Goal: Transaction & Acquisition: Purchase product/service

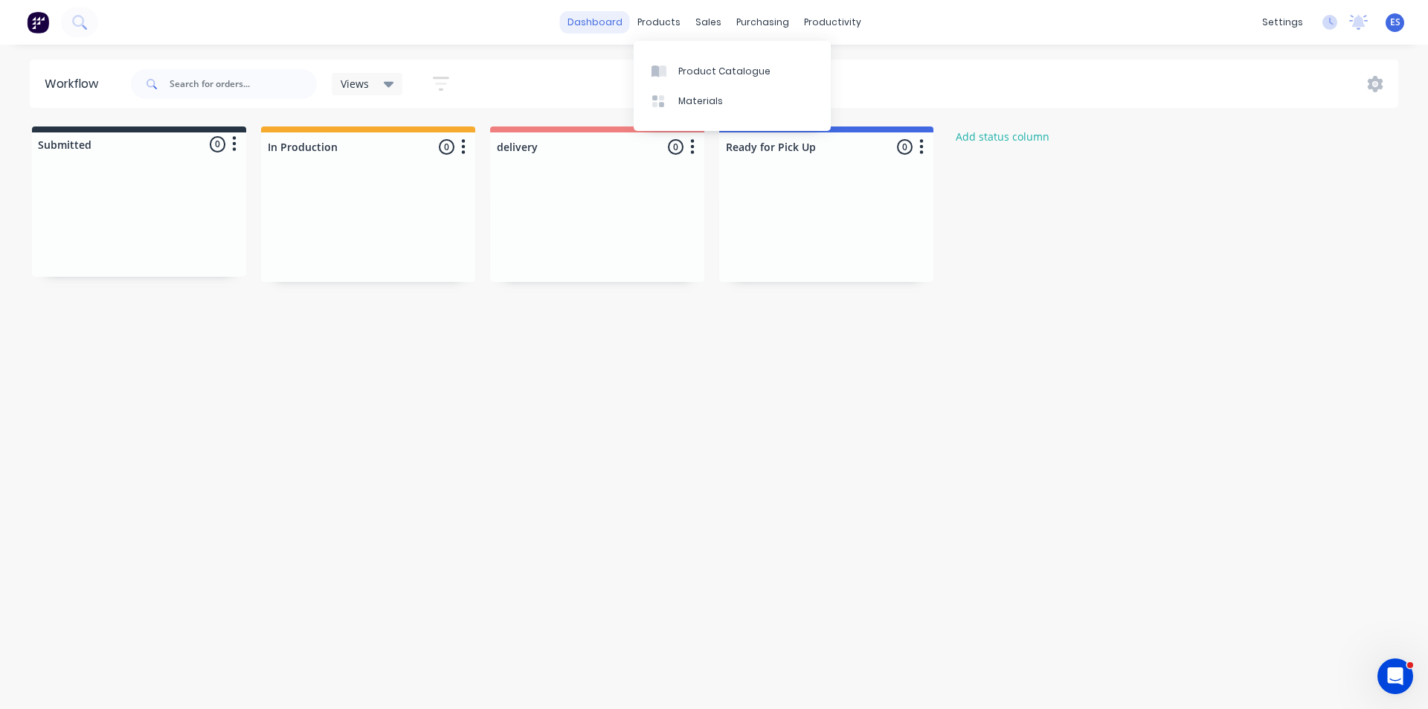
click at [613, 19] on link "dashboard" at bounding box center [595, 22] width 70 height 22
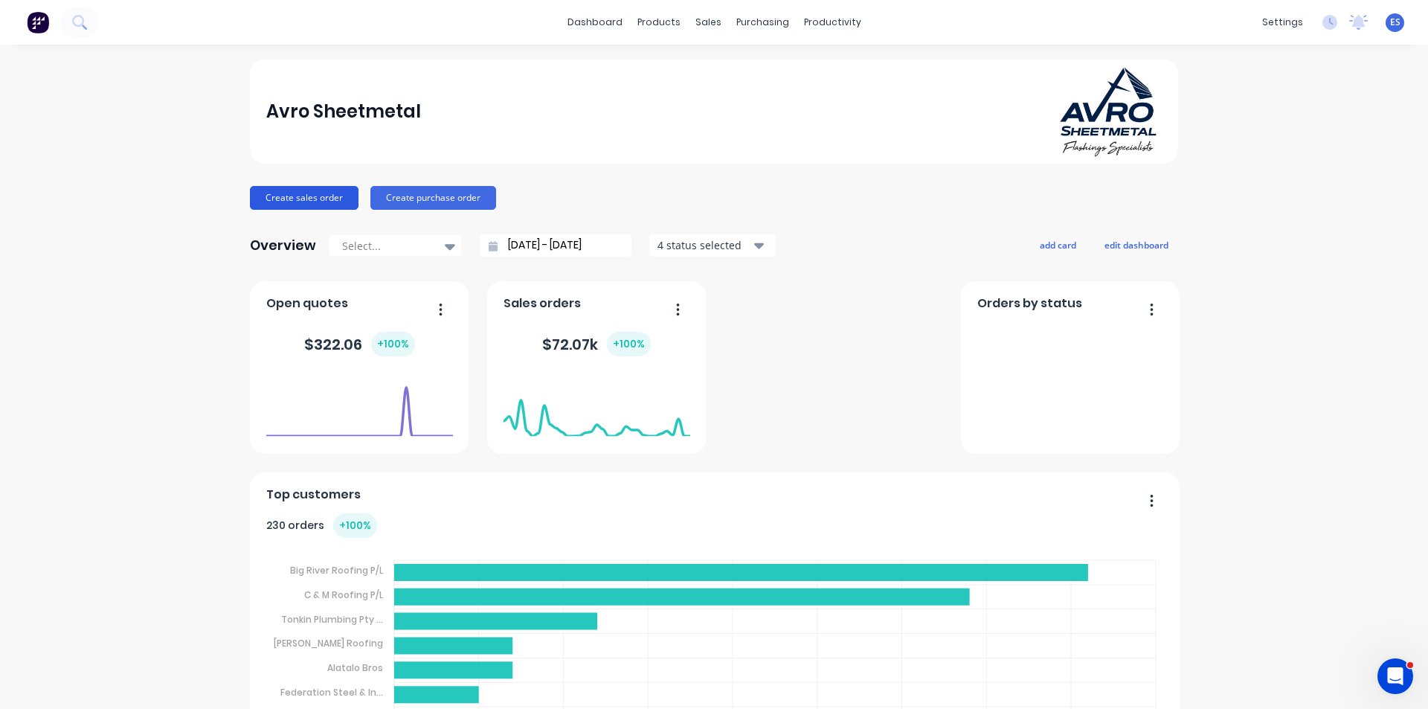
click at [262, 200] on button "Create sales order" at bounding box center [304, 198] width 109 height 24
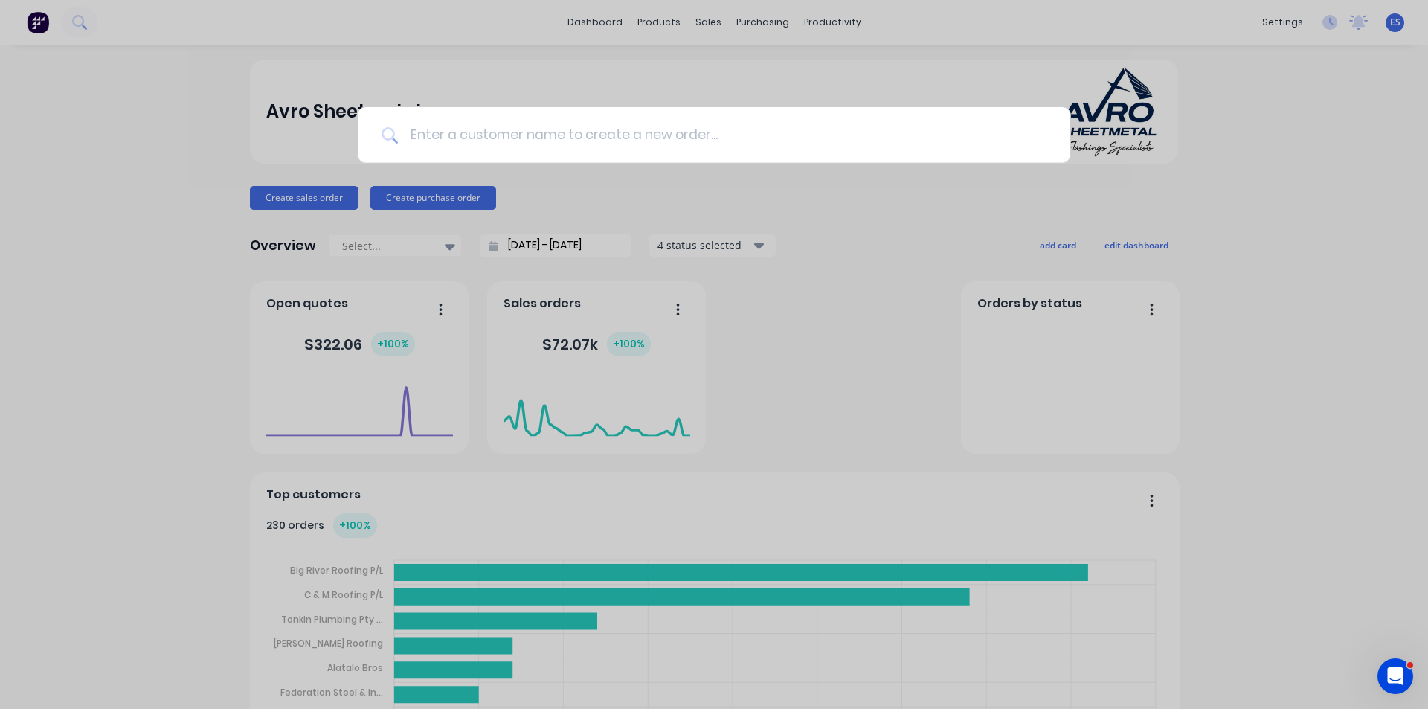
click at [860, 131] on input at bounding box center [722, 135] width 648 height 56
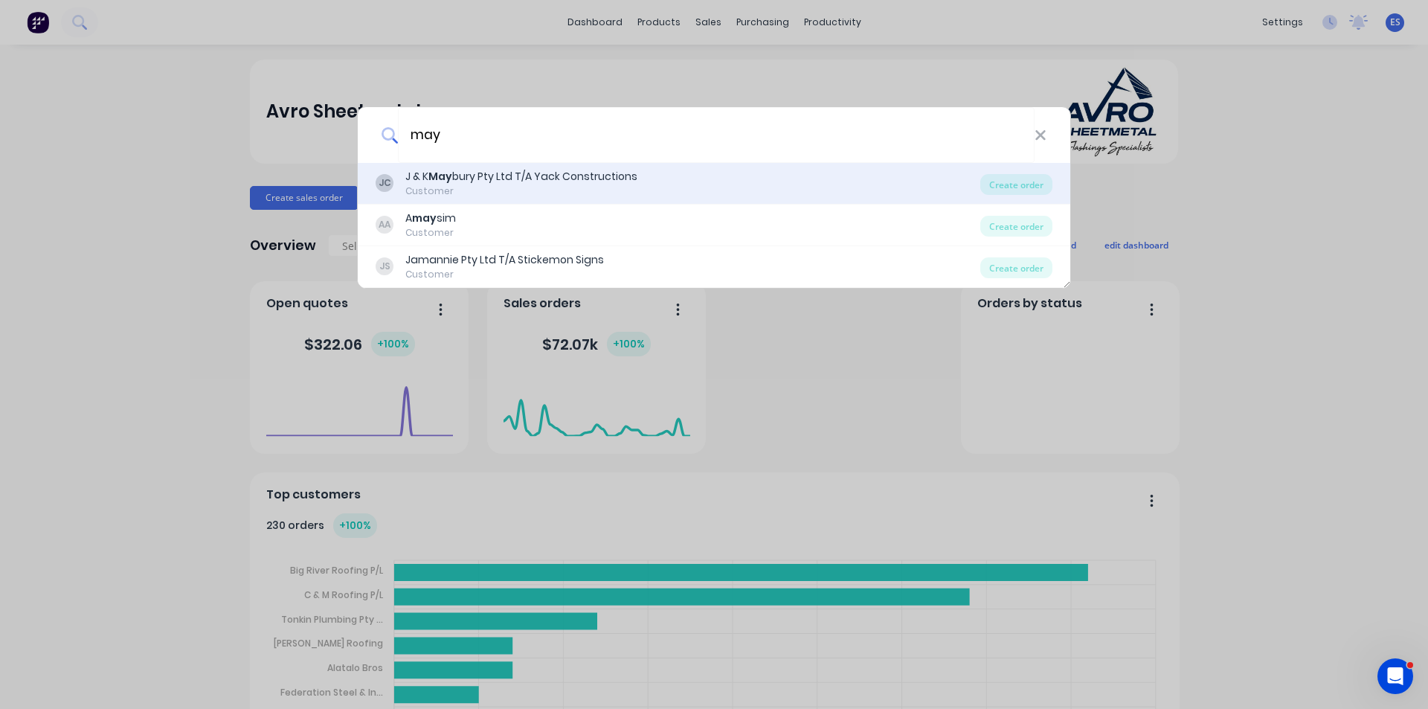
type input "may"
click at [572, 189] on div "Customer" at bounding box center [521, 190] width 232 height 13
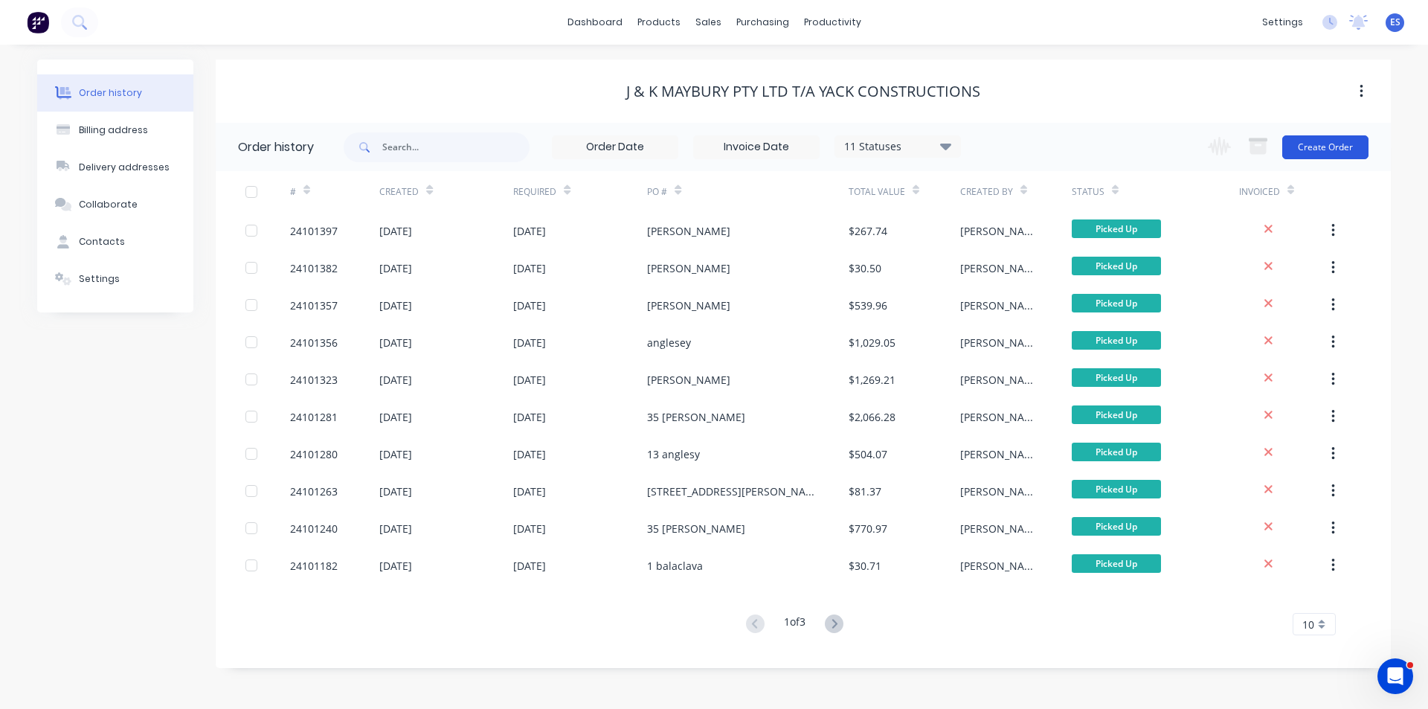
click at [1339, 144] on button "Create Order" at bounding box center [1325, 147] width 86 height 24
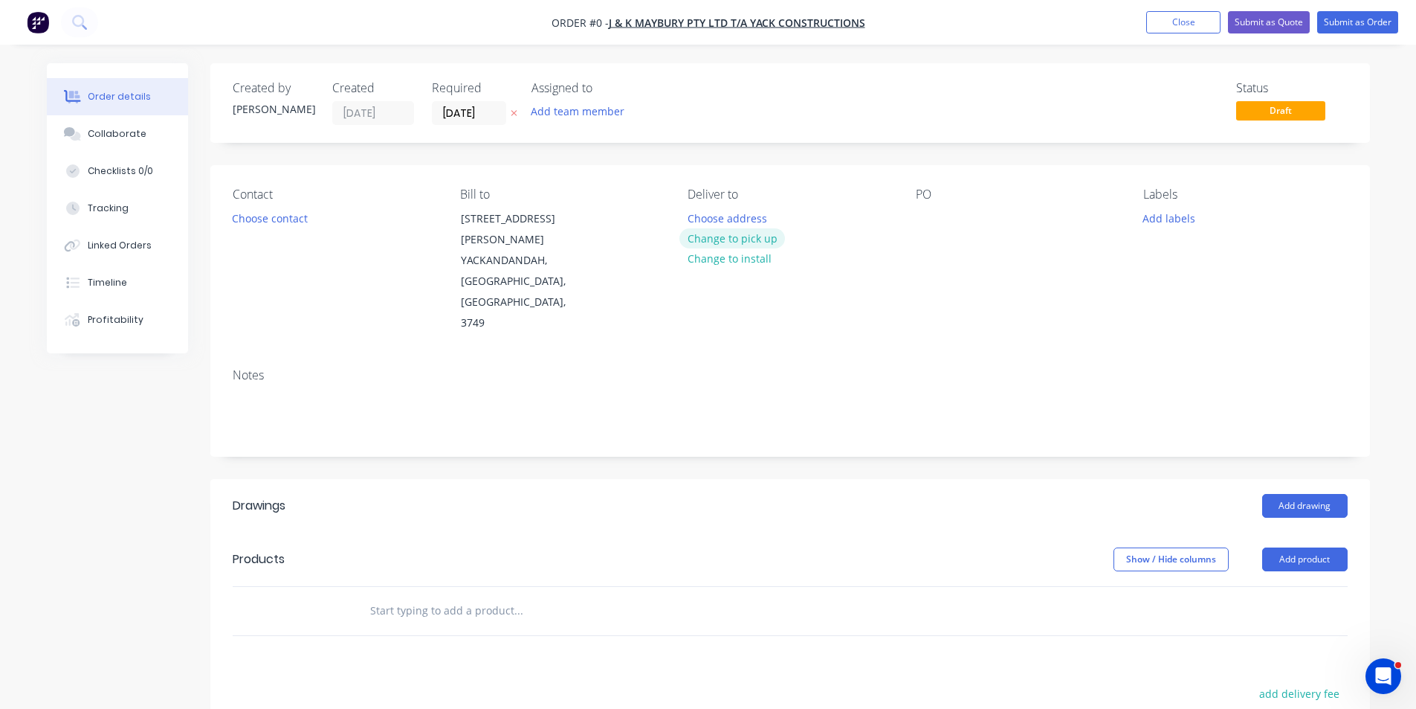
click at [737, 236] on button "Change to pick up" at bounding box center [733, 238] width 106 height 20
click at [923, 213] on div at bounding box center [928, 218] width 24 height 22
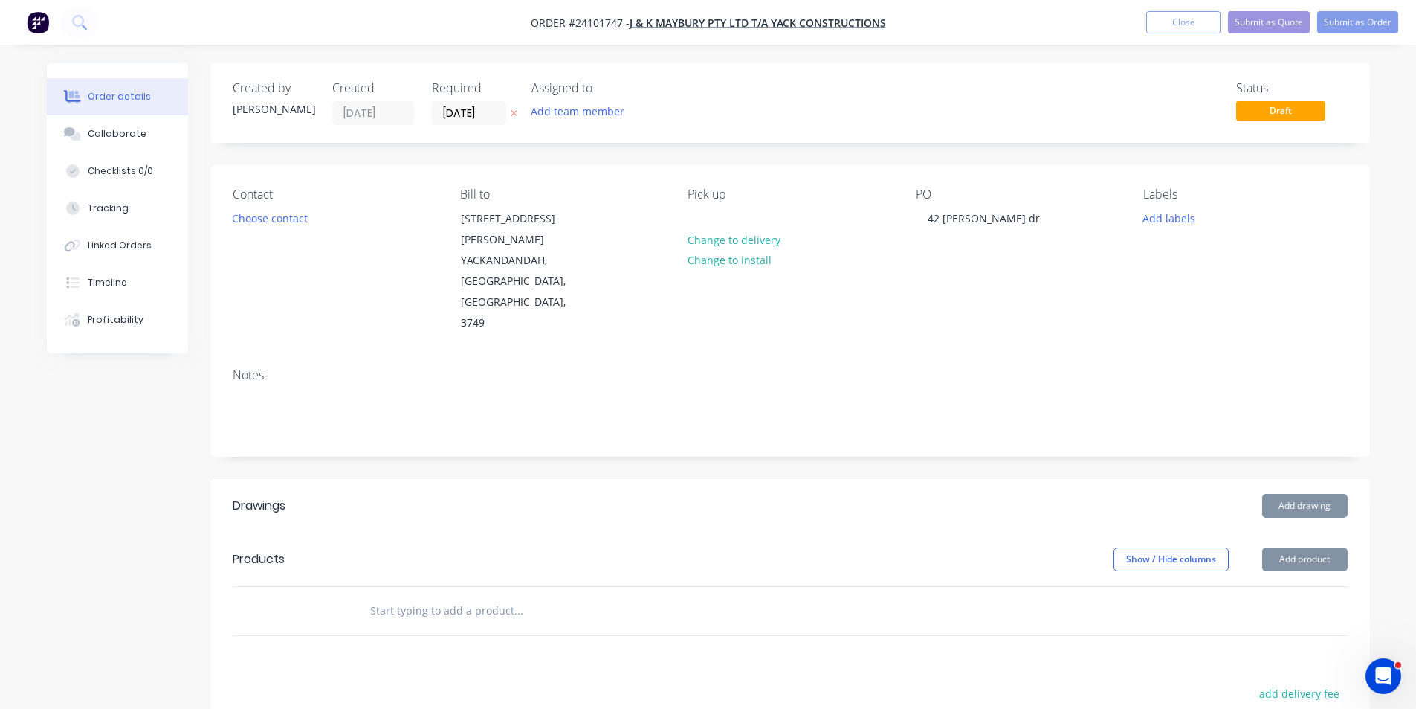
click at [1018, 287] on div "Contact Choose contact [PERSON_NAME] to [STREET_ADDRESS][PERSON_NAME] Pick up C…" at bounding box center [790, 260] width 1160 height 191
click at [1288, 494] on button "Add drawing" at bounding box center [1306, 506] width 86 height 24
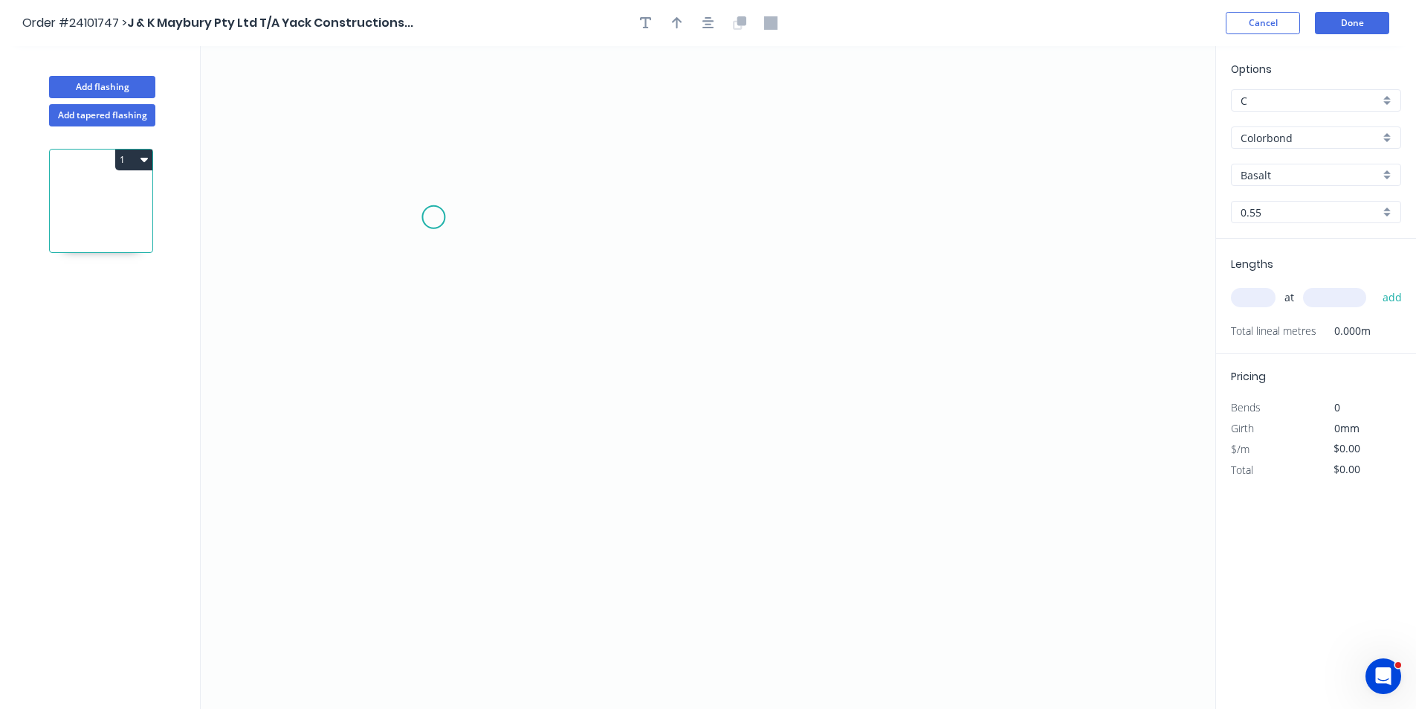
click at [433, 217] on icon "0" at bounding box center [708, 377] width 1015 height 662
click at [413, 276] on icon "0" at bounding box center [708, 377] width 1015 height 662
click at [552, 290] on icon at bounding box center [482, 283] width 138 height 14
click at [559, 374] on icon "0 ? ? ? º" at bounding box center [708, 377] width 1015 height 662
click at [559, 374] on circle at bounding box center [559, 374] width 22 height 22
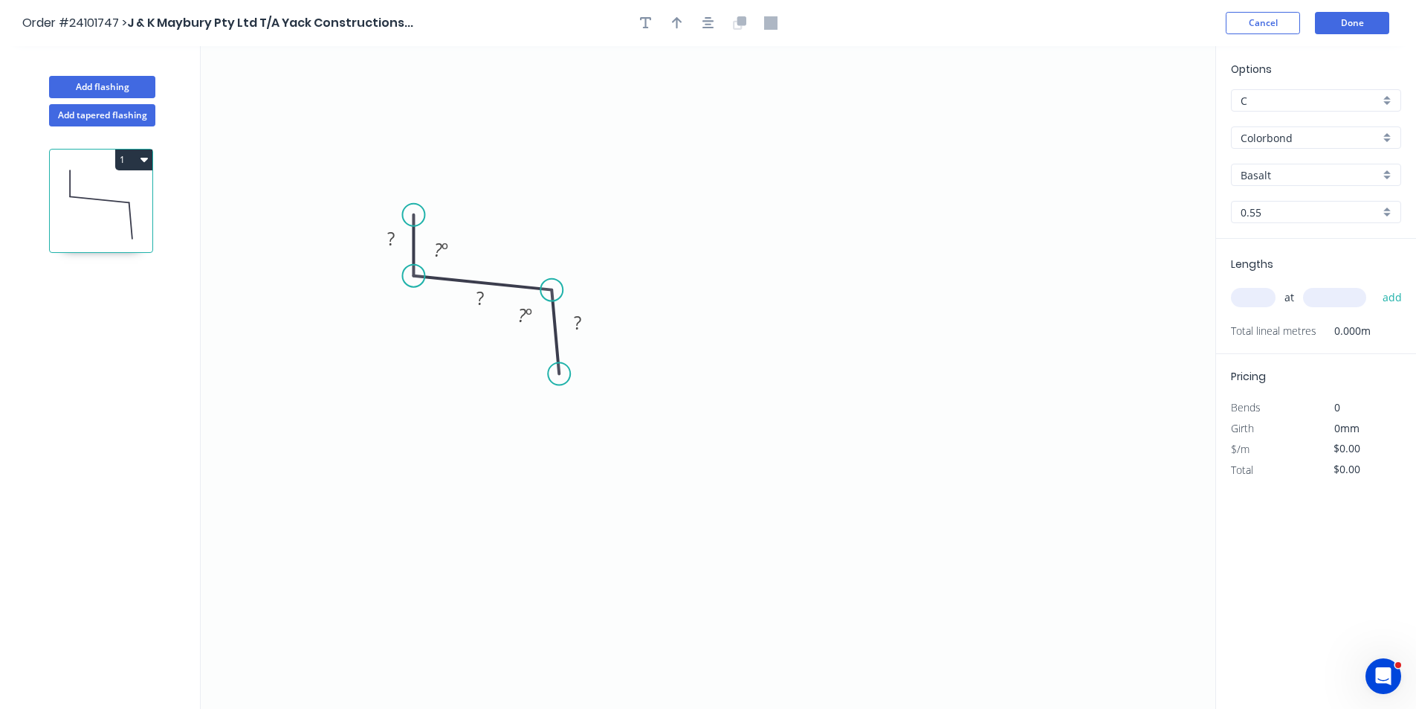
drag, startPoint x: 431, startPoint y: 215, endPoint x: 488, endPoint y: 269, distance: 78.4
click at [415, 215] on circle at bounding box center [413, 215] width 22 height 22
drag, startPoint x: 552, startPoint y: 290, endPoint x: 555, endPoint y: 280, distance: 11.1
click at [555, 280] on circle at bounding box center [559, 276] width 22 height 22
drag, startPoint x: 561, startPoint y: 373, endPoint x: 560, endPoint y: 348, distance: 24.5
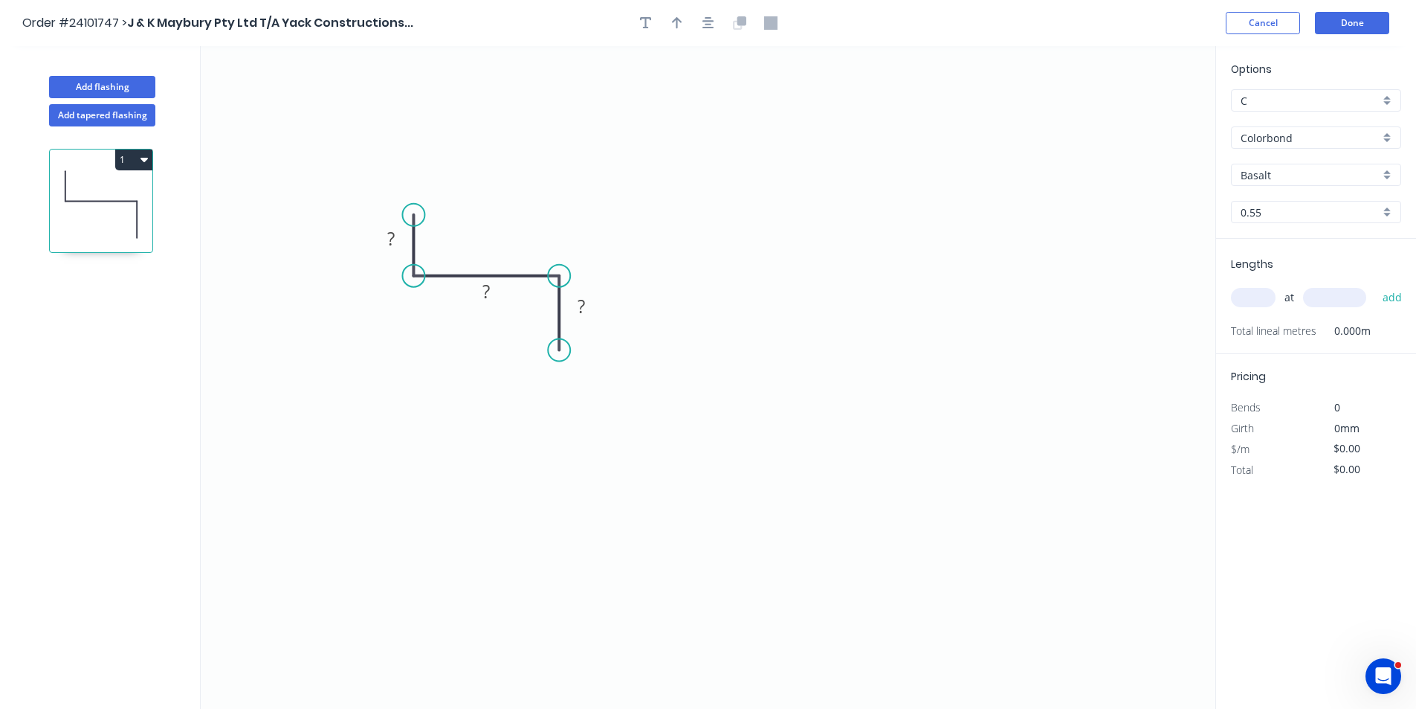
click at [560, 348] on circle at bounding box center [559, 350] width 22 height 22
click at [392, 238] on tspan "?" at bounding box center [390, 238] width 7 height 25
click at [488, 289] on tspan "?" at bounding box center [486, 291] width 7 height 25
click at [578, 307] on tspan "?" at bounding box center [581, 304] width 7 height 25
click at [1323, 173] on input "Basalt" at bounding box center [1310, 175] width 139 height 16
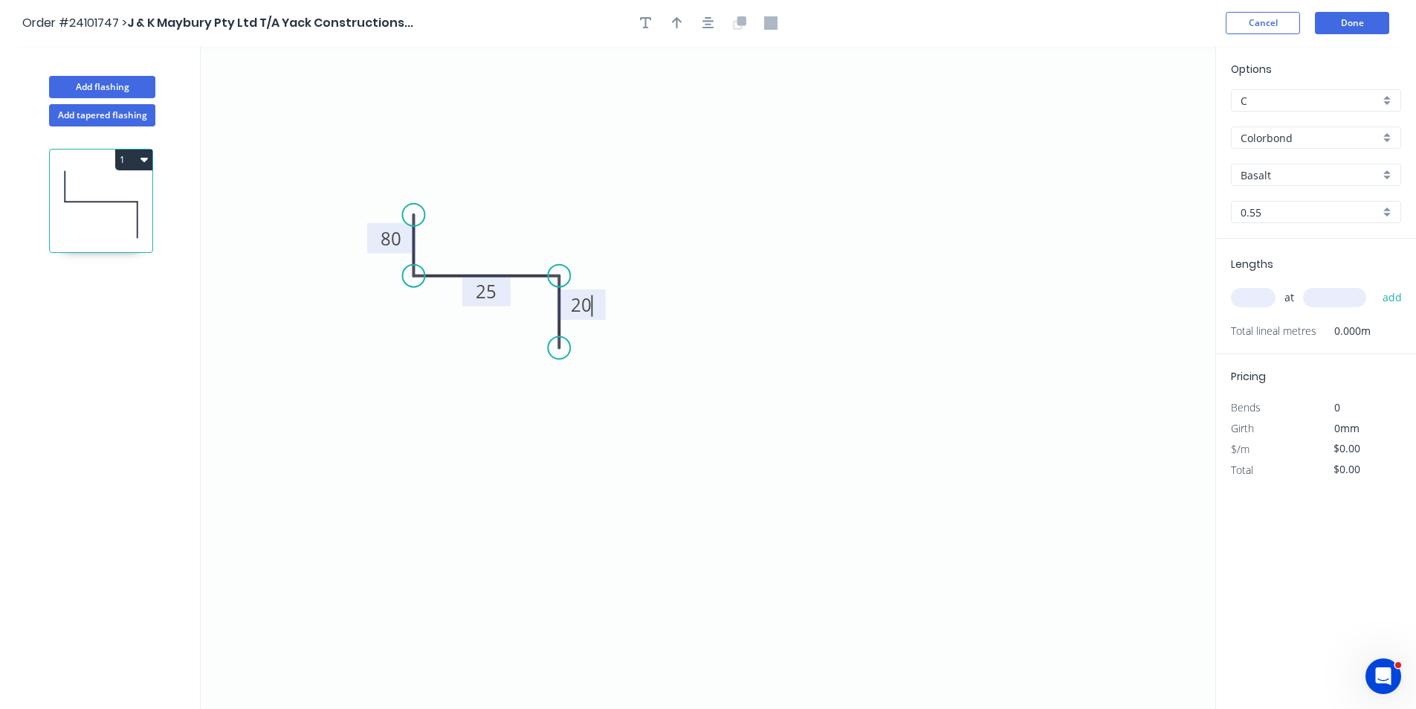
type input "$8.57"
click at [1335, 208] on div "Windspray" at bounding box center [1316, 203] width 169 height 26
type input "Windspray"
click at [1255, 290] on input "text" at bounding box center [1253, 297] width 45 height 19
type input "1"
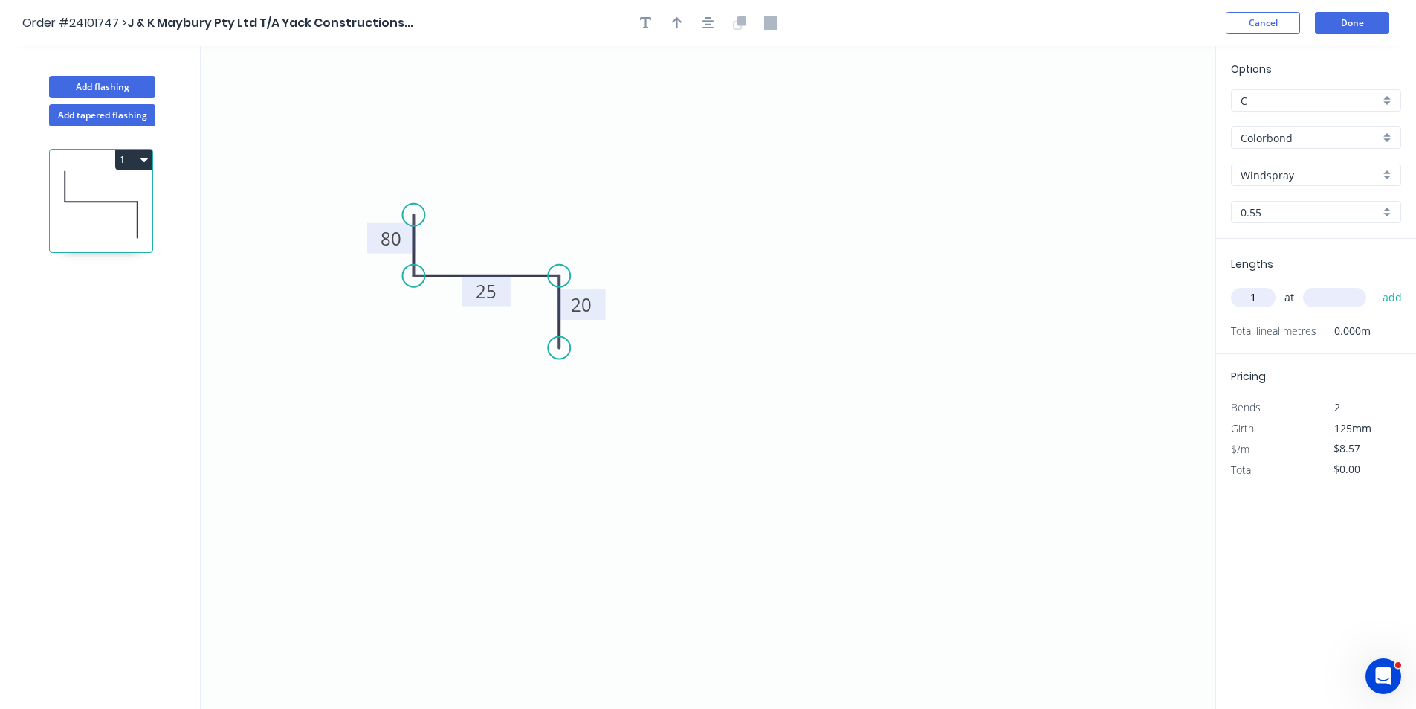
click at [1318, 300] on input "text" at bounding box center [1334, 297] width 63 height 19
type input "1100"
click at [1376, 285] on button "add" at bounding box center [1393, 297] width 35 height 25
type input "$9.43"
click at [100, 91] on button "Add flashing" at bounding box center [102, 87] width 106 height 22
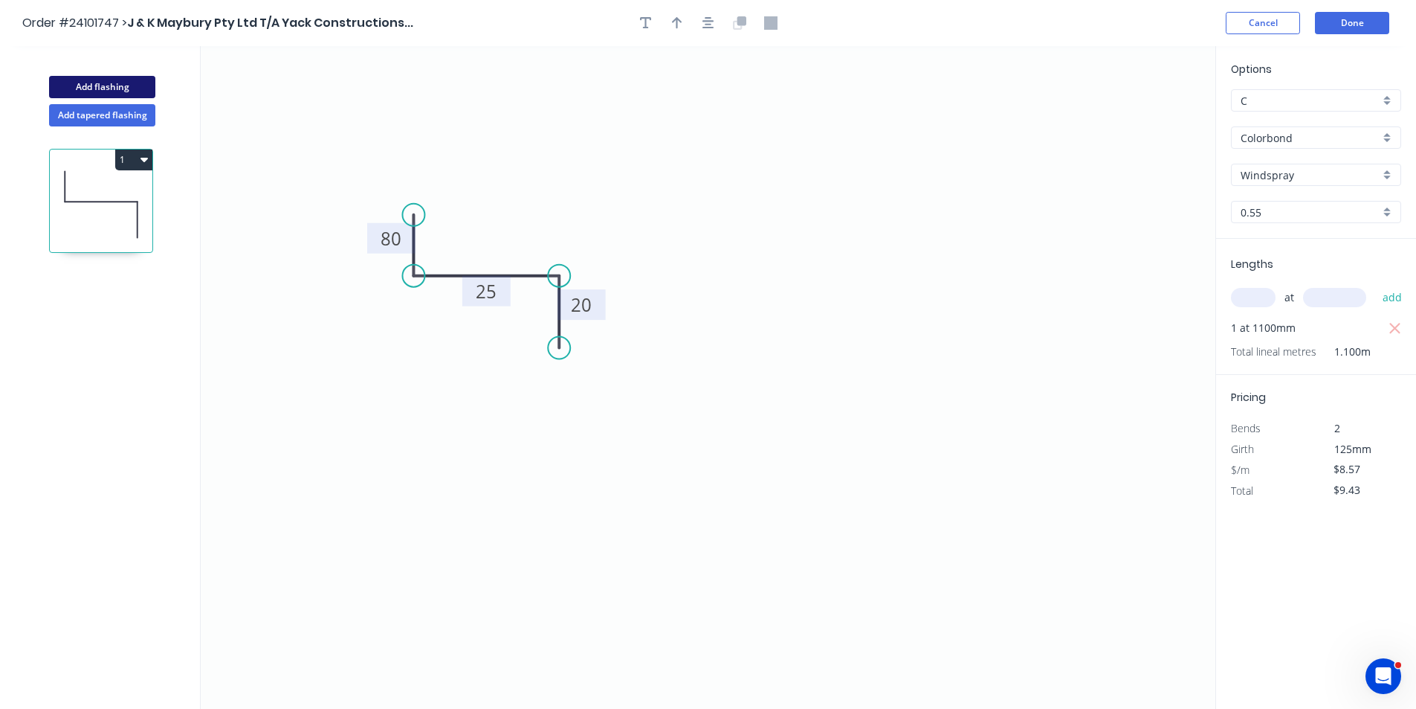
type input "$0.00"
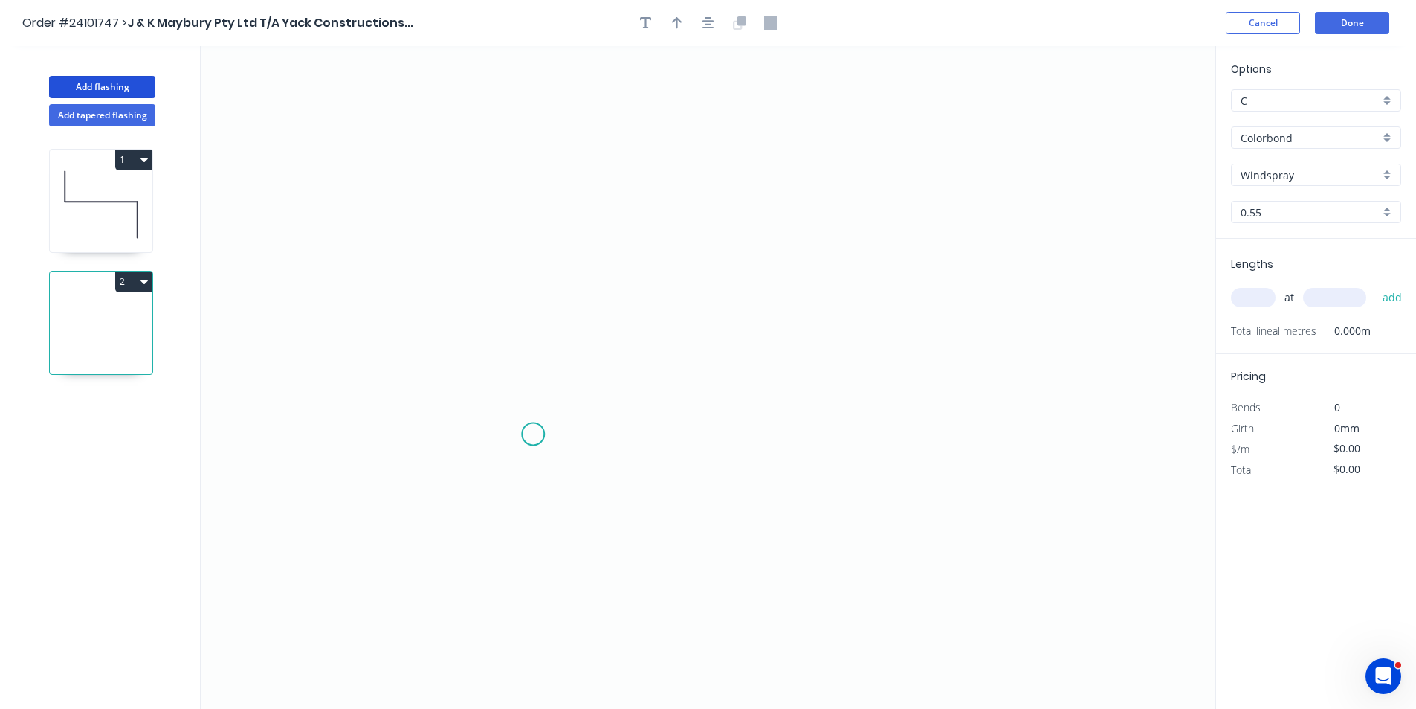
click at [533, 434] on icon "0" at bounding box center [708, 377] width 1015 height 662
click at [538, 286] on icon "0" at bounding box center [708, 377] width 1015 height 662
click at [663, 291] on icon "0 ?" at bounding box center [708, 377] width 1015 height 662
click at [660, 393] on icon "0 ? ?" at bounding box center [708, 377] width 1015 height 662
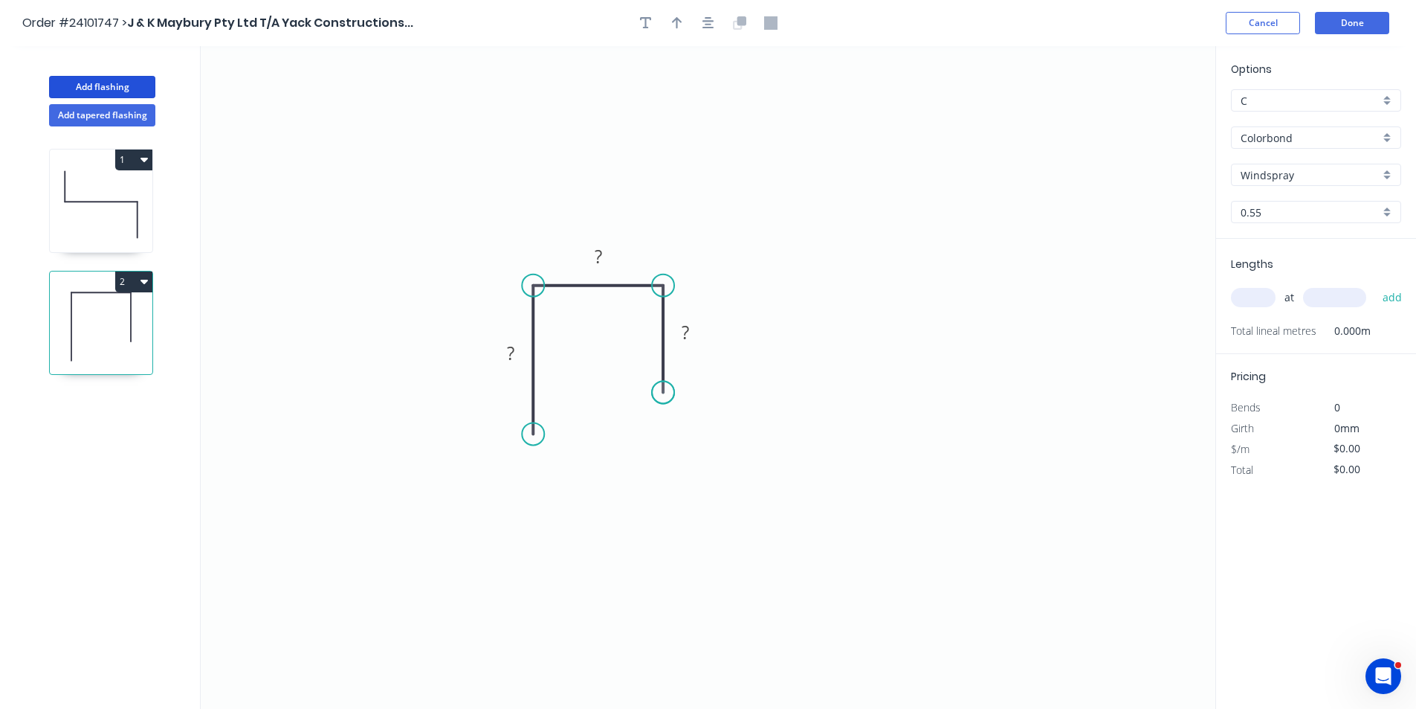
click at [660, 393] on circle at bounding box center [663, 392] width 22 height 22
click at [691, 438] on div "Crush & Fold" at bounding box center [734, 443] width 149 height 30
click at [685, 439] on div "Flip bend" at bounding box center [738, 443] width 149 height 30
click at [519, 352] on rect at bounding box center [511, 354] width 30 height 21
click at [603, 258] on rect at bounding box center [599, 257] width 30 height 21
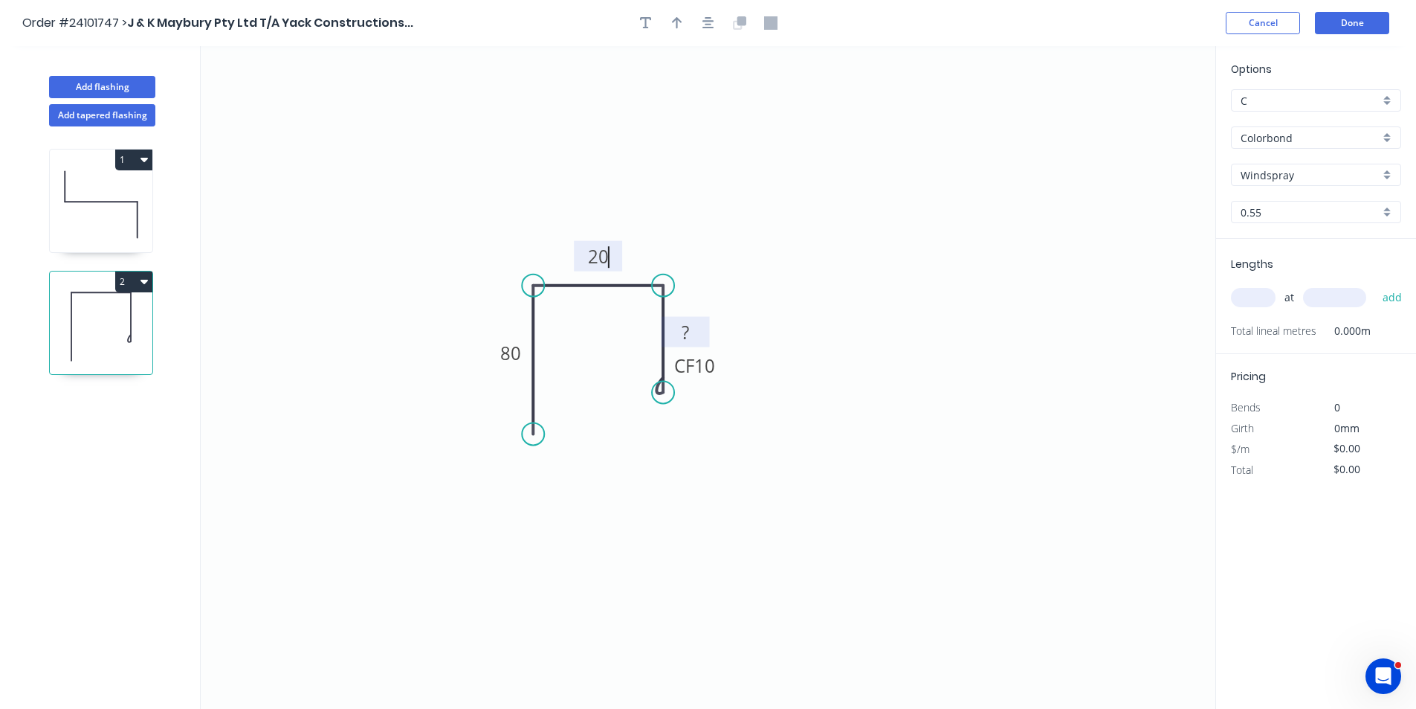
click at [689, 330] on tspan "?" at bounding box center [685, 332] width 7 height 25
click at [1145, 277] on icon "0 80 20 CF 10 50" at bounding box center [708, 377] width 1015 height 662
type input "$11.09"
click at [1251, 292] on input "text" at bounding box center [1253, 297] width 45 height 19
type input "1"
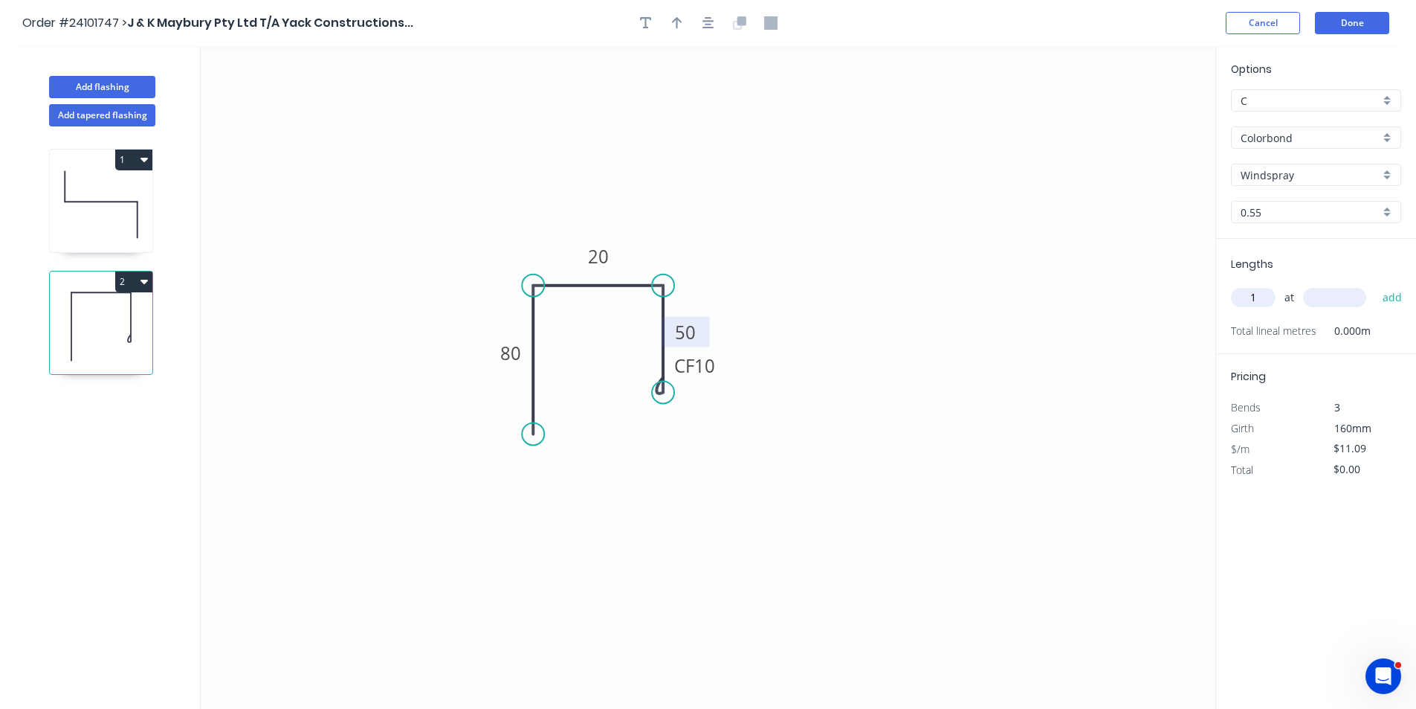
click at [1318, 296] on input "text" at bounding box center [1334, 297] width 63 height 19
type input "4000"
click at [1376, 285] on button "add" at bounding box center [1393, 297] width 35 height 25
type input "$44.36"
click at [121, 86] on button "Add flashing" at bounding box center [102, 87] width 106 height 22
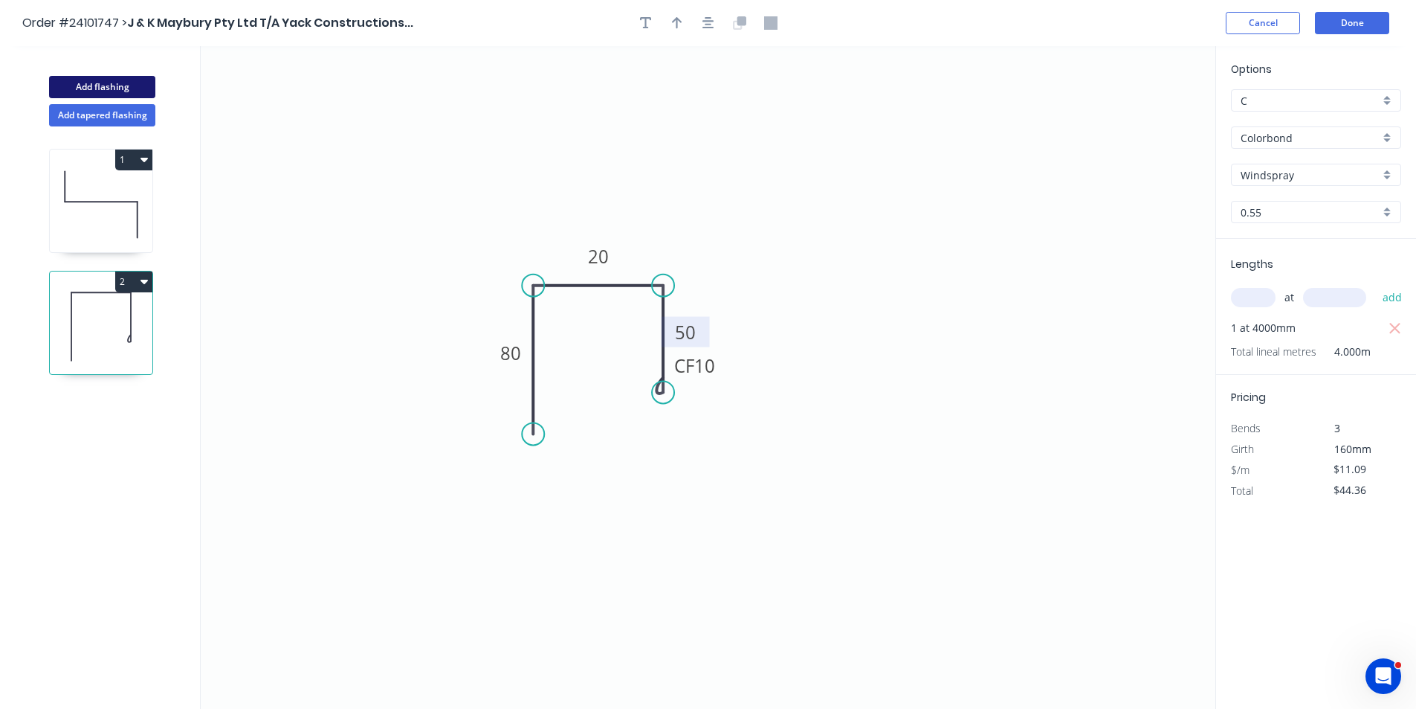
type input "$0.00"
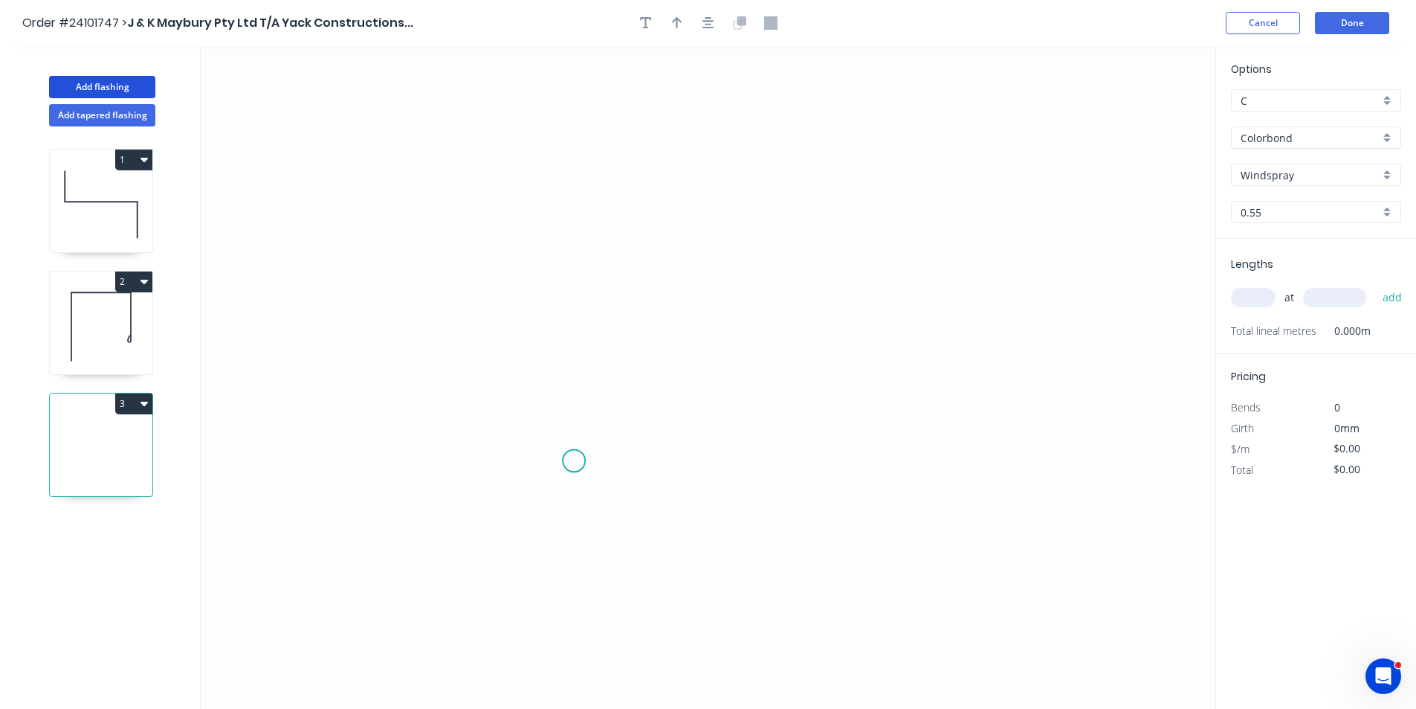
click at [574, 462] on icon "0" at bounding box center [708, 377] width 1015 height 662
click at [568, 330] on icon "0" at bounding box center [708, 377] width 1015 height 662
click at [693, 329] on icon "0 ?" at bounding box center [708, 377] width 1015 height 662
click at [693, 329] on circle at bounding box center [693, 330] width 22 height 22
click at [637, 303] on tspan "?" at bounding box center [633, 300] width 7 height 25
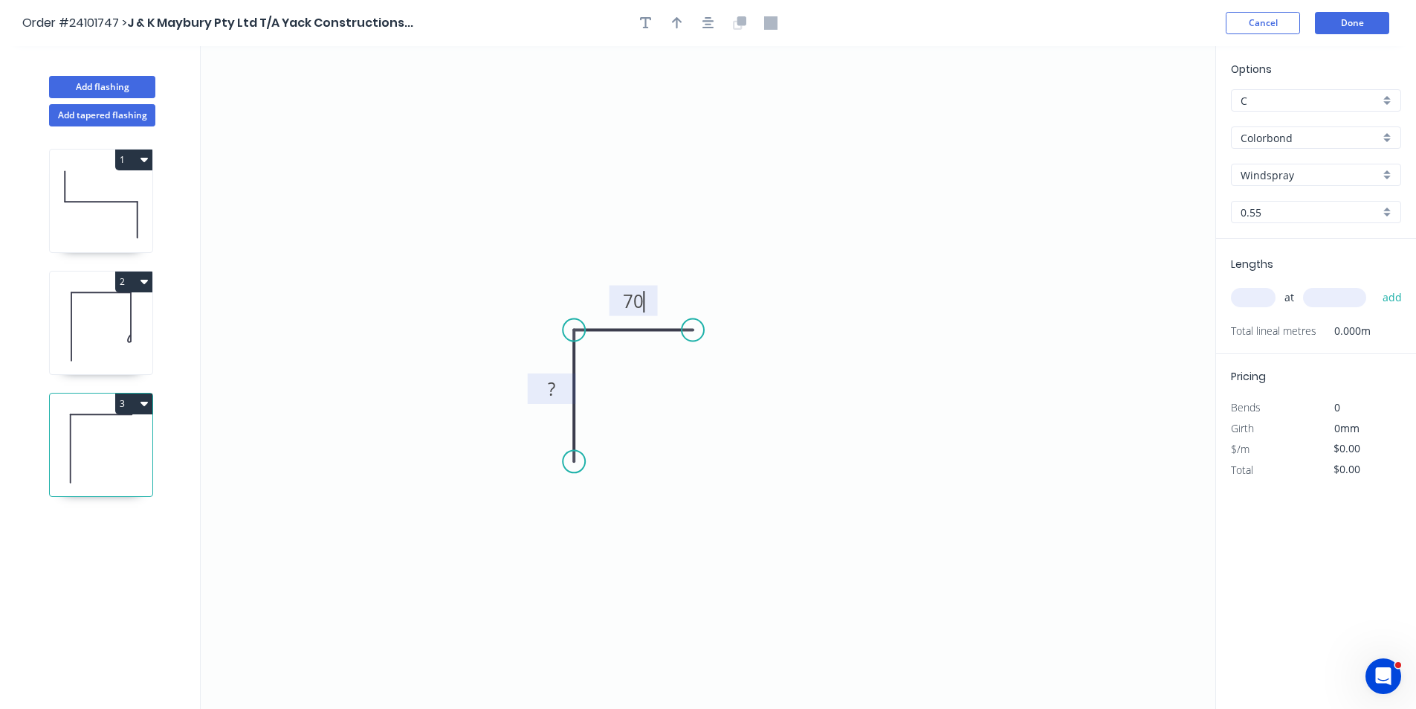
click at [554, 392] on tspan "?" at bounding box center [551, 388] width 7 height 25
click at [757, 415] on icon "0 70 70" at bounding box center [708, 377] width 1015 height 662
type input "$7.52"
click at [1244, 300] on input "text" at bounding box center [1253, 297] width 45 height 19
type input "1"
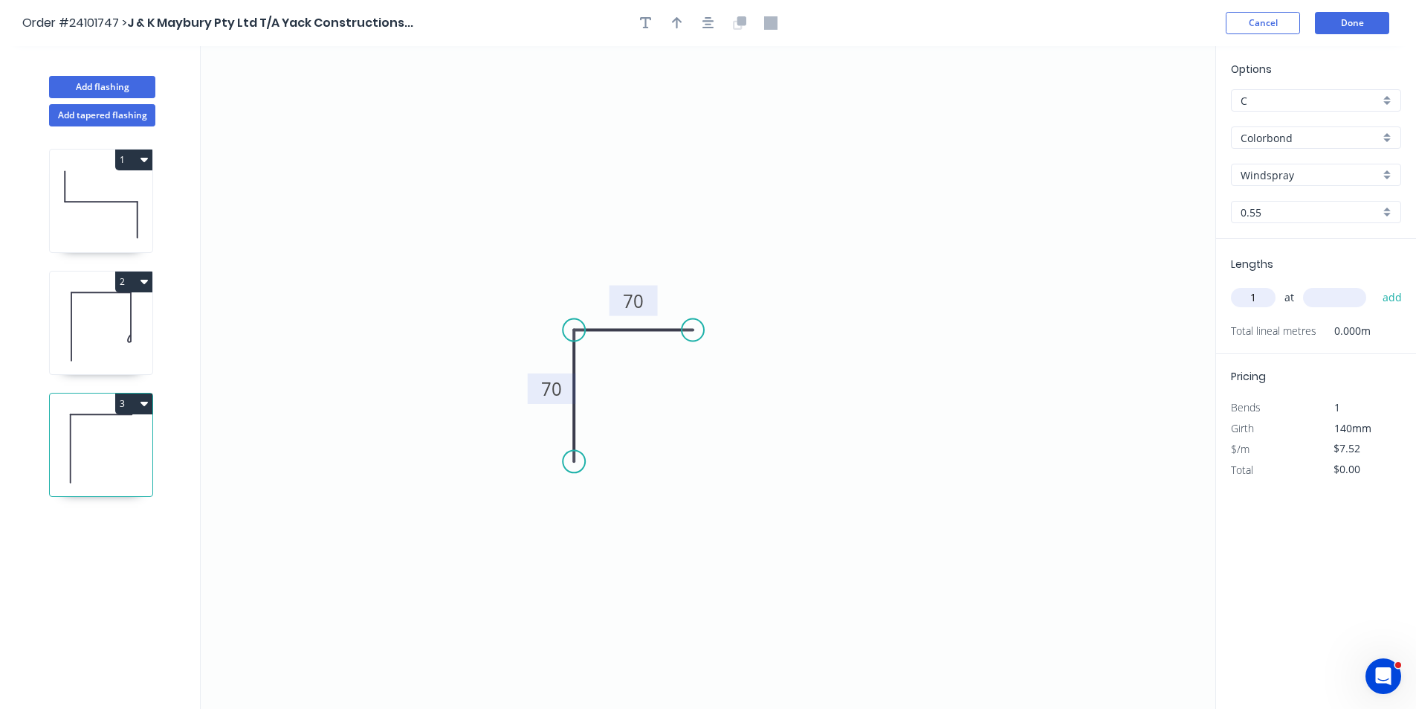
click at [1341, 299] on input "text" at bounding box center [1334, 297] width 63 height 19
type input "2500"
click at [1376, 285] on button "add" at bounding box center [1393, 297] width 35 height 25
type input "$18.80"
click at [121, 83] on button "Add flashing" at bounding box center [102, 87] width 106 height 22
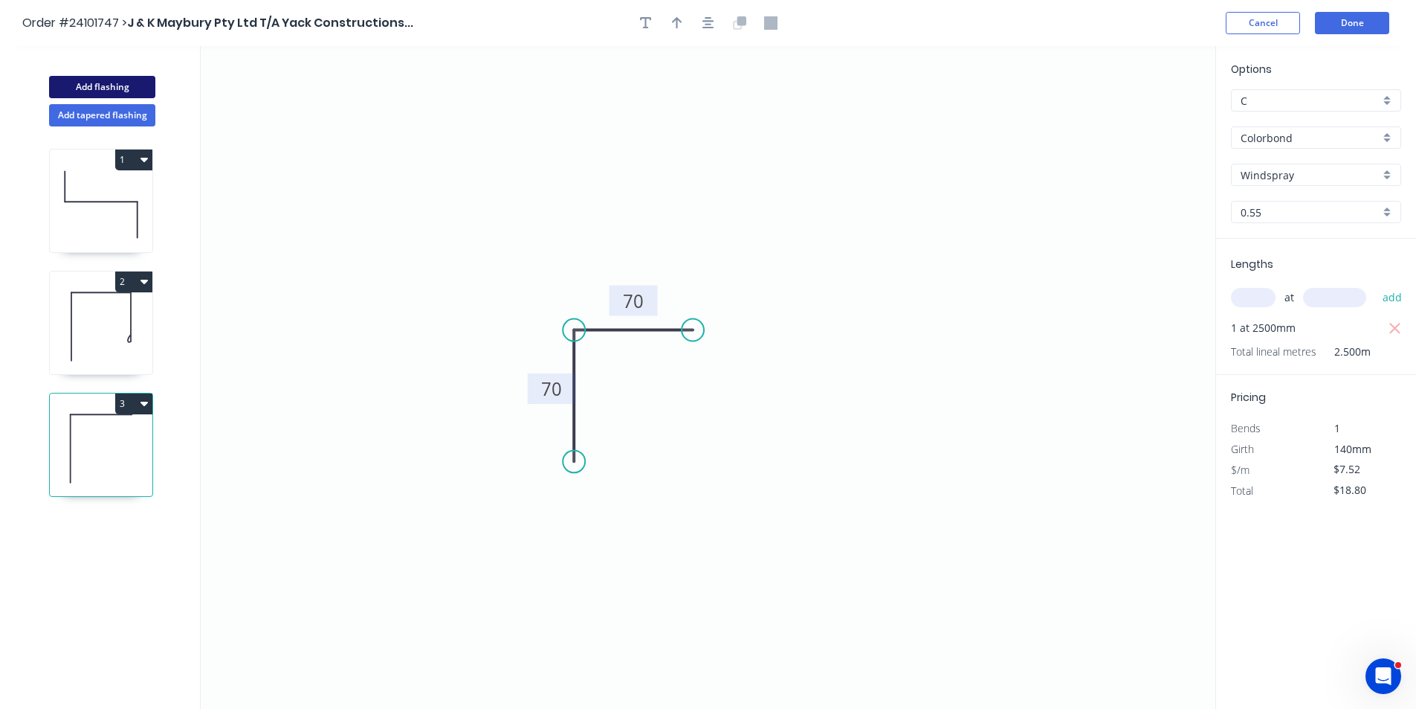
type input "$0.00"
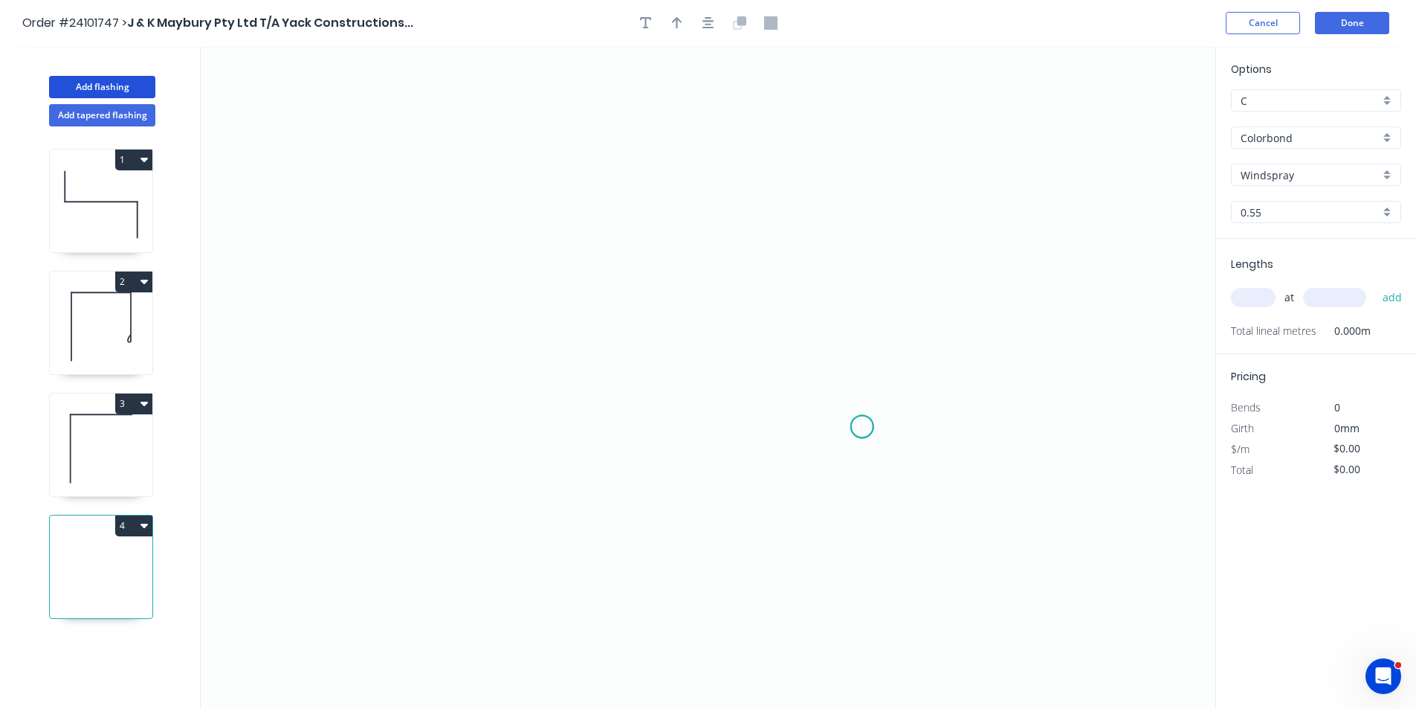
click at [862, 427] on icon "0" at bounding box center [708, 377] width 1015 height 662
click at [749, 432] on icon "0" at bounding box center [708, 377] width 1015 height 662
drag, startPoint x: 756, startPoint y: 294, endPoint x: 732, endPoint y: 297, distance: 24.7
click at [756, 294] on icon "0 ?" at bounding box center [708, 377] width 1015 height 662
click at [633, 294] on icon "0 ? ?" at bounding box center [708, 377] width 1015 height 662
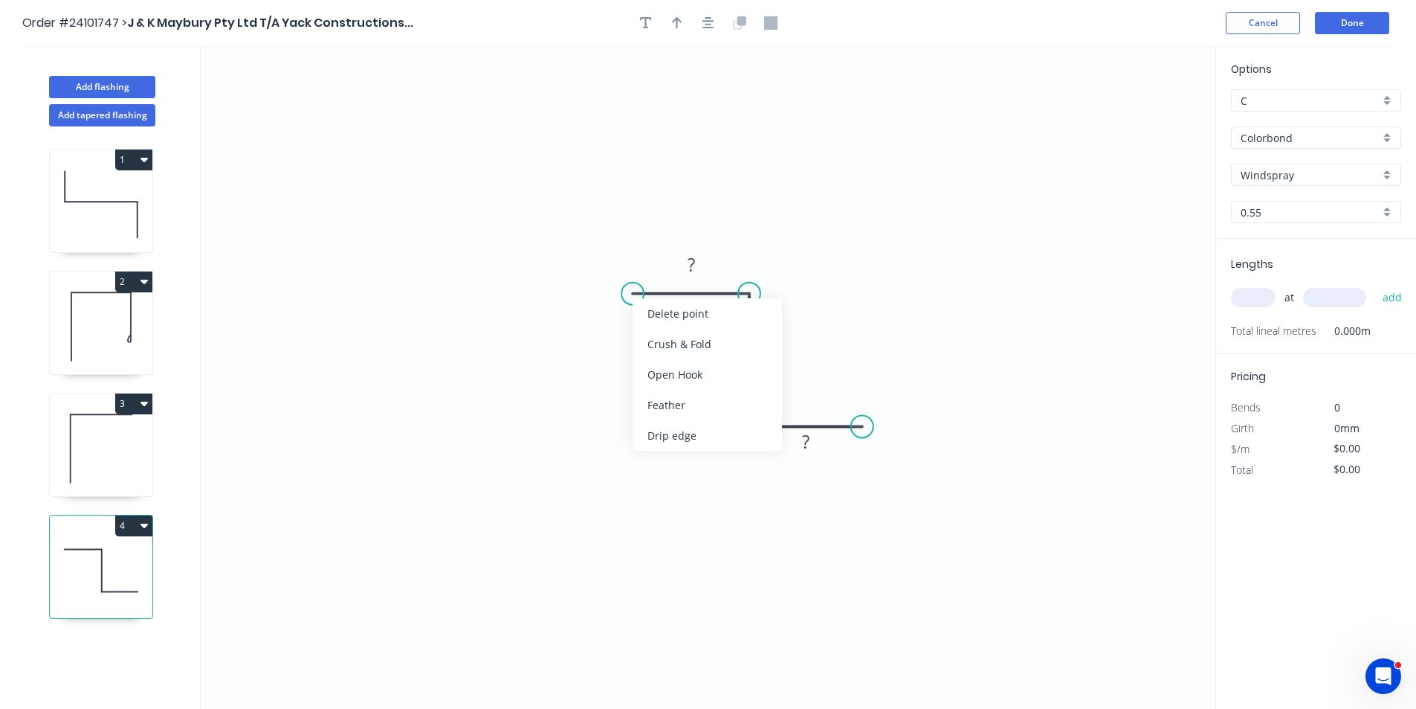
click at [685, 346] on div "Crush & Fold" at bounding box center [707, 344] width 149 height 30
click at [689, 262] on tspan "?" at bounding box center [691, 264] width 7 height 25
click at [776, 349] on tspan "?" at bounding box center [771, 353] width 7 height 25
click at [804, 445] on tspan "?" at bounding box center [805, 441] width 7 height 25
click at [1266, 293] on input "text" at bounding box center [1253, 297] width 45 height 19
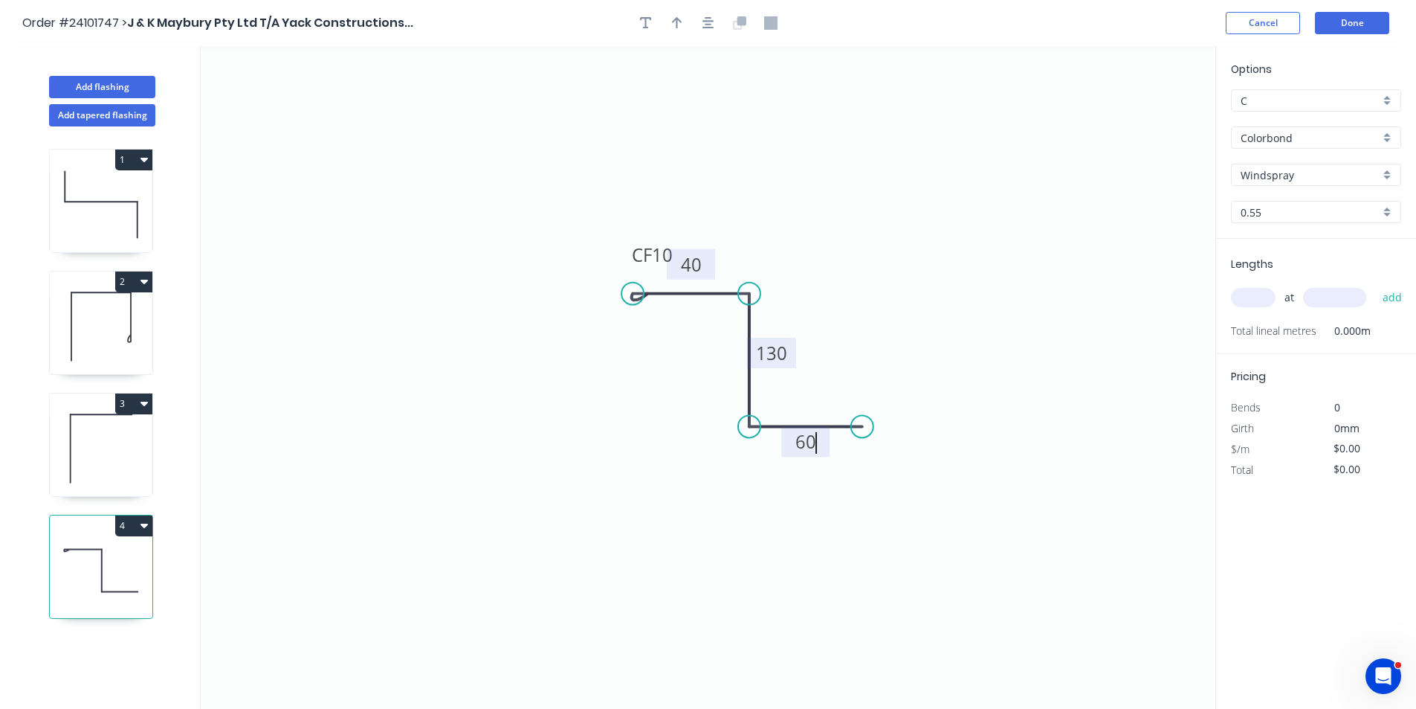
type input "$12.25"
type input "2"
click at [1337, 298] on input "text" at bounding box center [1334, 297] width 63 height 19
type input "2400"
click at [1376, 285] on button "add" at bounding box center [1393, 297] width 35 height 25
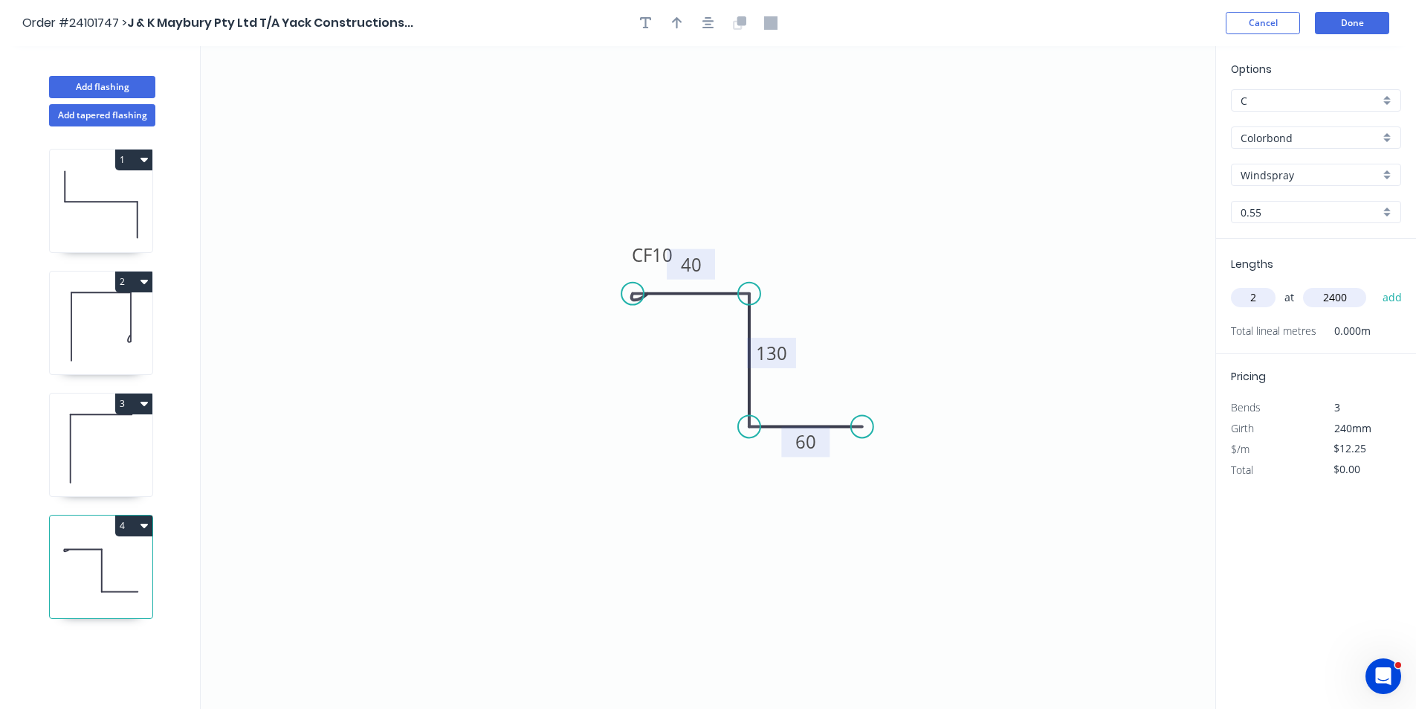
type input "$58.80"
click at [118, 88] on button "Add flashing" at bounding box center [102, 87] width 106 height 22
type input "$0.00"
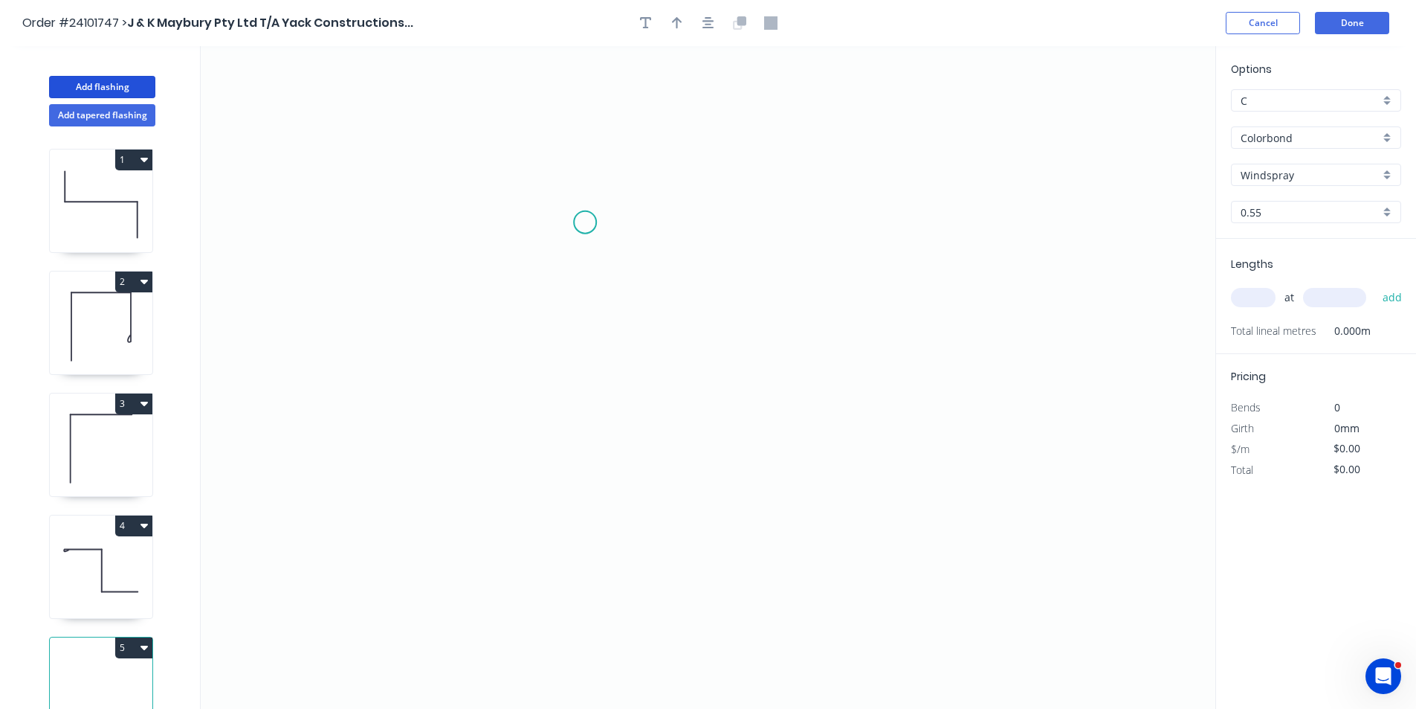
click at [585, 222] on icon "0" at bounding box center [708, 377] width 1015 height 662
click at [604, 330] on icon "0" at bounding box center [708, 377] width 1015 height 662
click at [701, 338] on icon "0 ?" at bounding box center [708, 377] width 1015 height 662
click at [705, 437] on icon "0 ? ? ? º" at bounding box center [708, 377] width 1015 height 662
click at [615, 442] on icon "0 ? ? ? ? º" at bounding box center [708, 377] width 1015 height 662
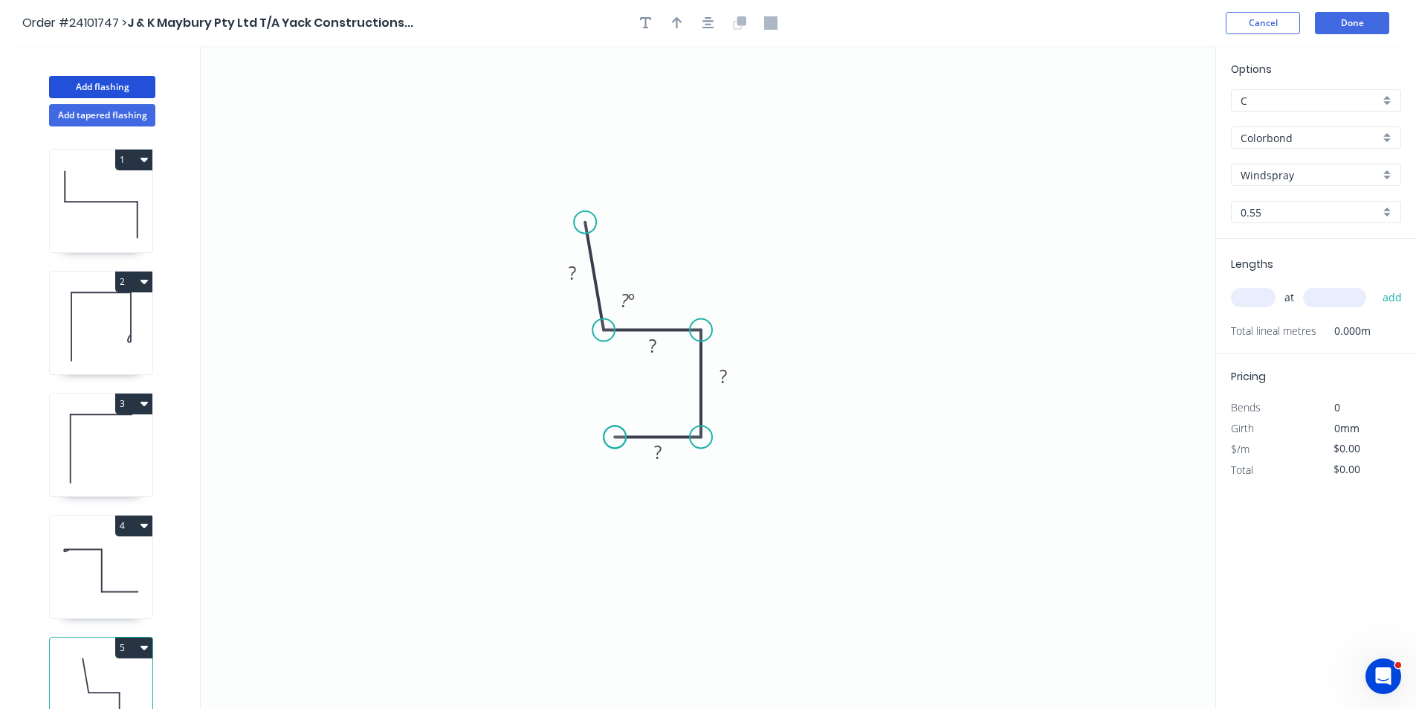
click at [615, 442] on circle at bounding box center [615, 436] width 22 height 22
click at [600, 224] on circle at bounding box center [604, 223] width 22 height 22
click at [587, 271] on rect at bounding box center [582, 270] width 30 height 21
click at [661, 350] on rect at bounding box center [653, 346] width 30 height 21
click at [727, 377] on tspan "?" at bounding box center [723, 376] width 7 height 25
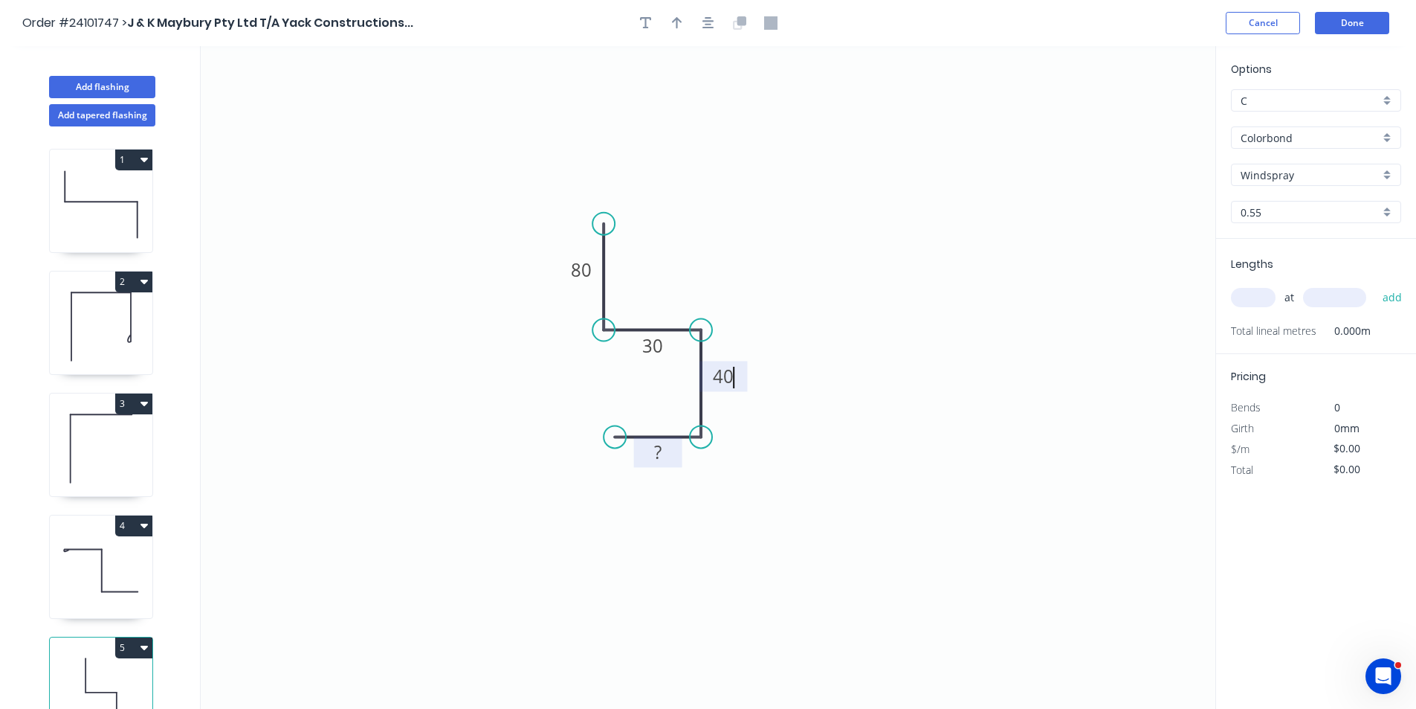
click at [675, 448] on rect at bounding box center [658, 451] width 48 height 30
click at [659, 452] on tspan "?" at bounding box center [657, 451] width 7 height 25
click at [1249, 303] on input "text" at bounding box center [1253, 297] width 45 height 19
type input "$11.09"
type input "1"
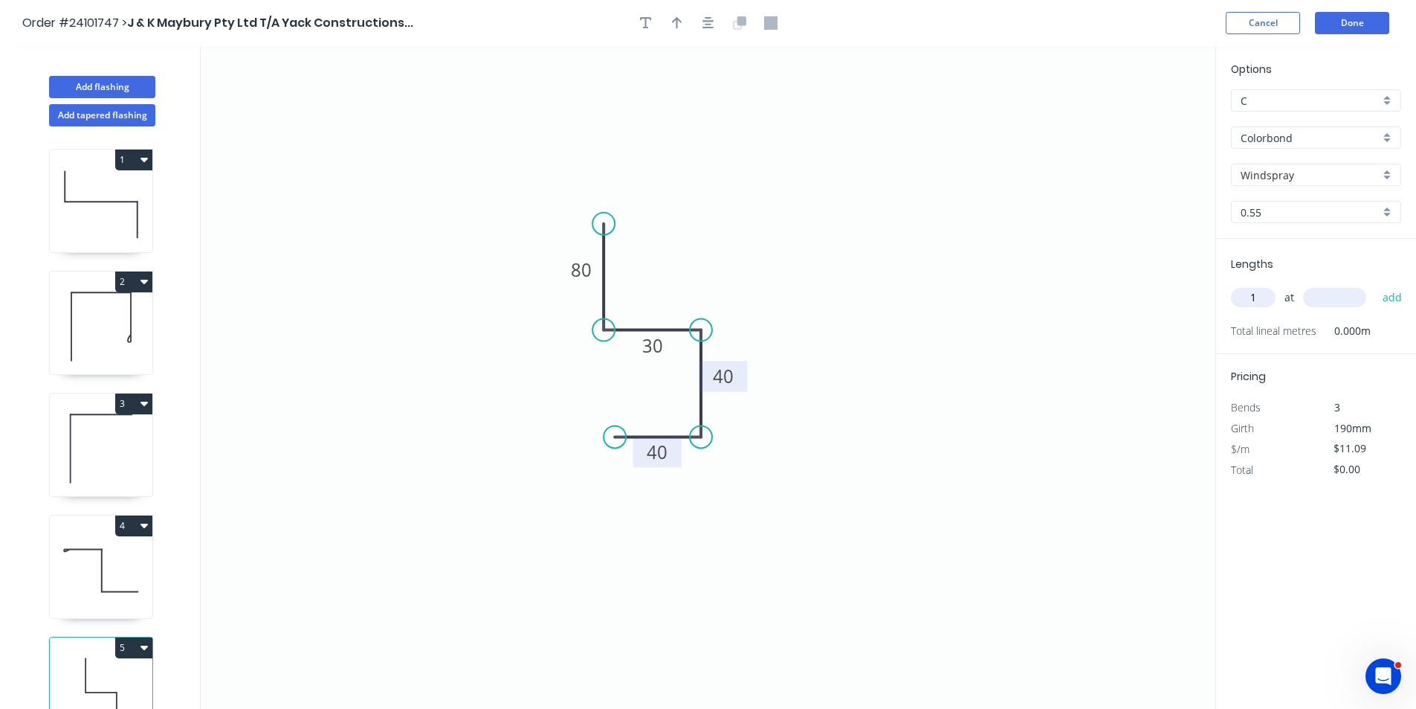
click at [1326, 297] on input "text" at bounding box center [1334, 297] width 63 height 19
type input "4700"
click at [1376, 285] on button "add" at bounding box center [1393, 297] width 35 height 25
type input "$52.12"
click at [97, 89] on button "Add flashing" at bounding box center [102, 87] width 106 height 22
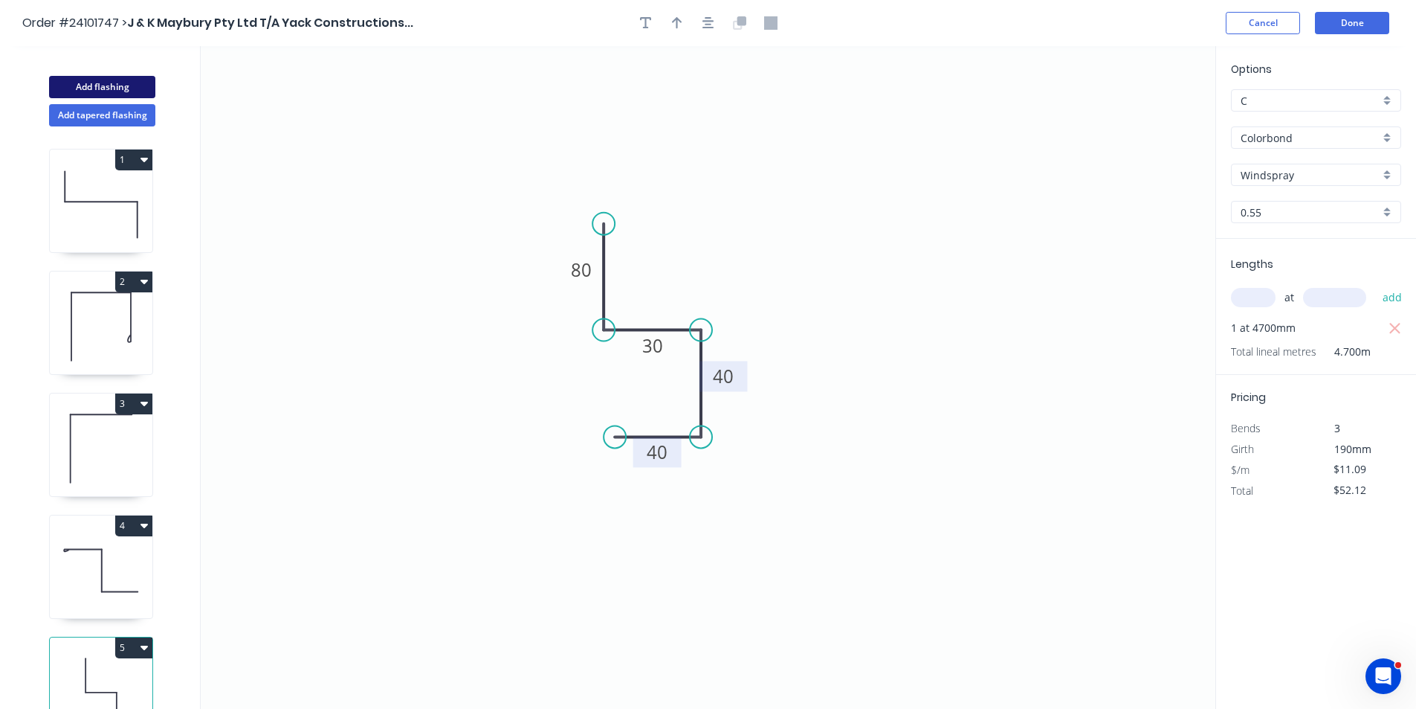
type input "$0.00"
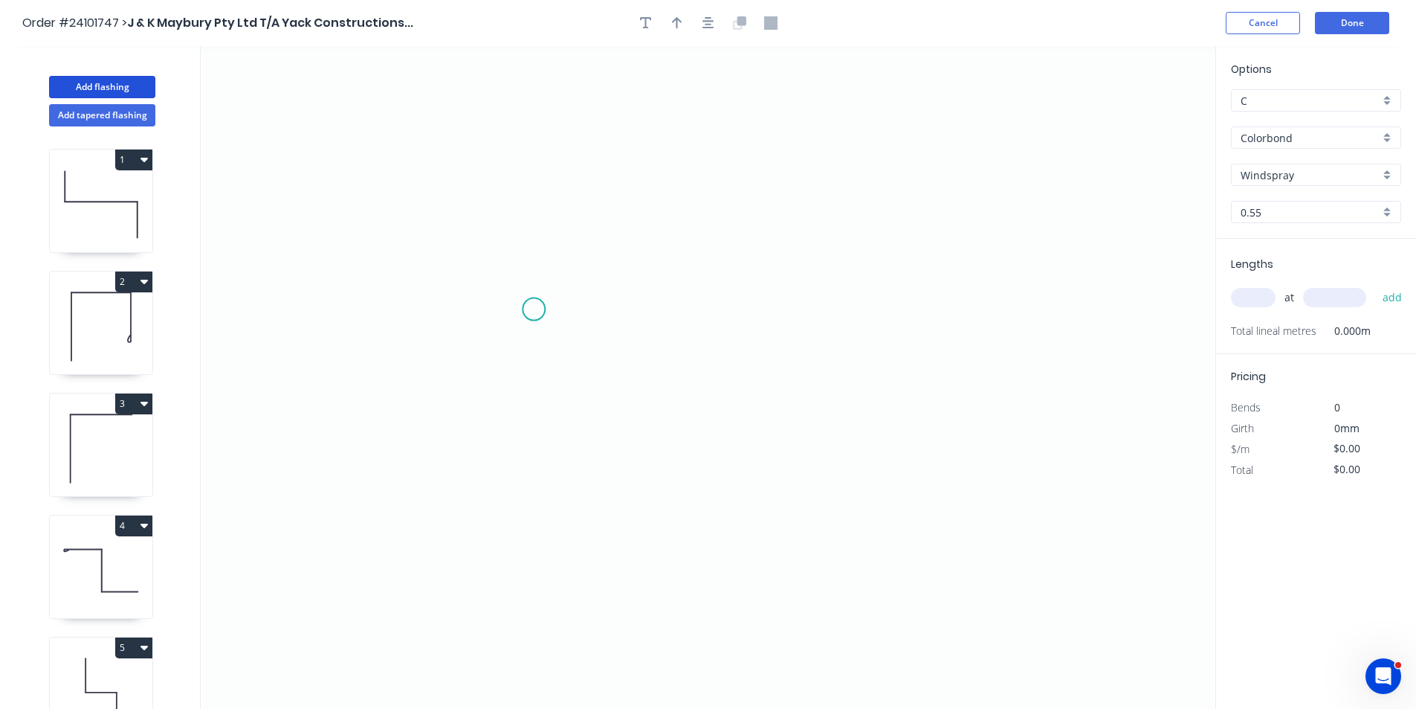
click at [534, 308] on icon "0" at bounding box center [708, 377] width 1015 height 662
click at [639, 306] on icon "0" at bounding box center [708, 377] width 1015 height 662
click at [639, 306] on circle at bounding box center [639, 308] width 22 height 22
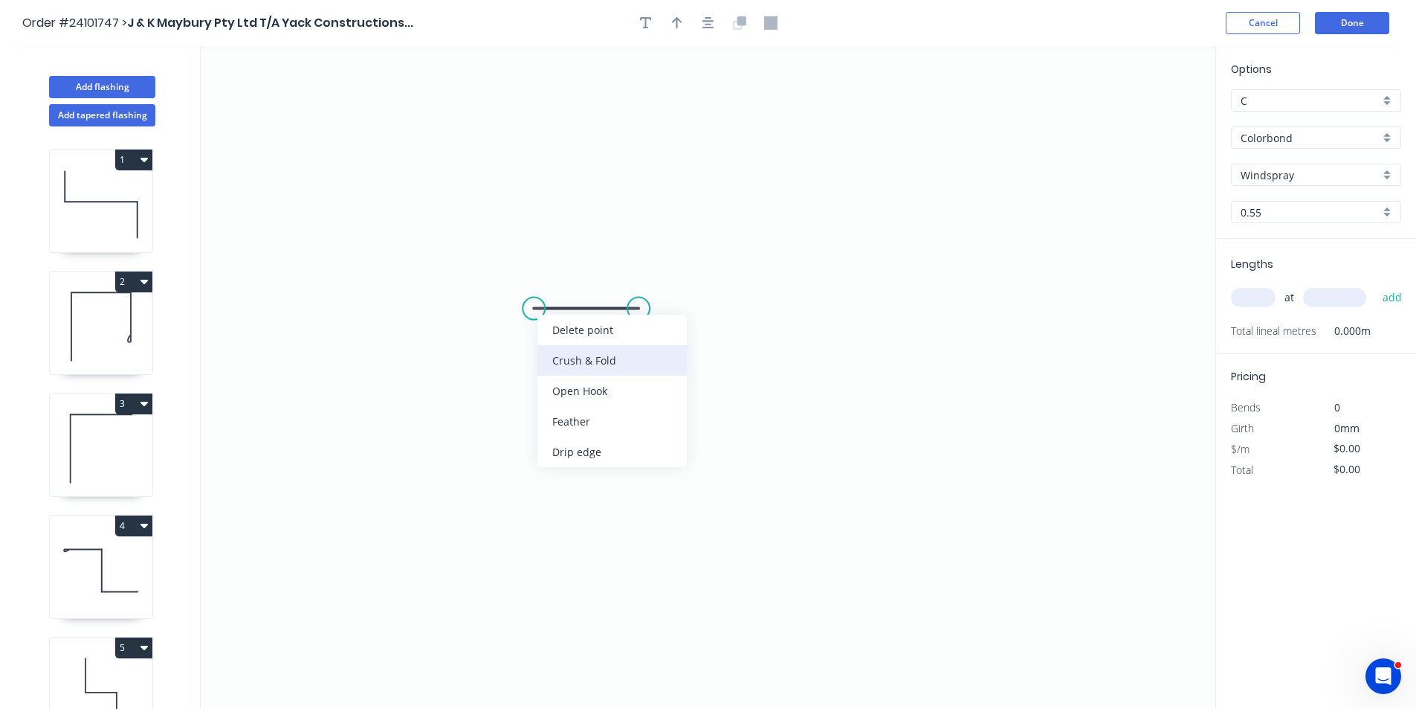
click at [553, 352] on div "Crush & Fold" at bounding box center [612, 360] width 149 height 30
click at [656, 352] on div "Crush & Fold" at bounding box center [708, 354] width 149 height 30
click at [664, 355] on div "Flip bend" at bounding box center [707, 362] width 149 height 30
click at [603, 326] on rect at bounding box center [586, 323] width 48 height 30
click at [593, 326] on rect at bounding box center [587, 324] width 30 height 21
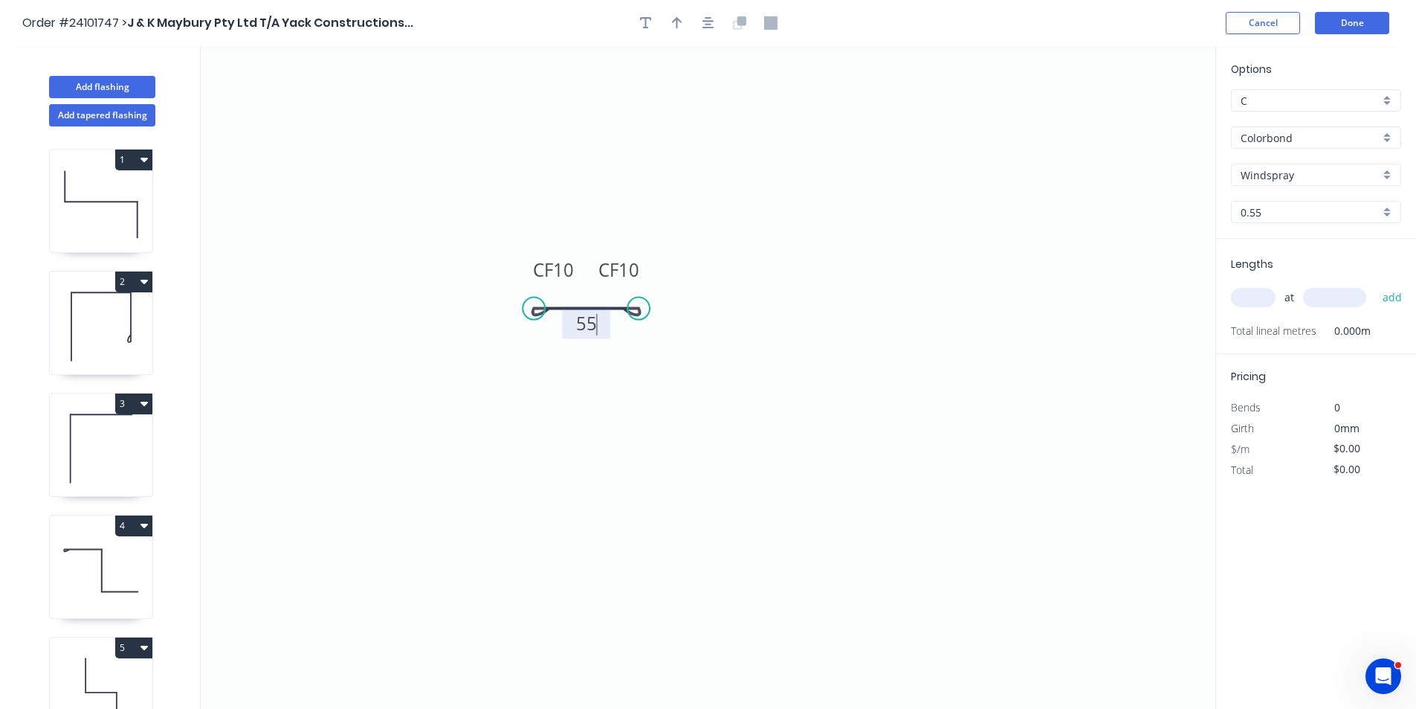
click at [811, 344] on icon "0 CF 10 CF 10 55" at bounding box center [708, 377] width 1015 height 662
type input "$7.12"
click at [1246, 292] on input "text" at bounding box center [1253, 297] width 45 height 19
type input "4"
click at [1325, 293] on input "text" at bounding box center [1334, 297] width 63 height 19
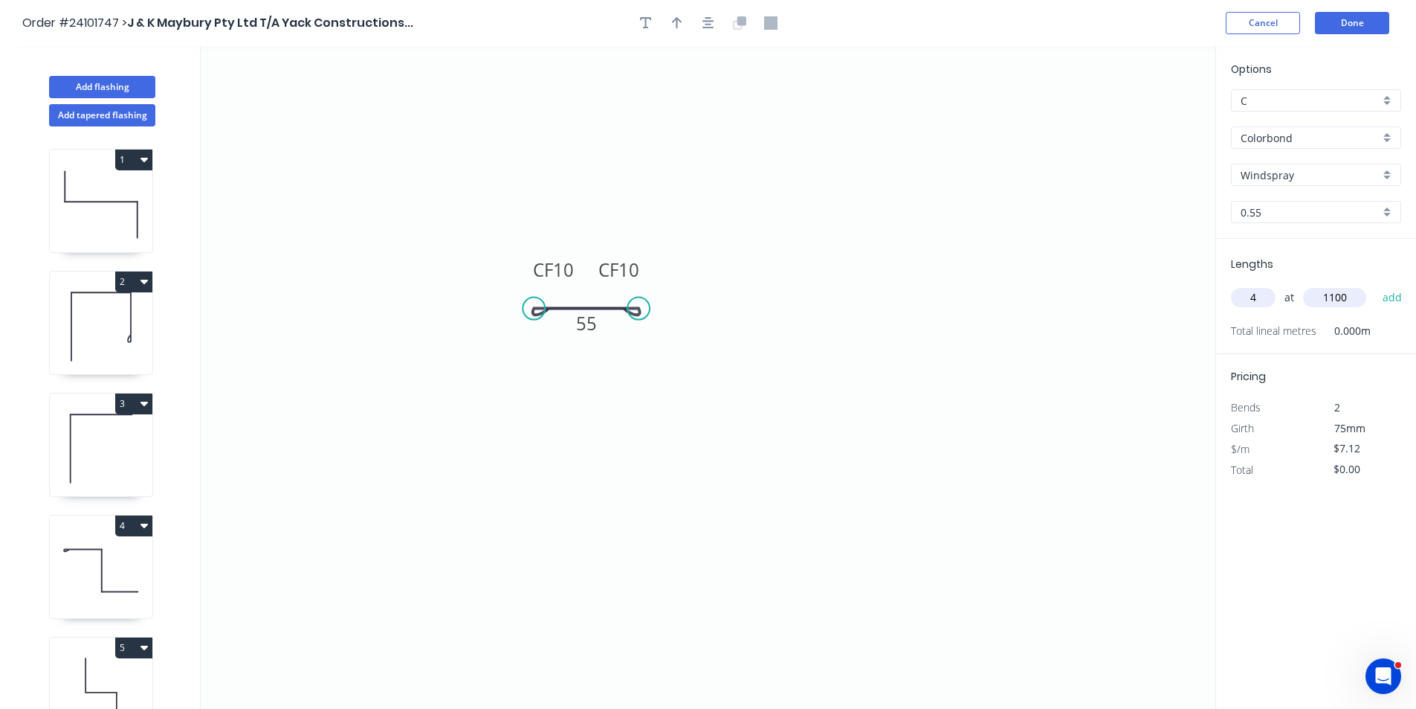
type input "1100"
click at [1376, 285] on button "add" at bounding box center [1393, 297] width 35 height 25
type input "$31.33"
type input "4"
click at [1325, 294] on input "text" at bounding box center [1334, 297] width 63 height 19
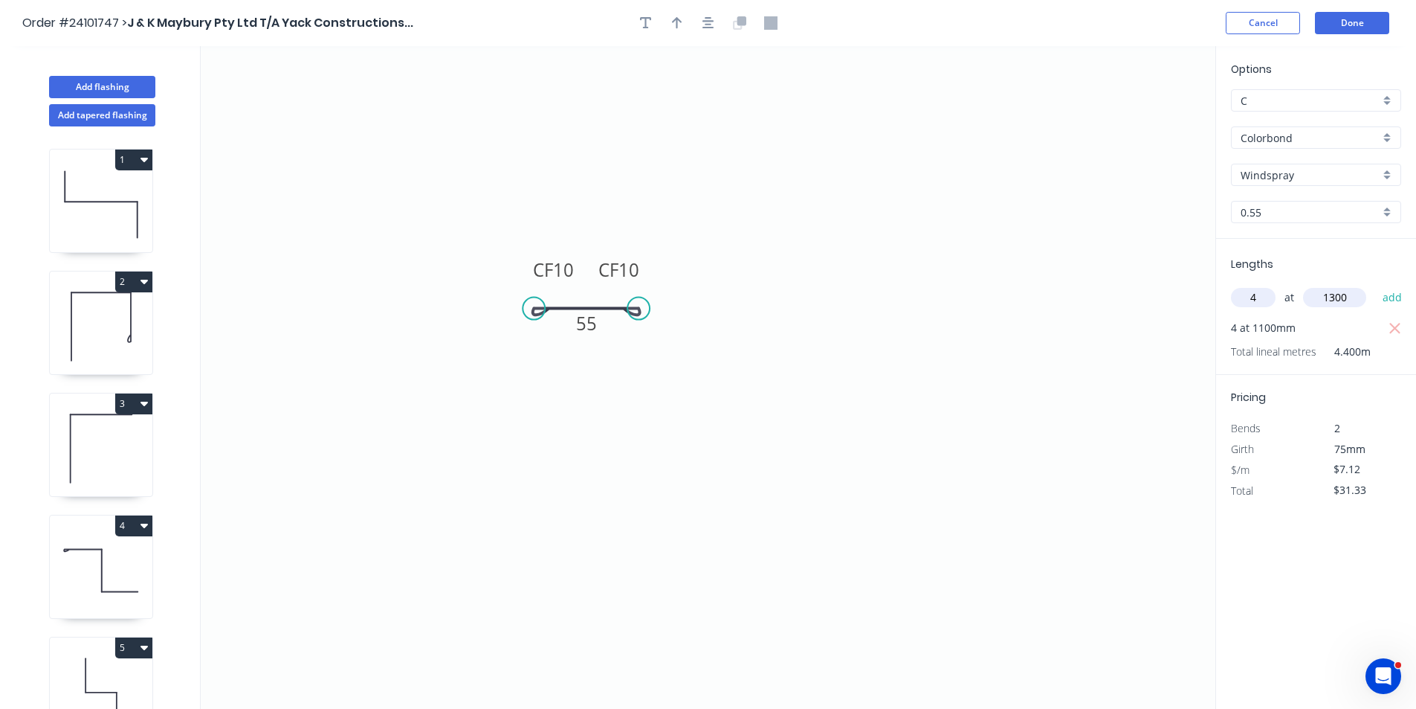
type input "1300"
click at [1376, 285] on button "add" at bounding box center [1393, 297] width 35 height 25
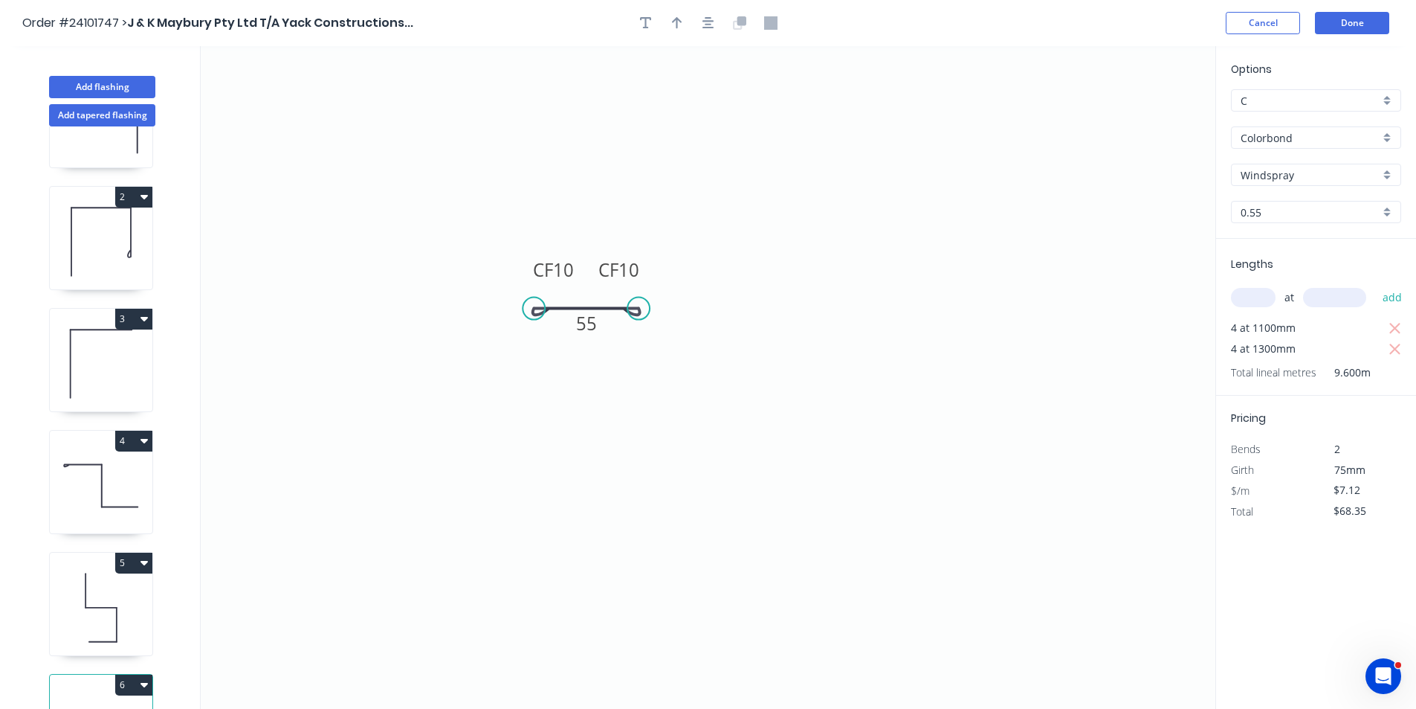
scroll to position [155, 0]
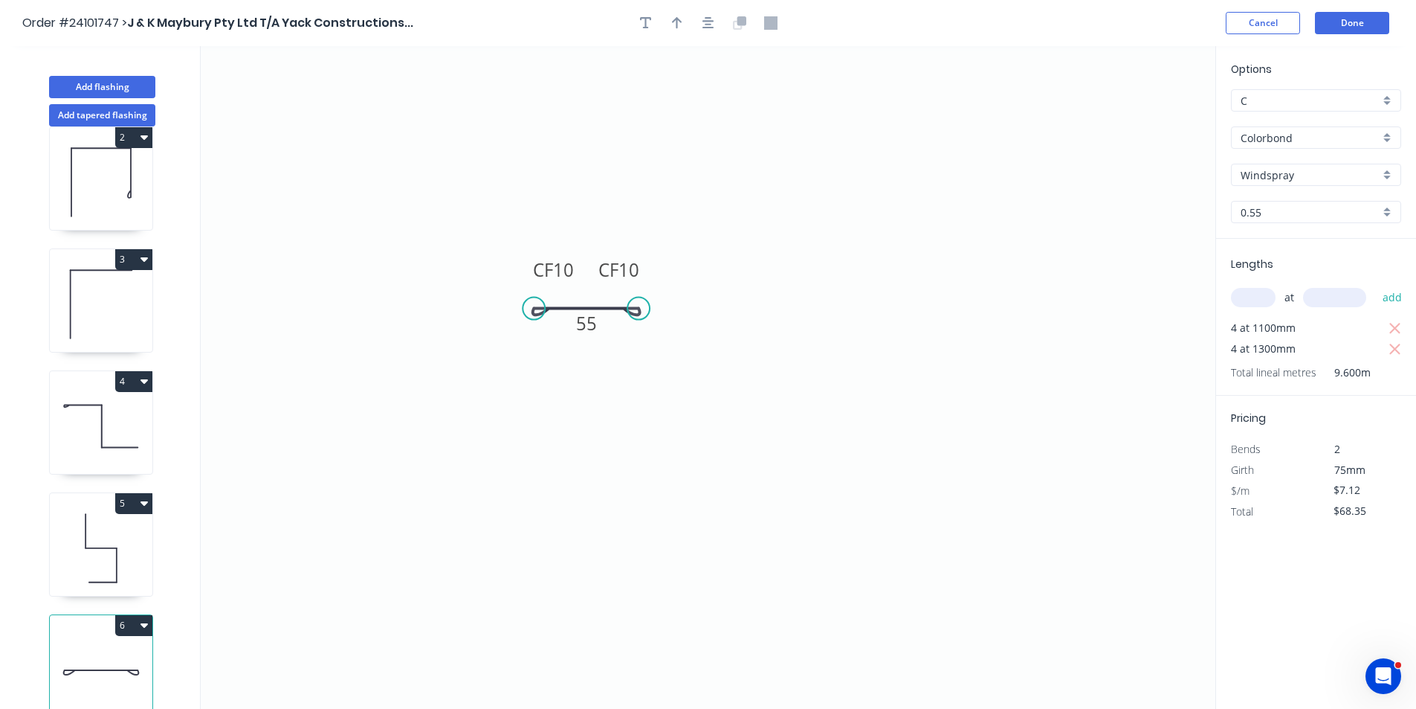
click at [152, 621] on button "6" at bounding box center [133, 625] width 37 height 21
click at [87, 655] on div "Duplicate" at bounding box center [82, 662] width 115 height 22
type input "$0.00"
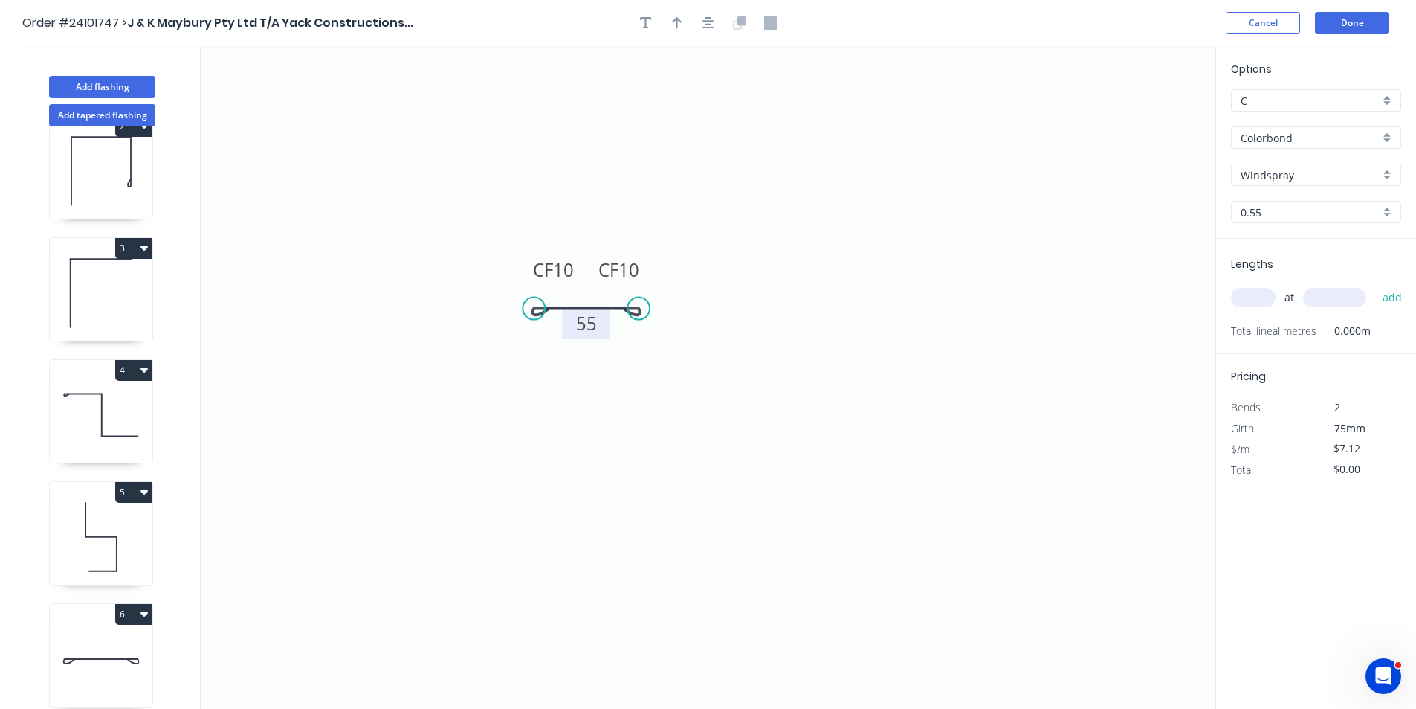
click at [578, 329] on tspan "55" at bounding box center [586, 323] width 21 height 25
click at [1257, 301] on input "text" at bounding box center [1253, 297] width 45 height 19
type input "1"
click at [1331, 301] on input "text" at bounding box center [1334, 297] width 63 height 19
type input "1600"
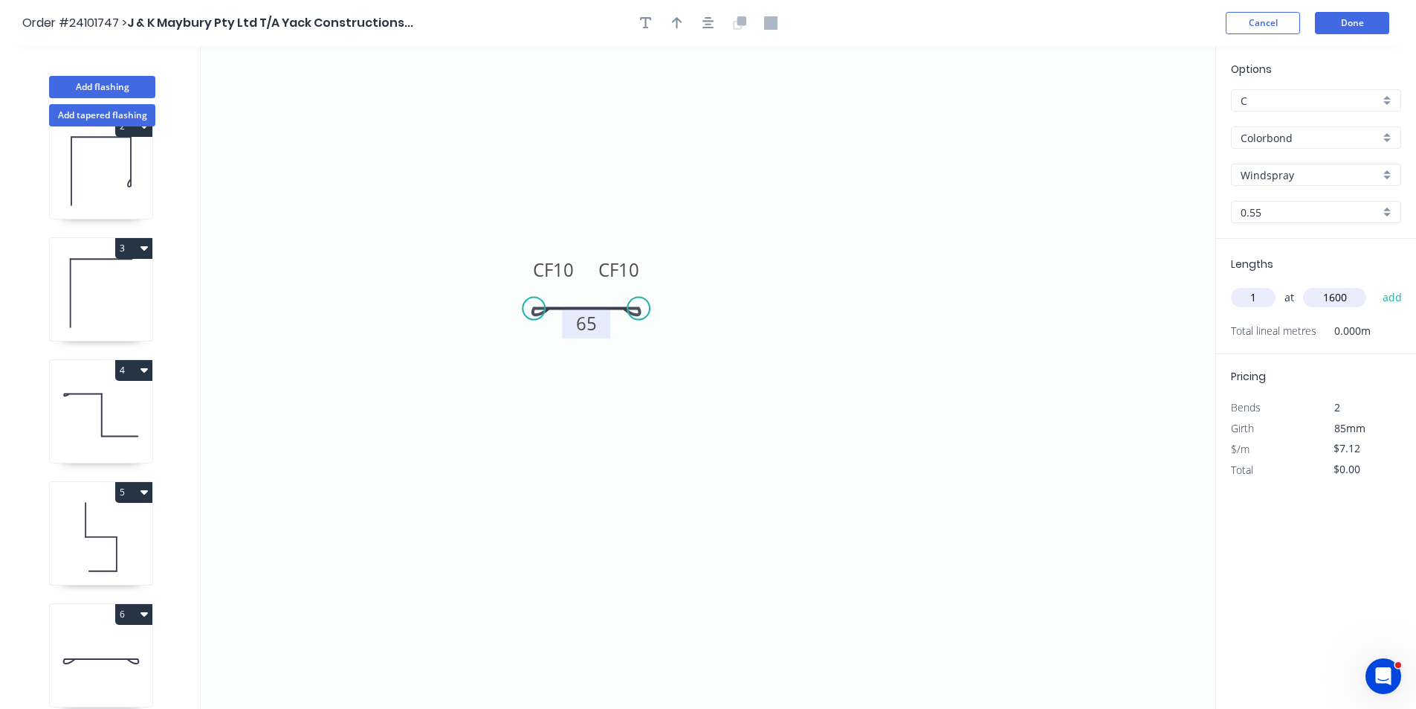
click at [1376, 285] on button "add" at bounding box center [1393, 297] width 35 height 25
click at [474, 301] on icon "0 CF 10 CF 10 65" at bounding box center [708, 377] width 1015 height 662
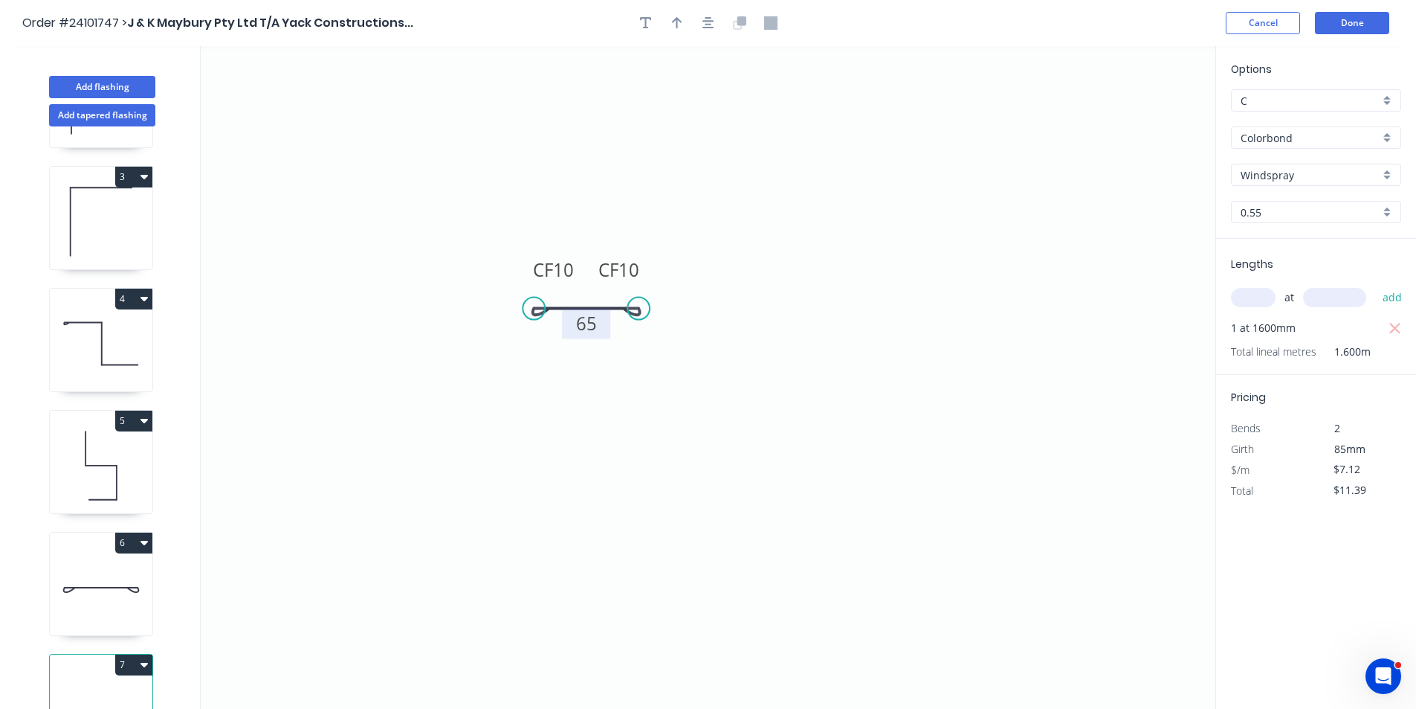
scroll to position [277, 0]
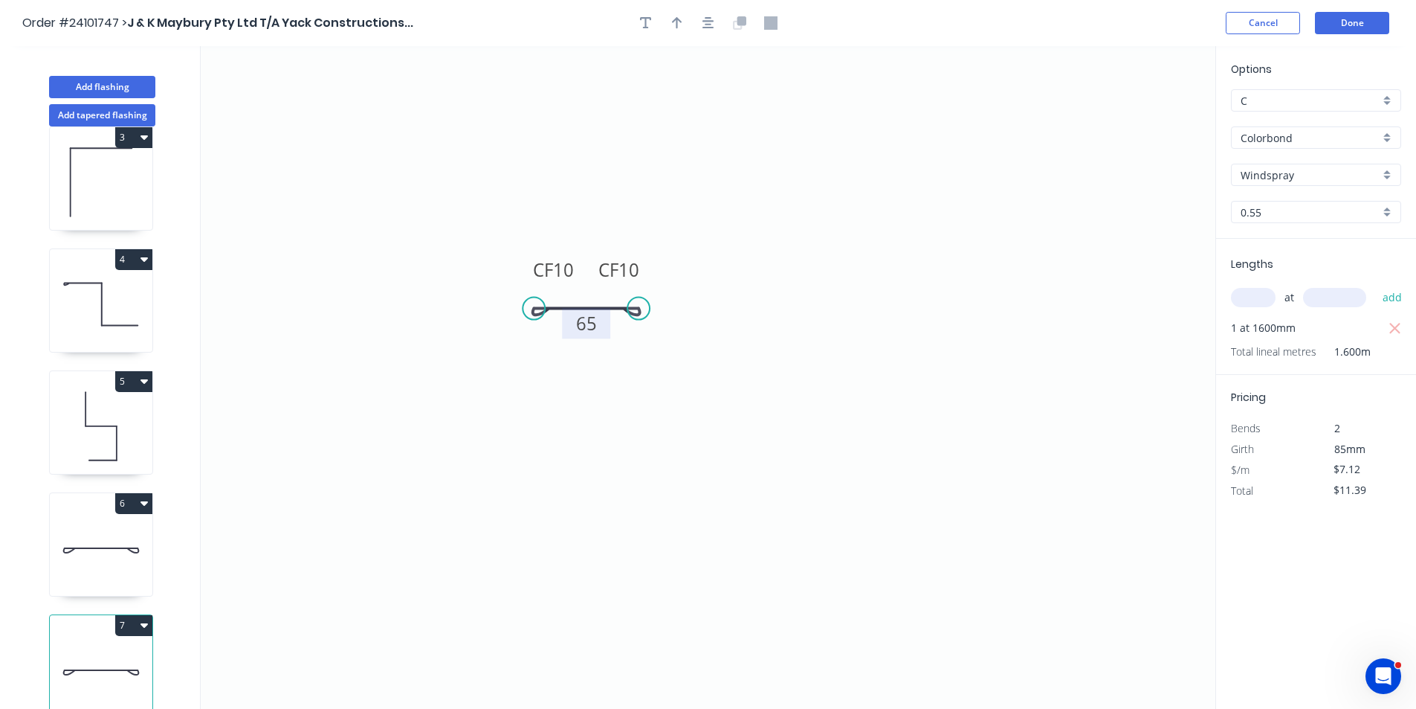
click at [143, 615] on button "7" at bounding box center [133, 625] width 37 height 21
click at [107, 651] on div "Duplicate" at bounding box center [82, 662] width 115 height 22
type input "$0.00"
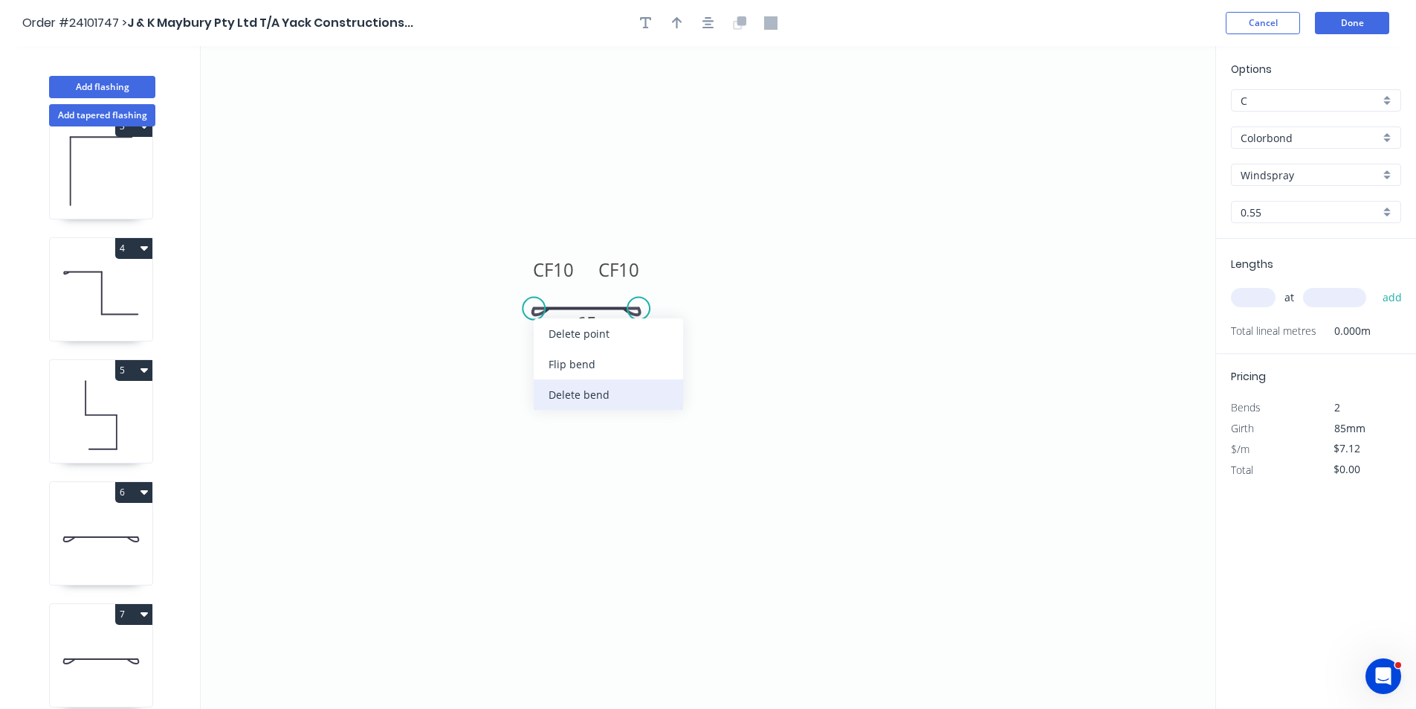
click at [578, 400] on div "Delete bend" at bounding box center [608, 394] width 149 height 30
type input "$6.07"
click at [1266, 298] on input "text" at bounding box center [1253, 297] width 45 height 19
type input "1"
click at [1338, 305] on input "text" at bounding box center [1334, 297] width 63 height 19
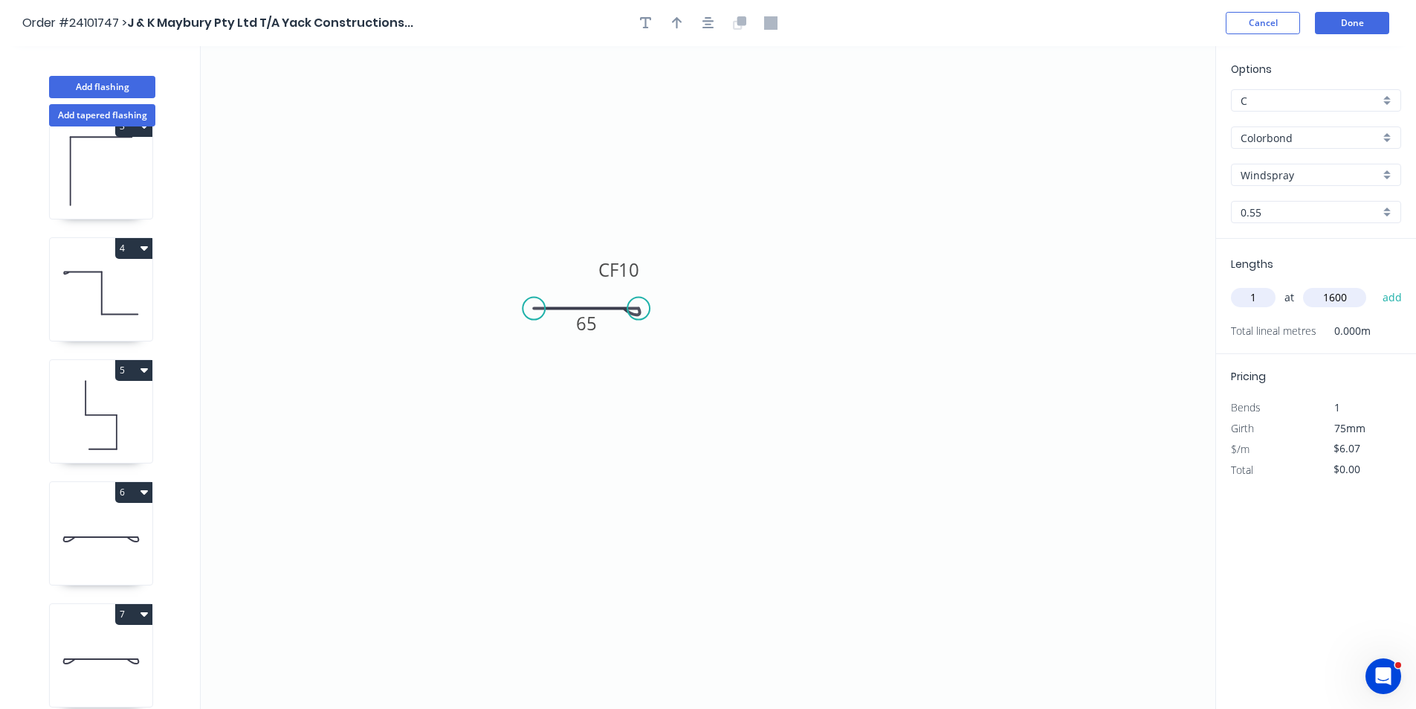
type input "1600"
click at [1376, 285] on button "add" at bounding box center [1393, 297] width 35 height 25
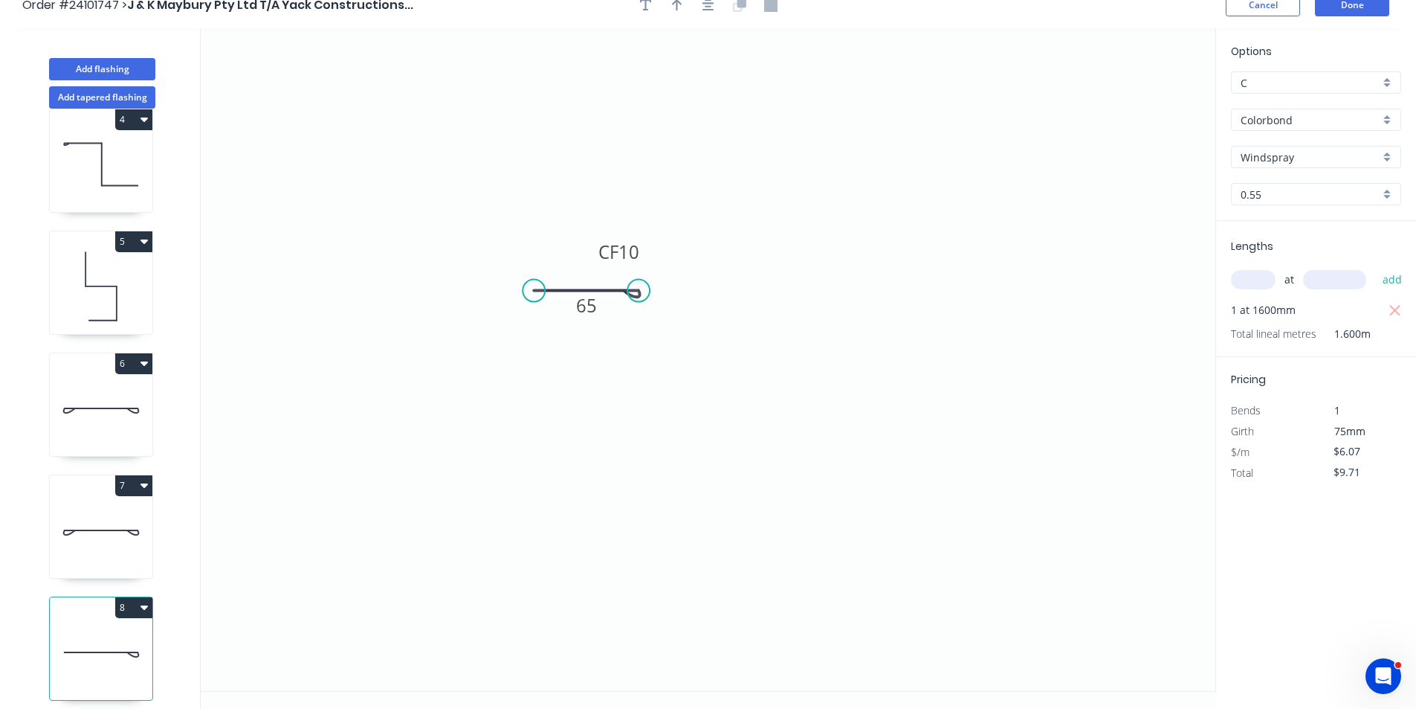
scroll to position [28, 0]
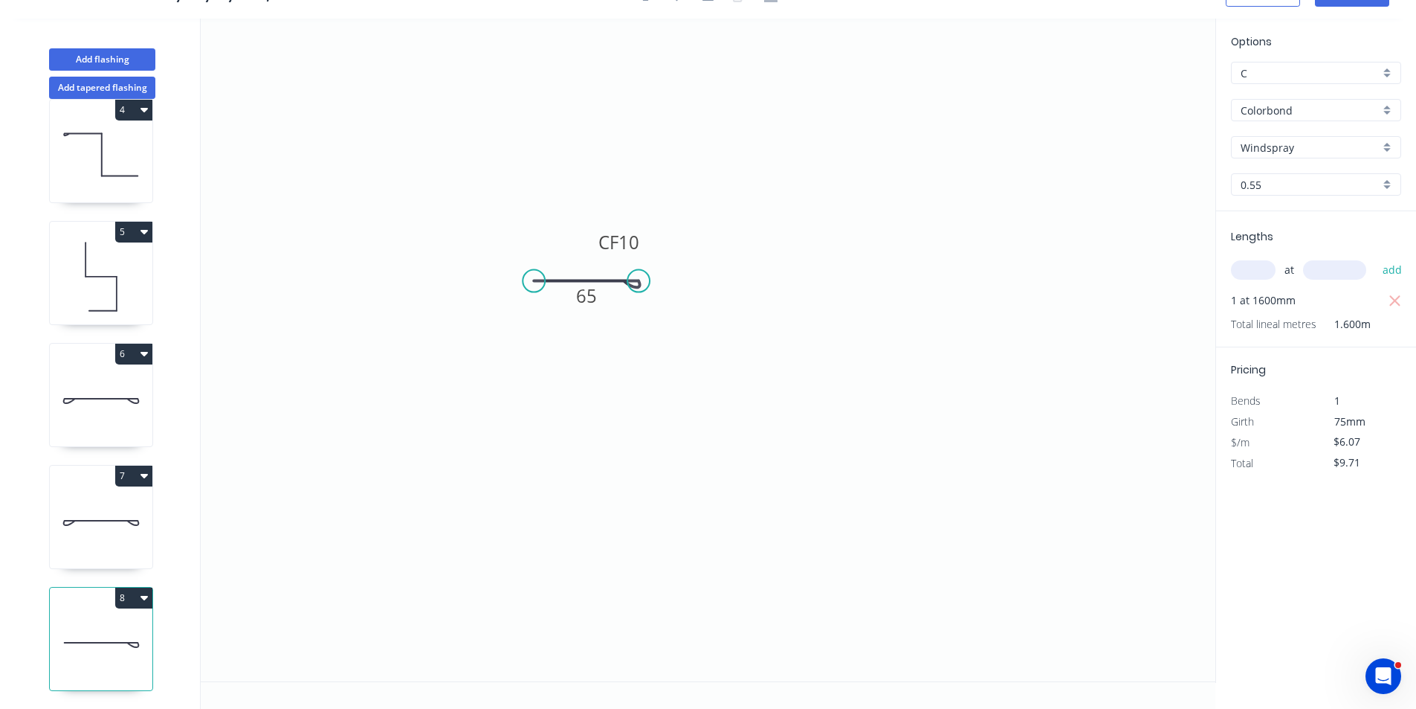
click at [144, 596] on icon "button" at bounding box center [144, 598] width 7 height 4
click at [96, 625] on div "Duplicate" at bounding box center [82, 635] width 115 height 22
type input "$0.00"
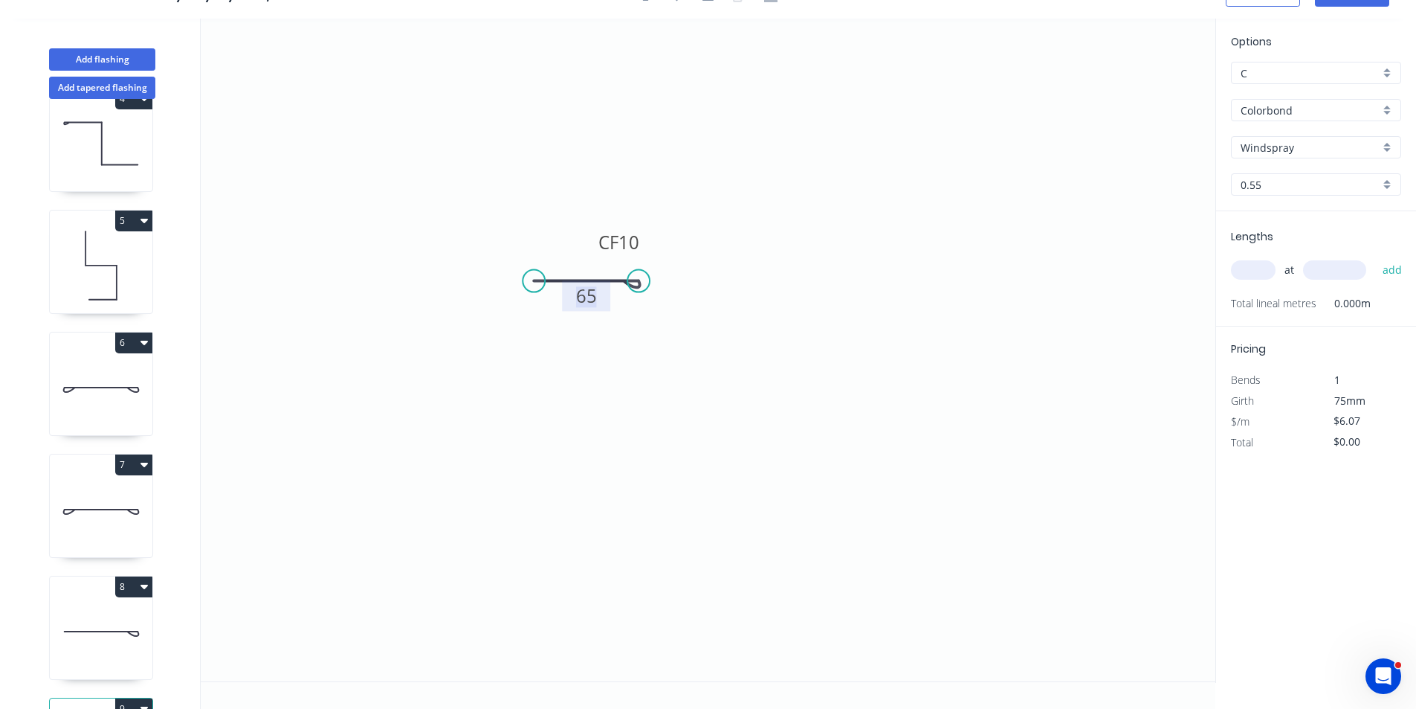
click at [592, 299] on tspan "65" at bounding box center [586, 295] width 21 height 25
click at [715, 339] on icon "0 CF 10 70" at bounding box center [708, 350] width 1015 height 662
click at [1263, 277] on input "text" at bounding box center [1253, 269] width 45 height 19
type input "2"
click at [1341, 266] on input "text" at bounding box center [1334, 269] width 63 height 19
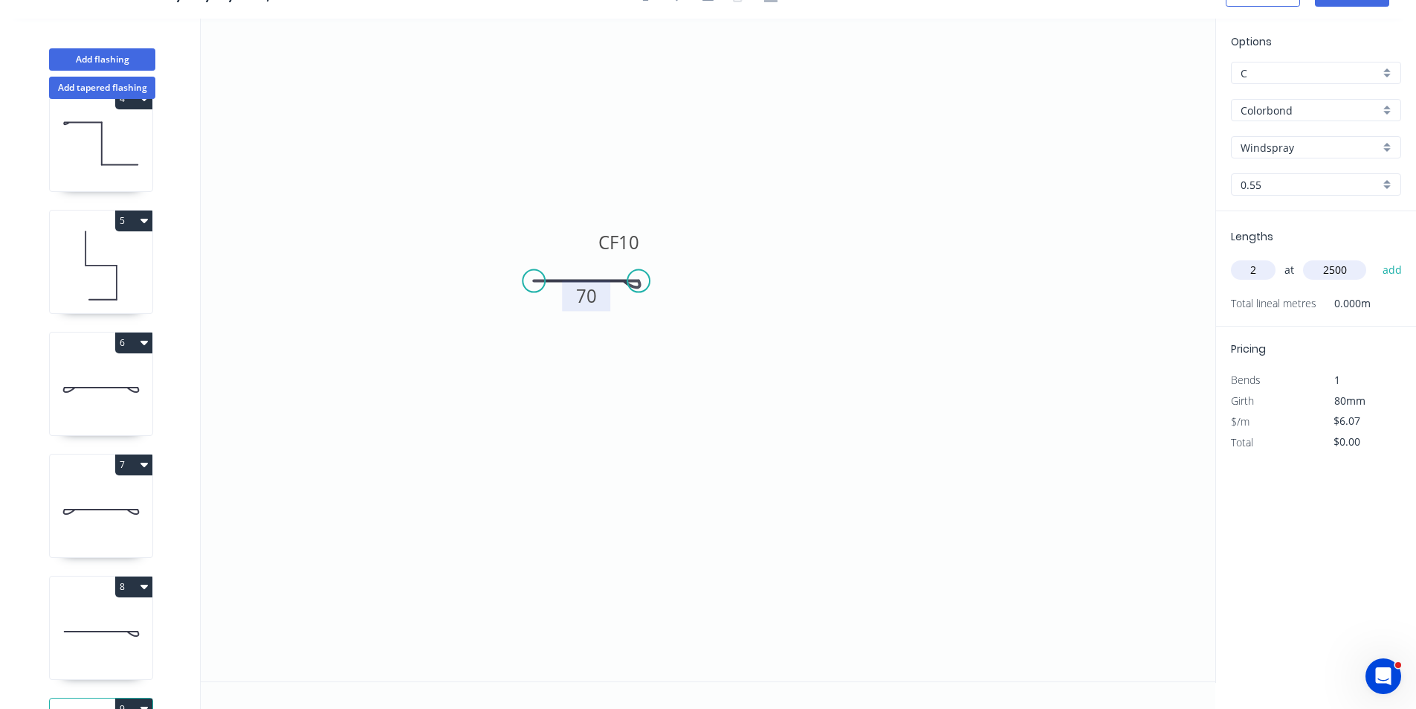
type input "2500"
click at [1376, 257] on button "add" at bounding box center [1393, 269] width 35 height 25
type input "$30.35"
type input "1"
click at [1341, 271] on input "text" at bounding box center [1334, 269] width 63 height 19
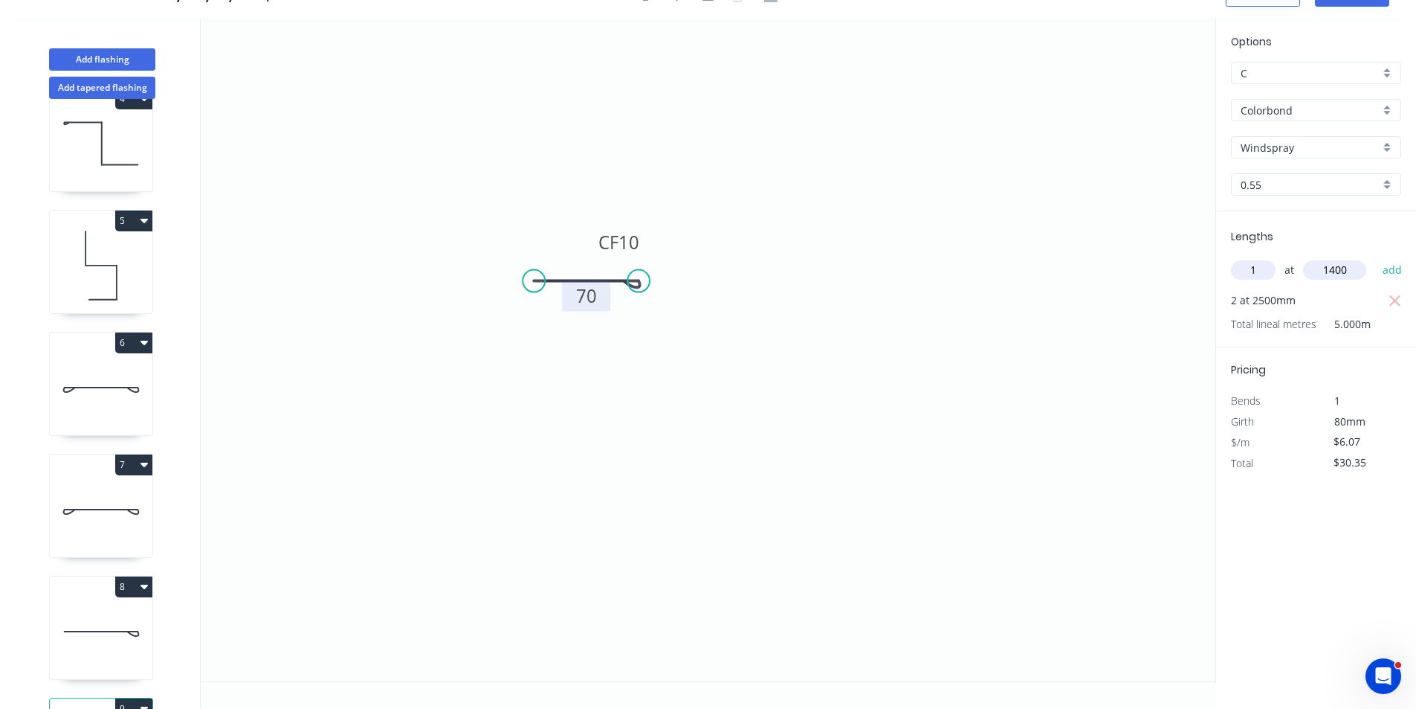
type input "1400"
click at [1376, 257] on button "add" at bounding box center [1393, 269] width 35 height 25
type input "$38.85"
click at [83, 54] on button "Add flashing" at bounding box center [102, 59] width 106 height 22
type input "$0.00"
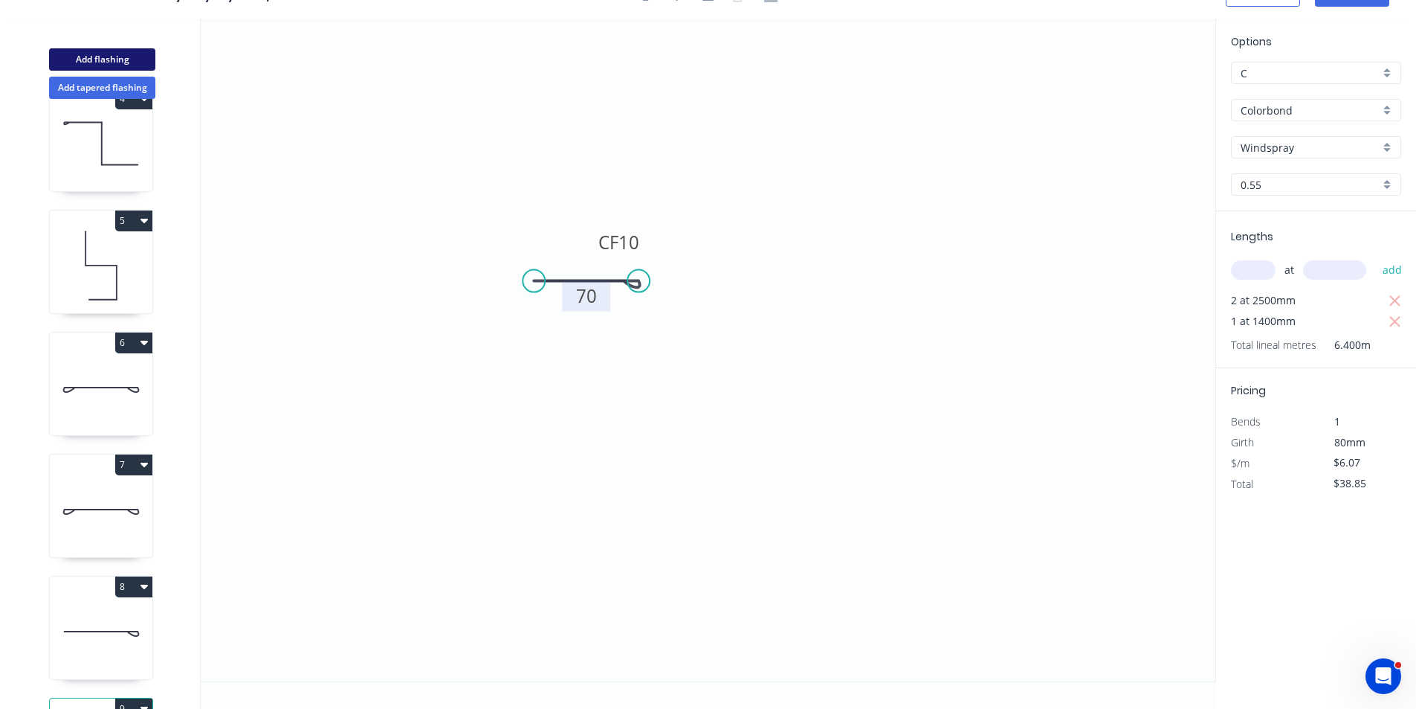
type input "$0.00"
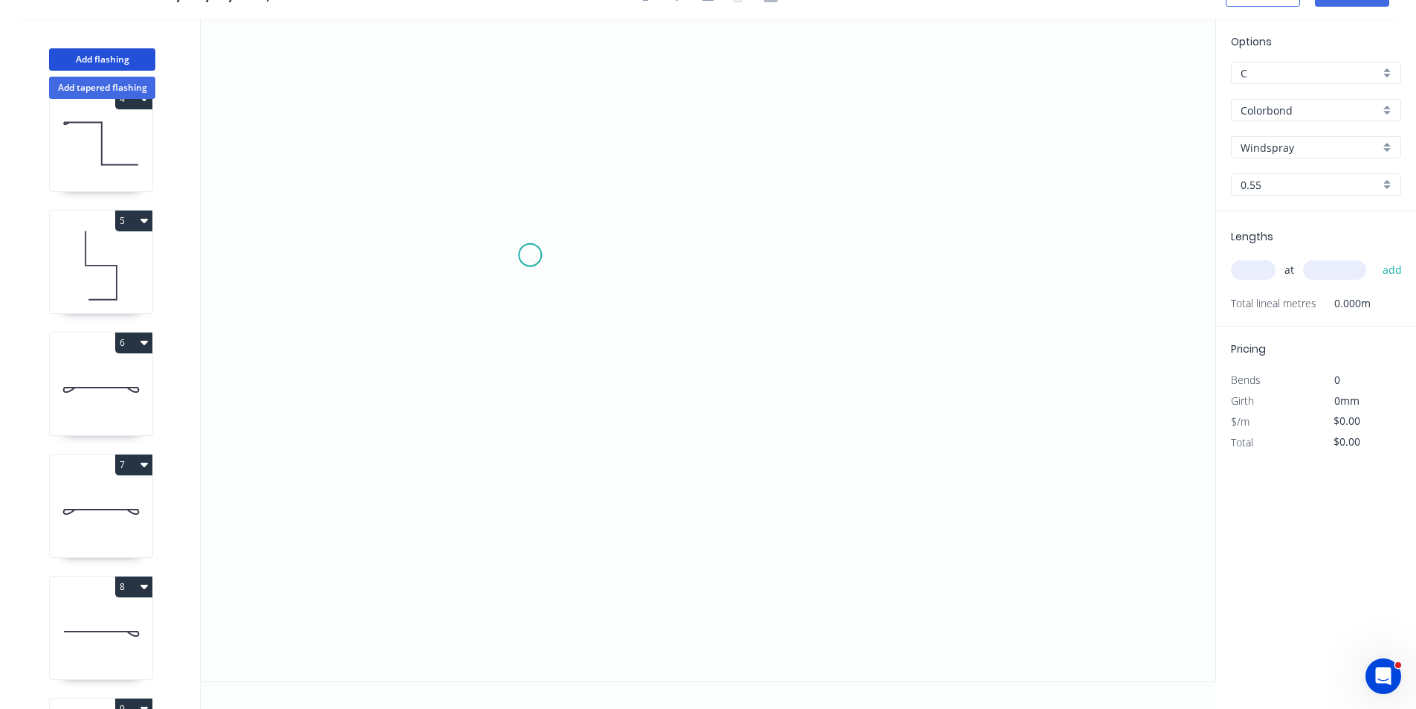
click at [530, 254] on icon "0" at bounding box center [708, 350] width 1015 height 662
click at [535, 374] on icon "0" at bounding box center [708, 350] width 1015 height 662
click at [636, 369] on icon "0 ?" at bounding box center [708, 350] width 1015 height 662
click at [549, 290] on div "Crush & Fold" at bounding box center [605, 301] width 149 height 30
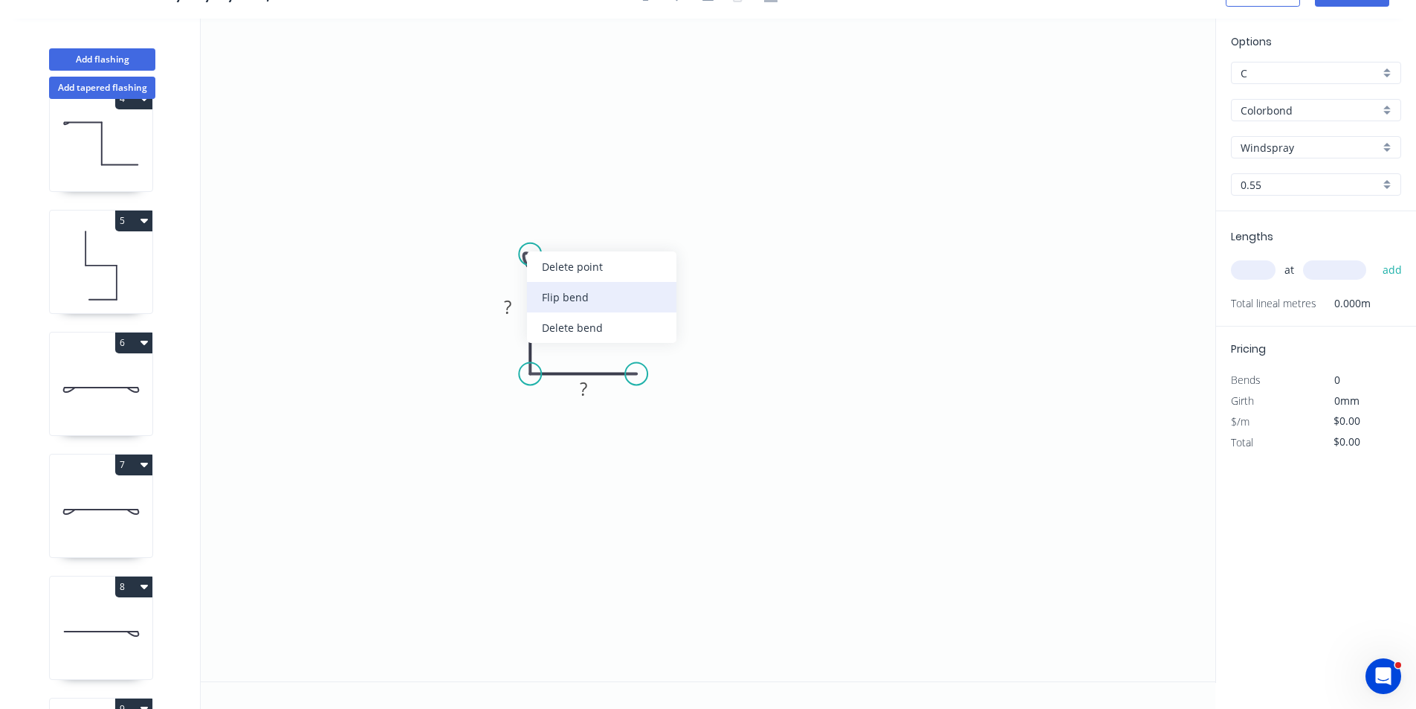
click at [620, 295] on div "Flip bend" at bounding box center [601, 297] width 149 height 30
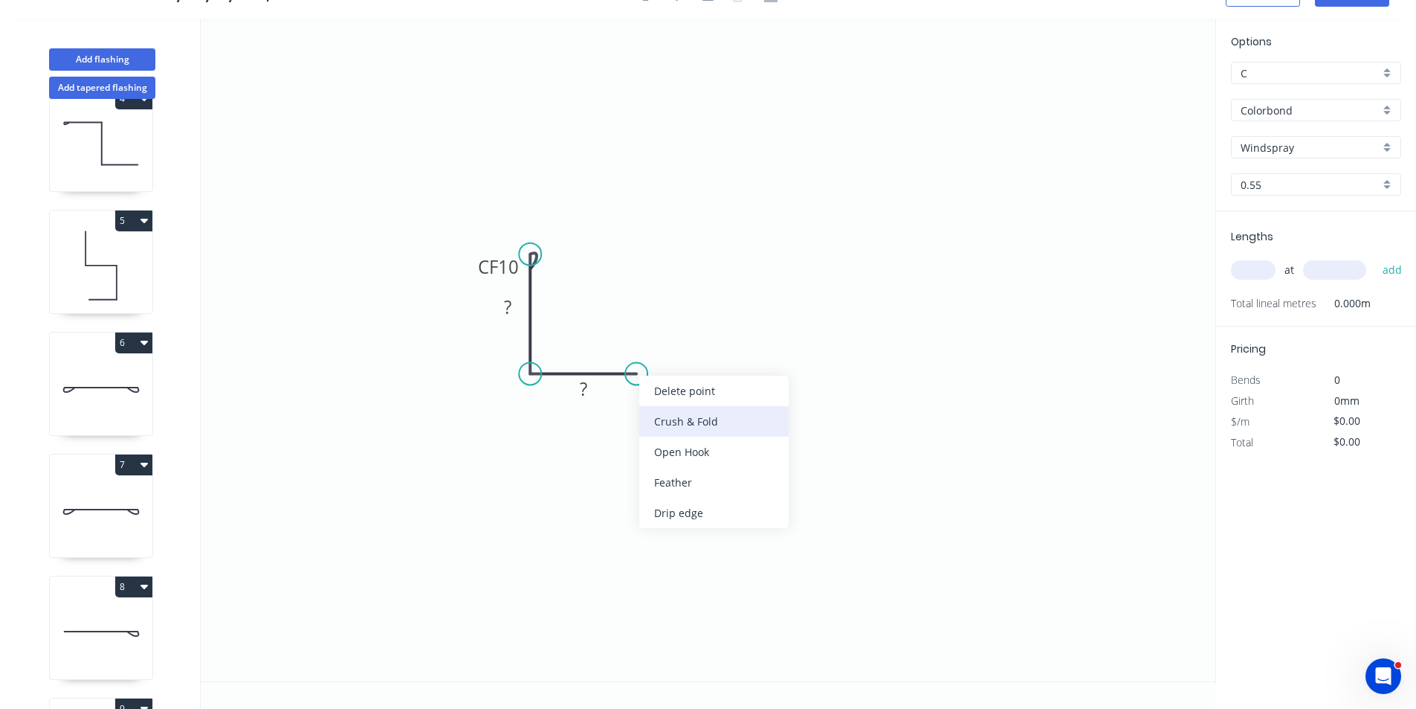
click at [718, 424] on div "Crush & Fold" at bounding box center [713, 421] width 149 height 30
click at [515, 310] on rect at bounding box center [508, 307] width 30 height 21
click at [589, 387] on rect at bounding box center [584, 389] width 30 height 21
click at [1259, 266] on input "text" at bounding box center [1253, 269] width 45 height 19
type input "$11.09"
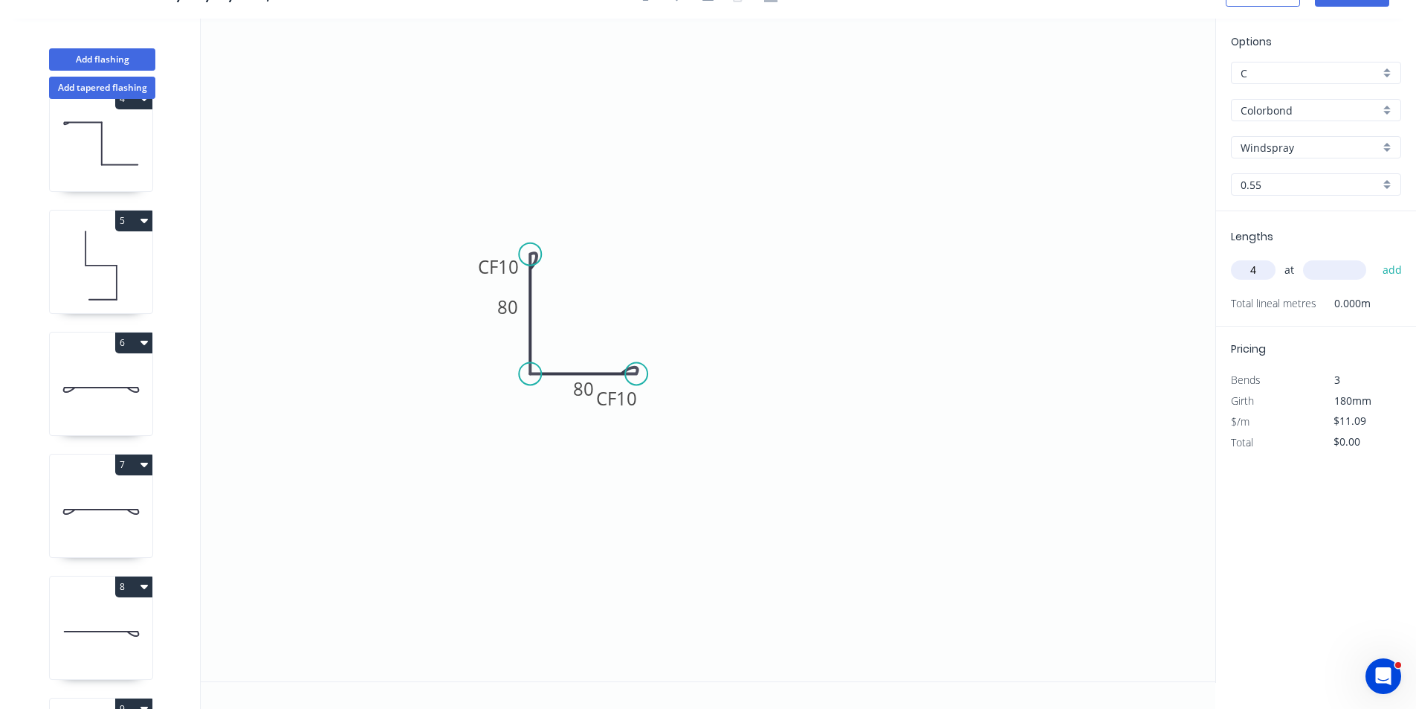
type input "4"
click at [1328, 276] on input "text" at bounding box center [1334, 269] width 63 height 19
type input "2500"
click at [1376, 257] on button "add" at bounding box center [1393, 269] width 35 height 25
type input "$110.90"
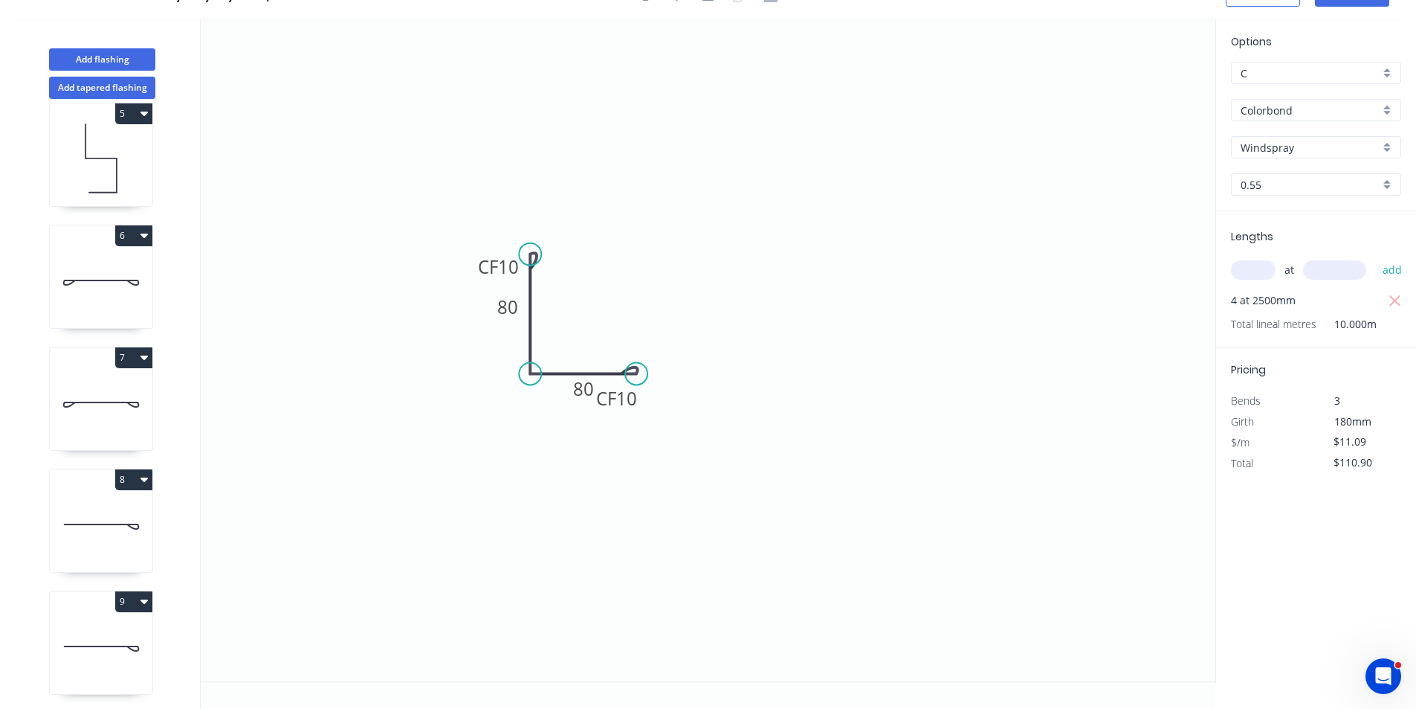
scroll to position [643, 0]
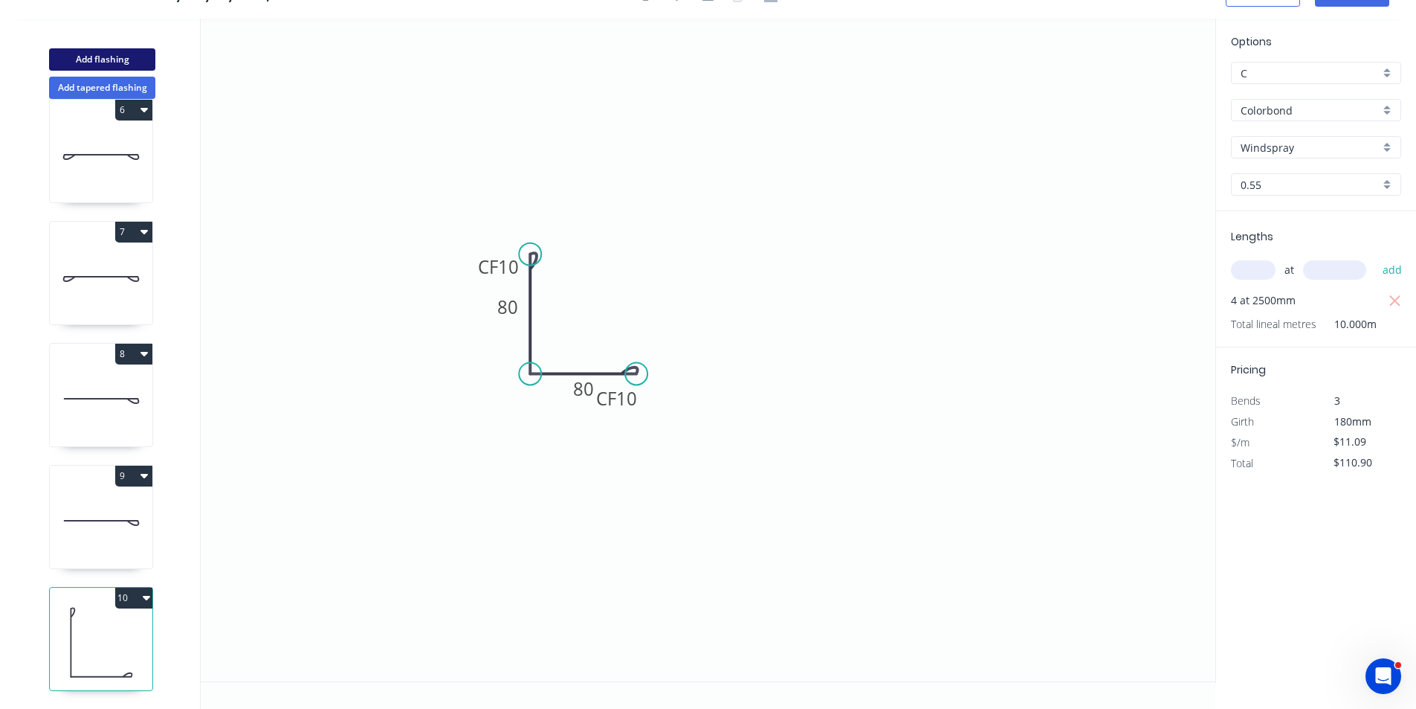
click at [112, 59] on button "Add flashing" at bounding box center [102, 59] width 106 height 22
type input "$0.00"
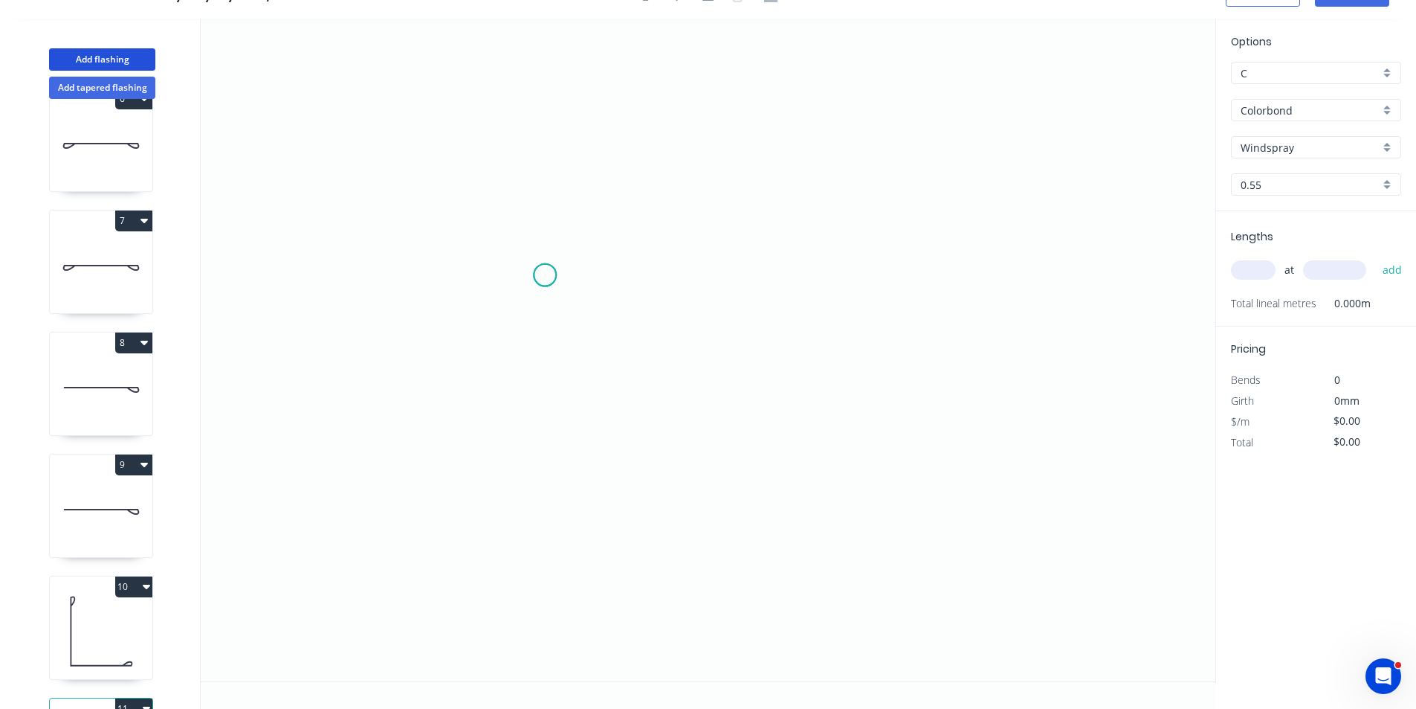
click at [545, 275] on icon "0" at bounding box center [708, 350] width 1015 height 662
click at [699, 286] on icon "0" at bounding box center [708, 350] width 1015 height 662
click at [699, 360] on icon "0 ?" at bounding box center [708, 350] width 1015 height 662
click at [615, 356] on icon "0 ? ?" at bounding box center [708, 350] width 1015 height 662
click at [615, 356] on circle at bounding box center [615, 360] width 22 height 22
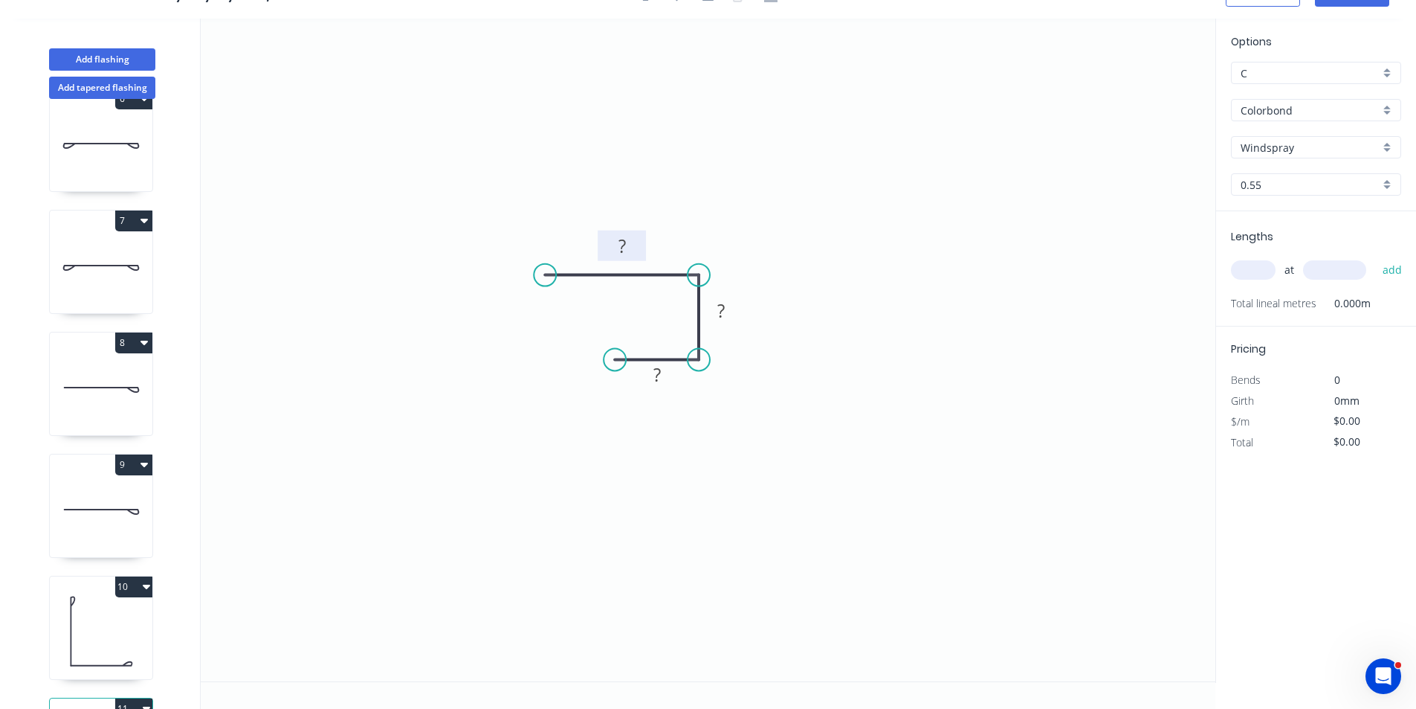
click at [628, 247] on rect at bounding box center [622, 246] width 30 height 21
click at [733, 310] on rect at bounding box center [721, 311] width 30 height 21
click at [674, 365] on rect at bounding box center [657, 374] width 48 height 30
click at [663, 377] on rect at bounding box center [657, 375] width 30 height 21
click at [1260, 271] on input "text" at bounding box center [1253, 269] width 45 height 19
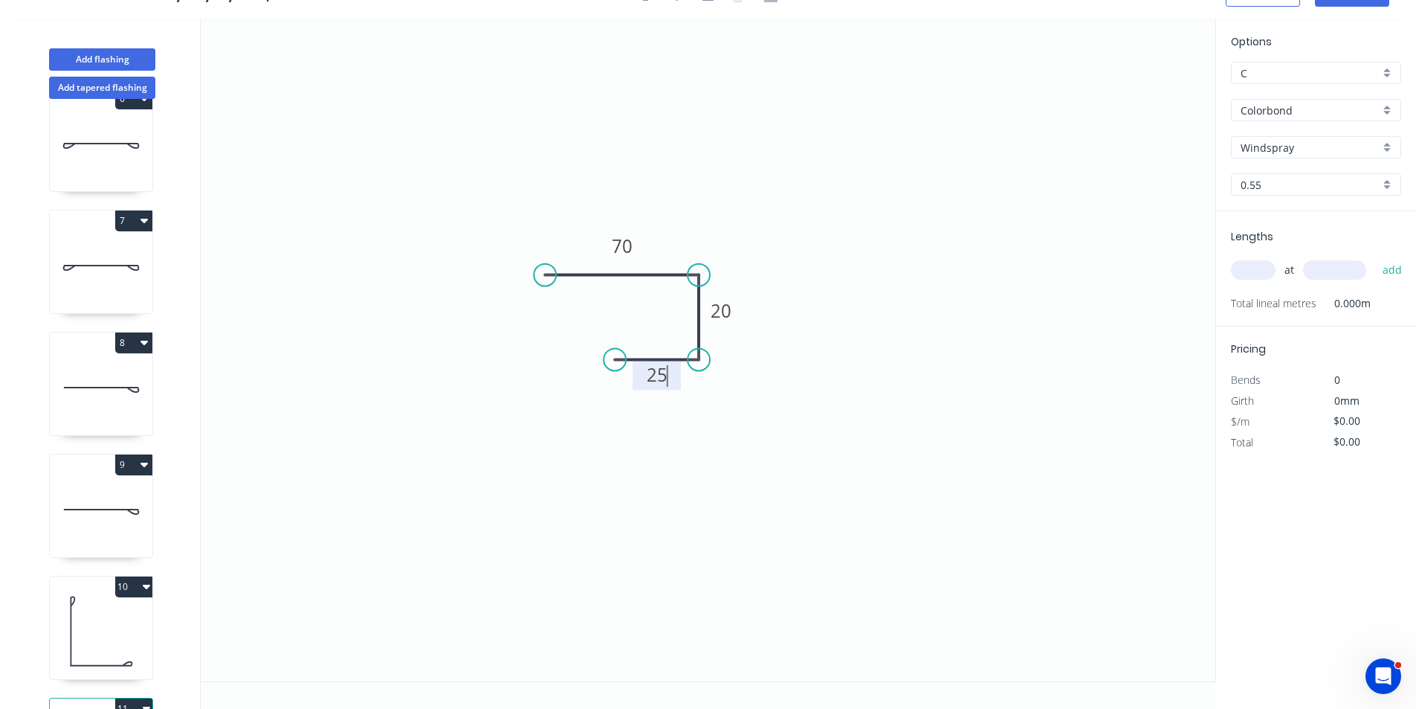
type input "$8.57"
type input "1"
click at [1308, 269] on input "text" at bounding box center [1334, 269] width 63 height 19
type input "2500"
click at [1376, 257] on button "add" at bounding box center [1393, 269] width 35 height 25
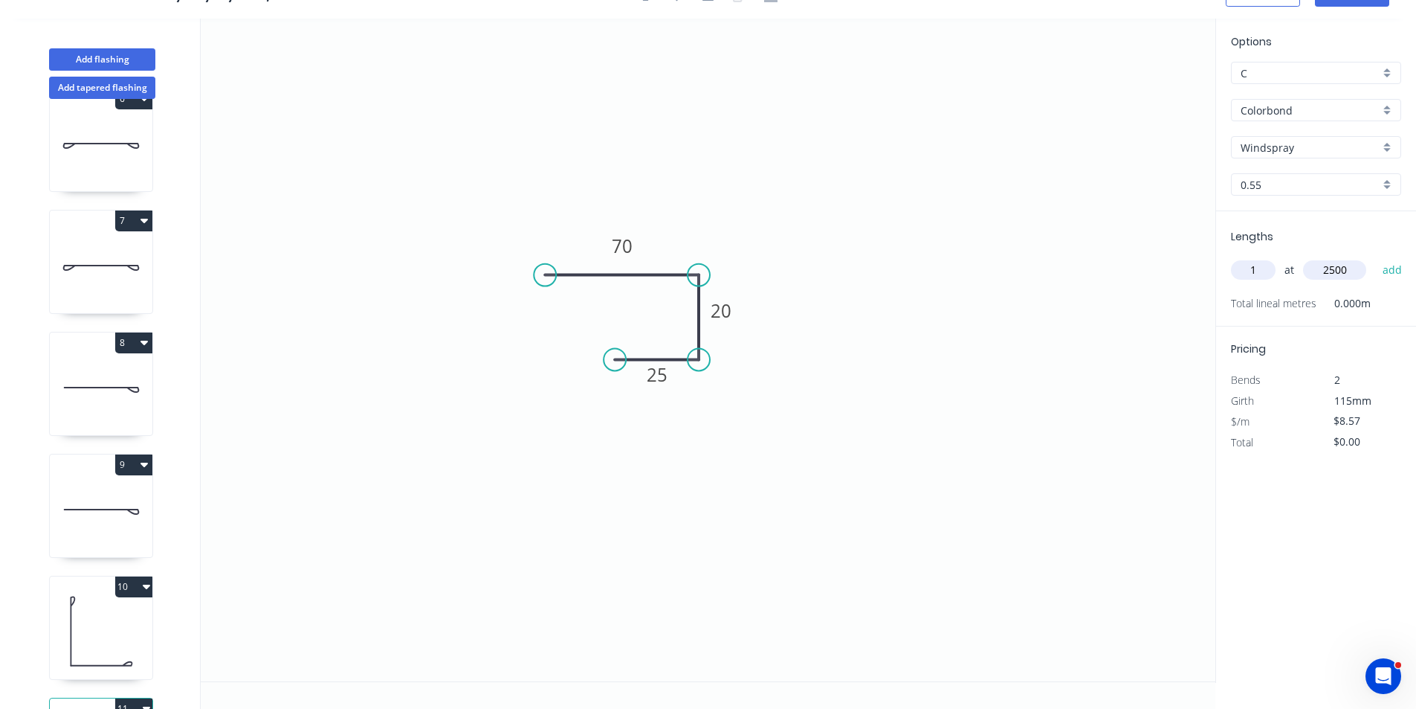
type input "$21.43"
drag, startPoint x: 117, startPoint y: 56, endPoint x: 197, endPoint y: 77, distance: 82.4
click at [117, 55] on button "Add flashing" at bounding box center [102, 59] width 106 height 22
type input "$0.00"
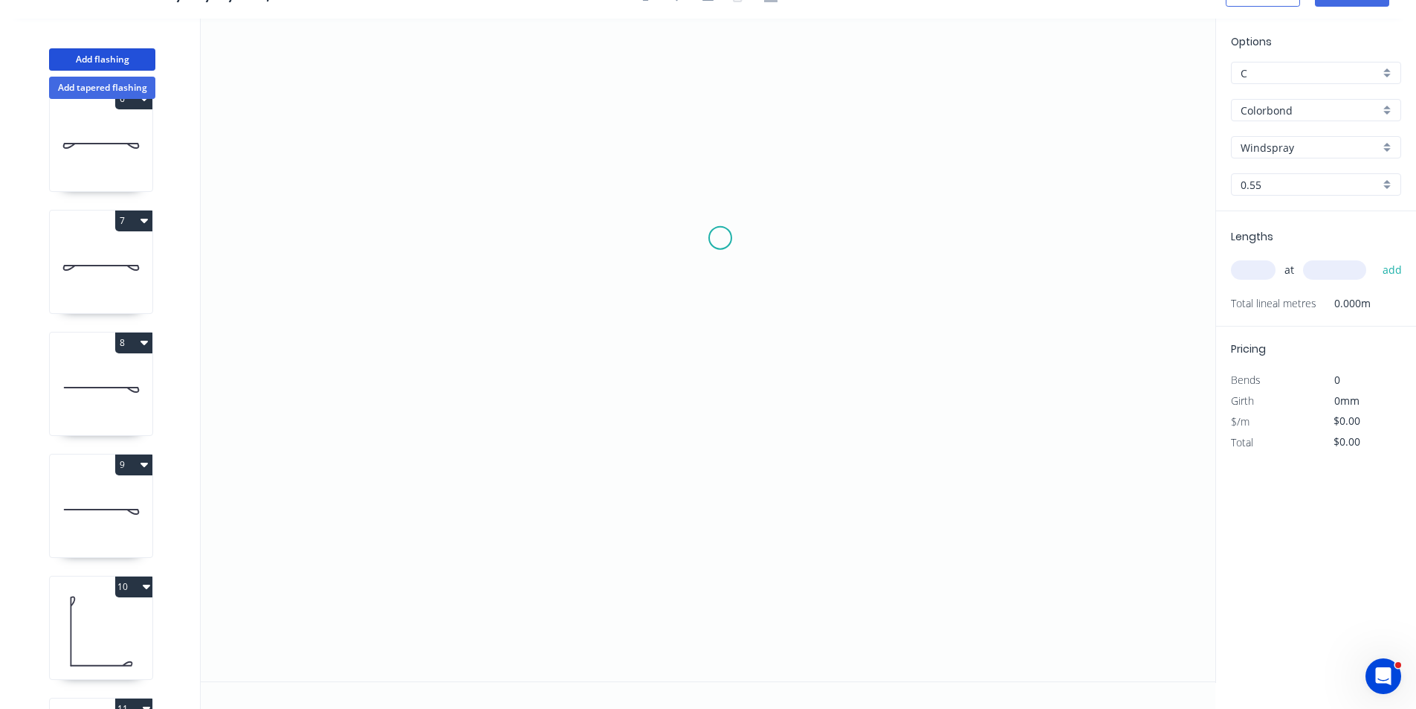
click at [720, 238] on icon "0" at bounding box center [708, 350] width 1015 height 662
click at [824, 251] on icon "0" at bounding box center [708, 350] width 1015 height 662
click at [822, 333] on icon "0 ?" at bounding box center [708, 350] width 1015 height 662
click at [822, 333] on circle at bounding box center [824, 333] width 22 height 22
click at [822, 318] on icon "0 ? ? ? º" at bounding box center [708, 350] width 1015 height 662
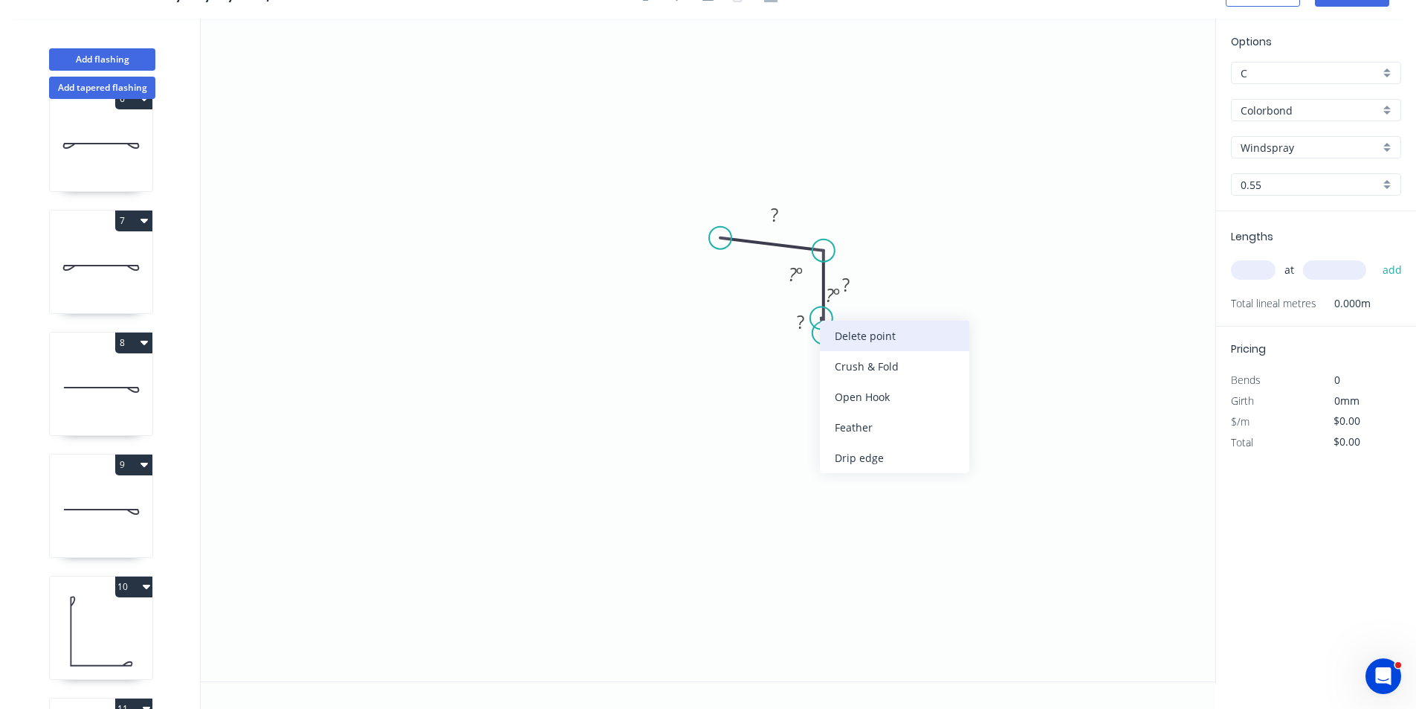
click at [832, 333] on div "Delete point" at bounding box center [894, 335] width 149 height 30
drag, startPoint x: 723, startPoint y: 237, endPoint x: 725, endPoint y: 249, distance: 12.0
click at [725, 249] on circle at bounding box center [724, 250] width 22 height 22
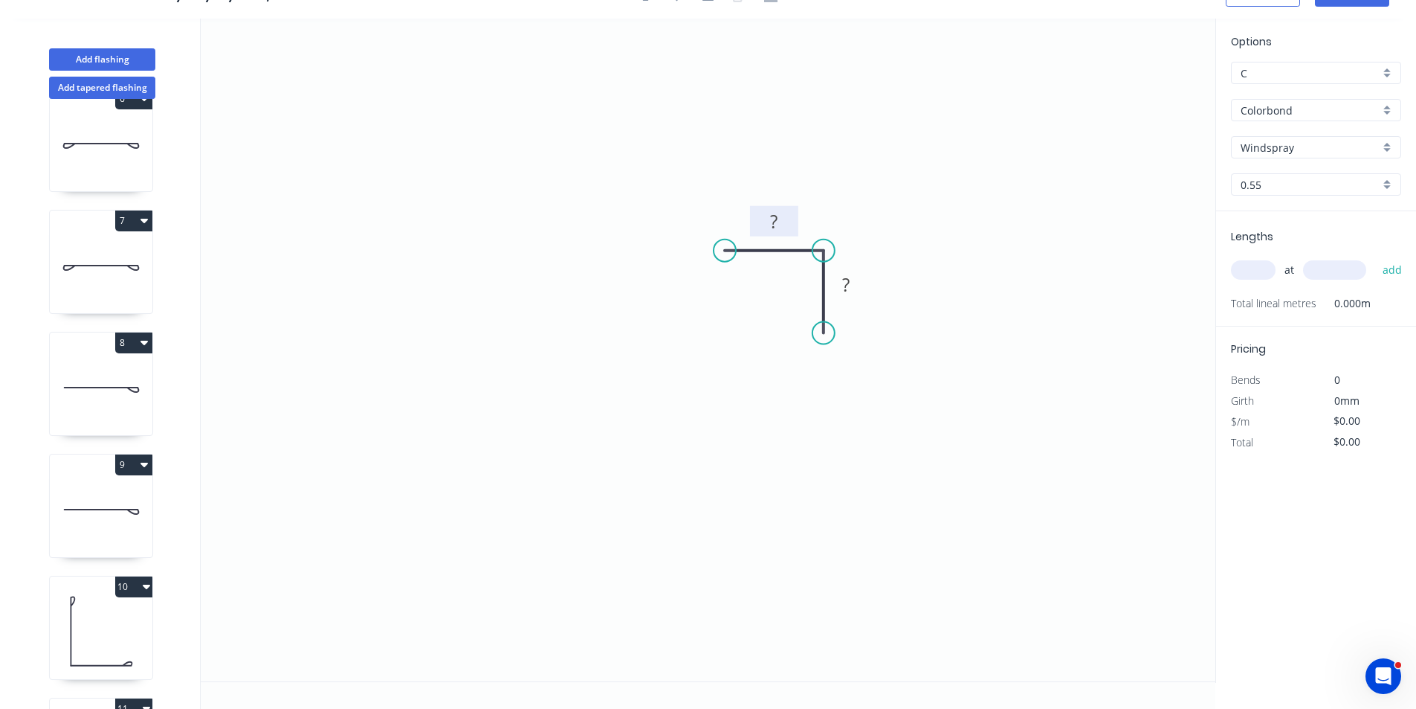
click at [758, 221] on rect at bounding box center [774, 221] width 48 height 30
click at [773, 223] on tspan "?" at bounding box center [773, 221] width 7 height 25
click at [852, 291] on rect at bounding box center [846, 285] width 30 height 21
click at [1251, 268] on input "text" at bounding box center [1253, 269] width 45 height 19
type input "$6.07"
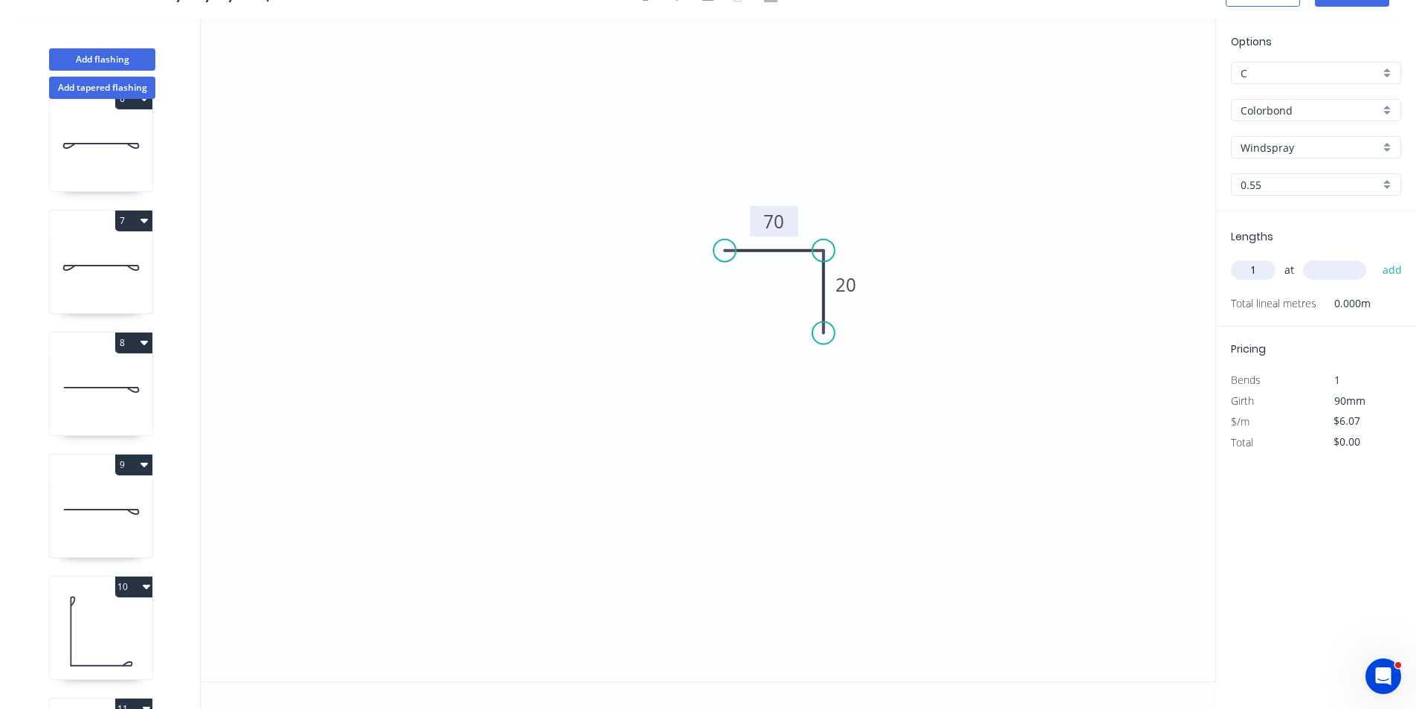
type input "1"
click at [1325, 270] on input "text" at bounding box center [1334, 269] width 63 height 19
type input "2800"
click at [1376, 257] on button "add" at bounding box center [1393, 269] width 35 height 25
type input "$17.00"
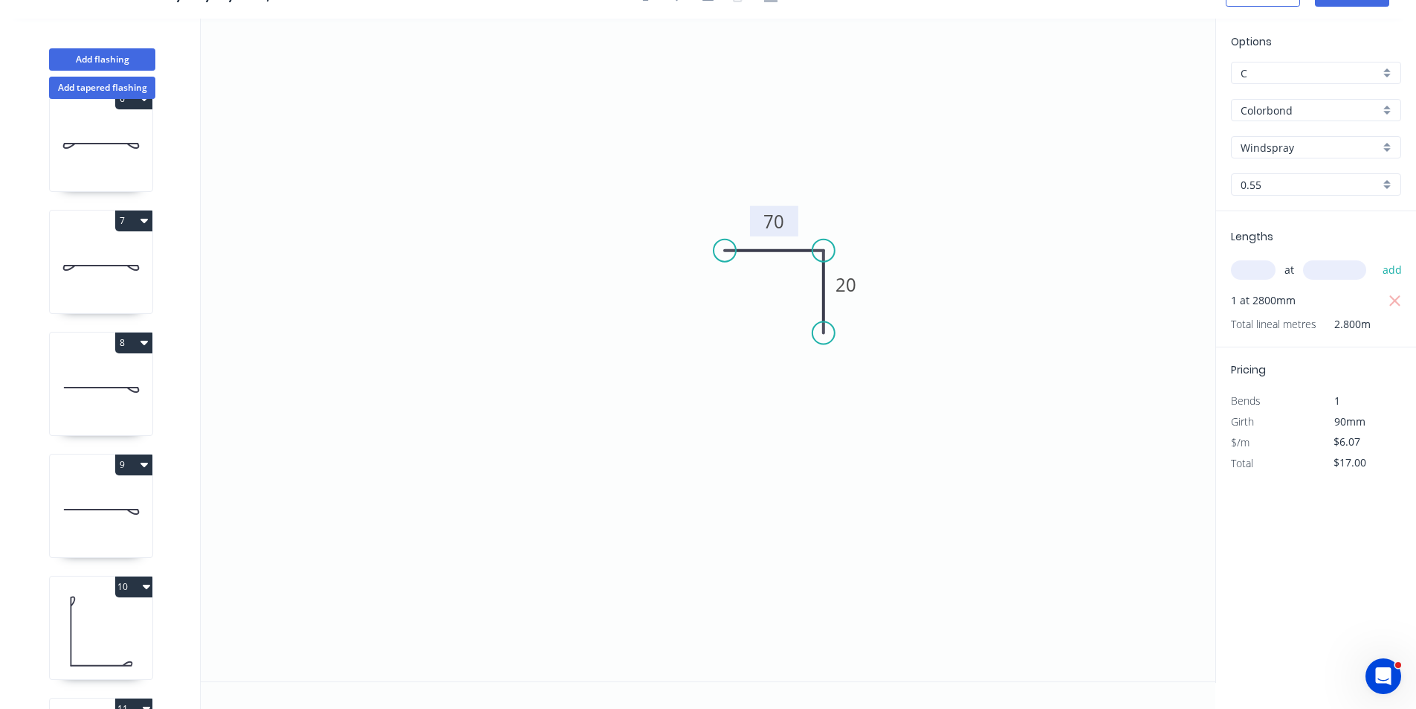
scroll to position [0, 0]
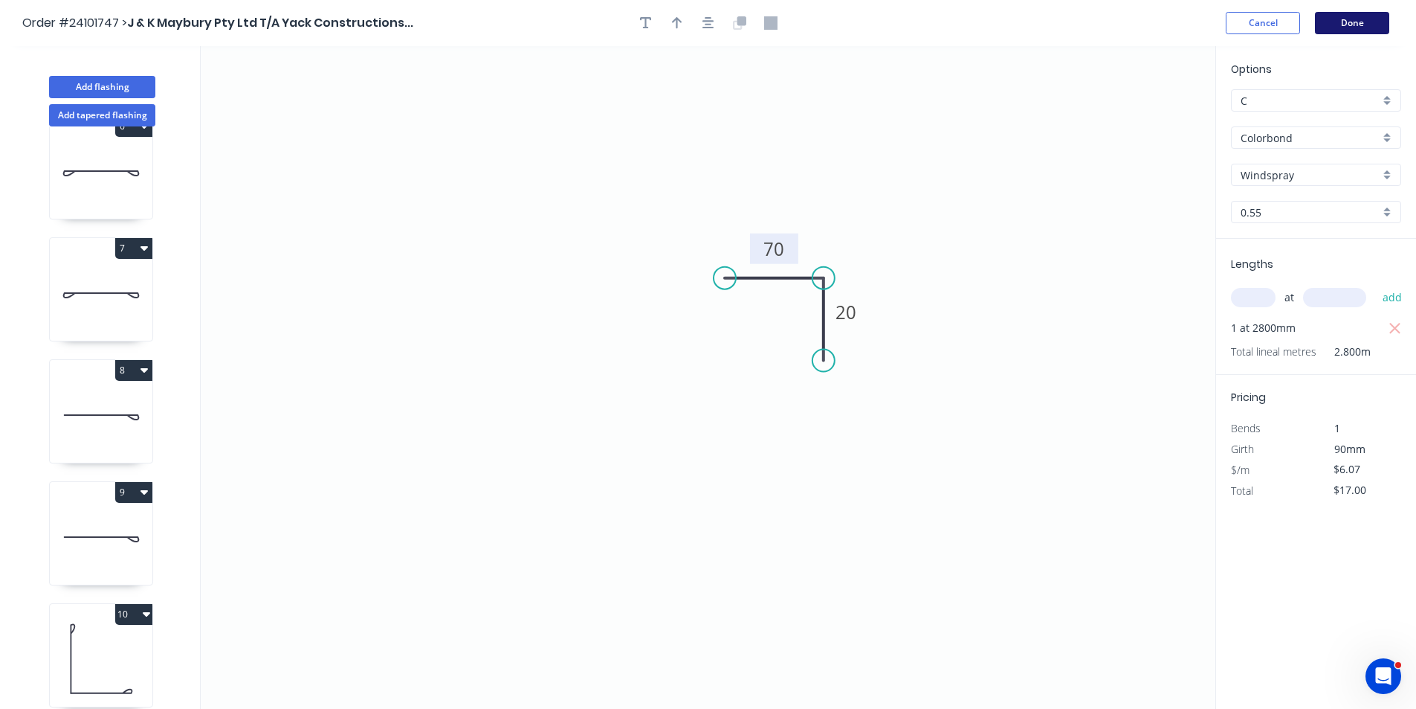
click at [1362, 25] on button "Done" at bounding box center [1352, 23] width 74 height 22
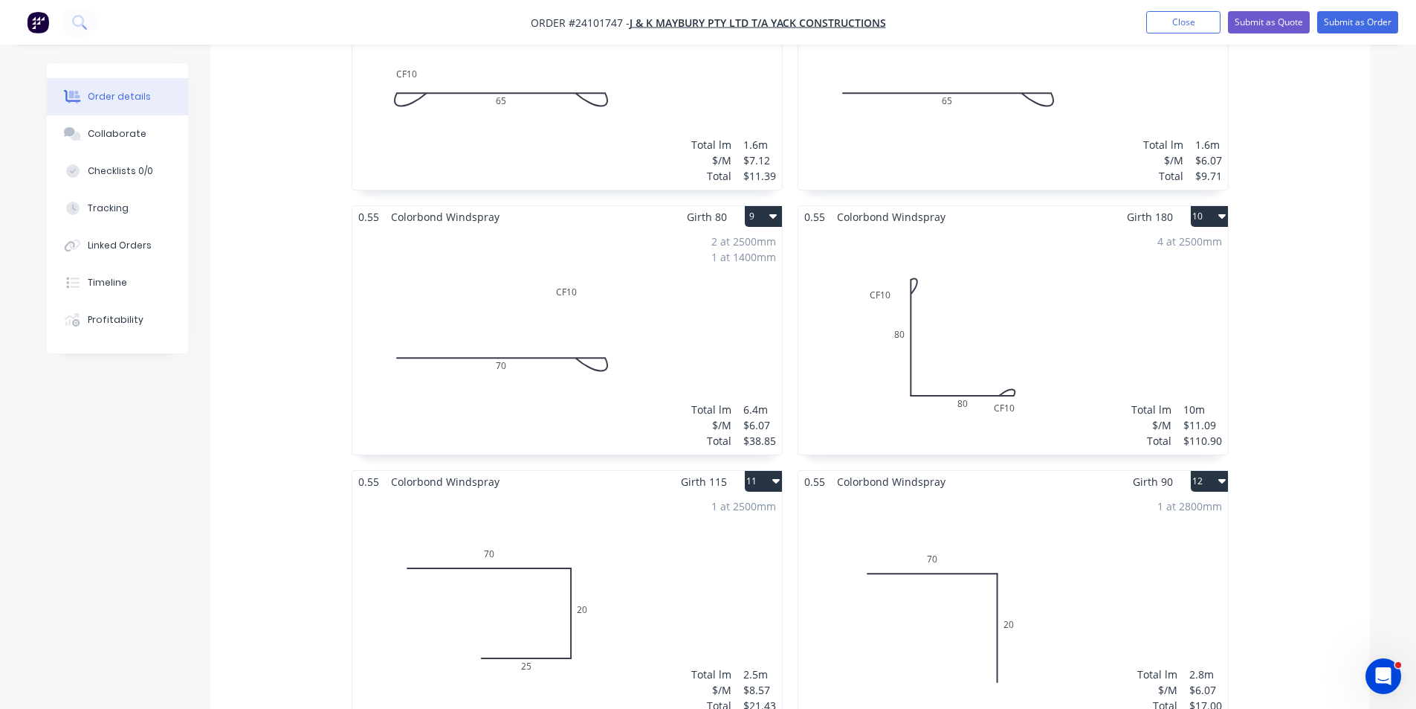
scroll to position [865, 0]
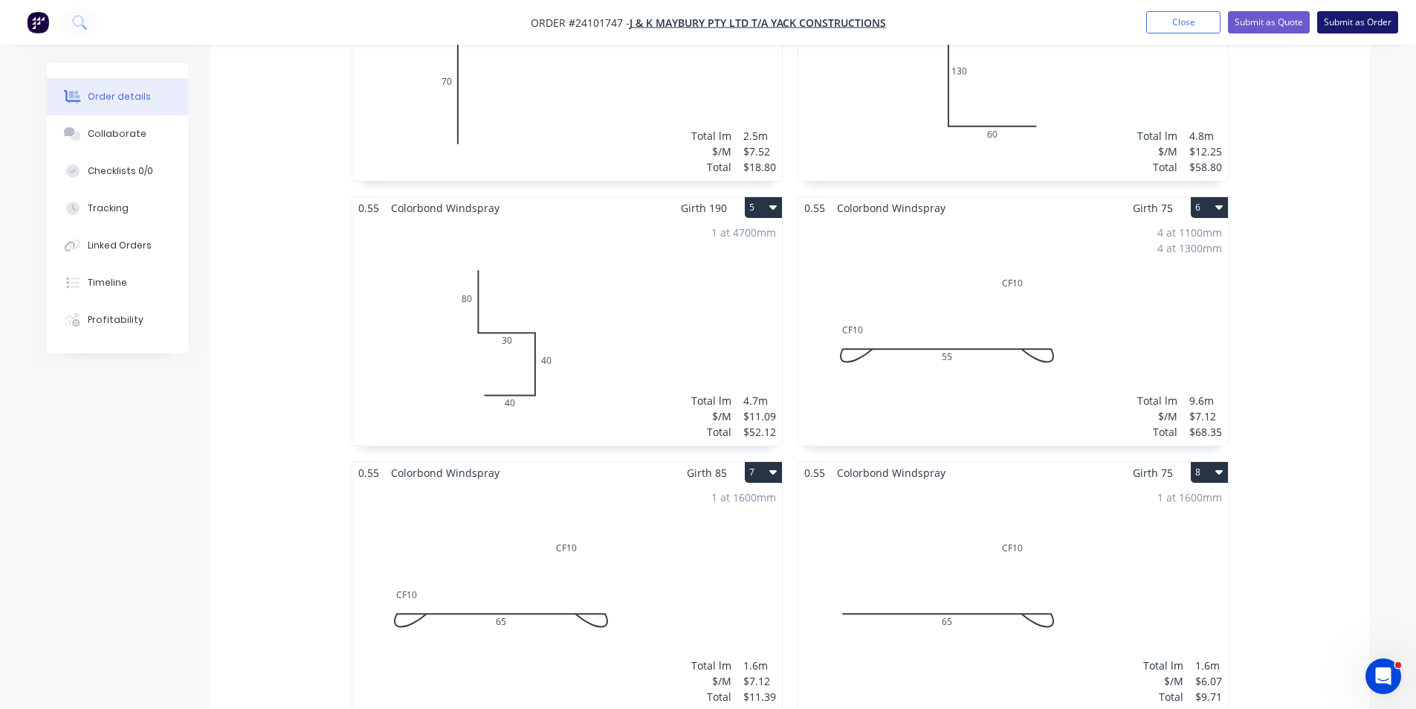
click at [1366, 17] on button "Submit as Order" at bounding box center [1358, 22] width 81 height 22
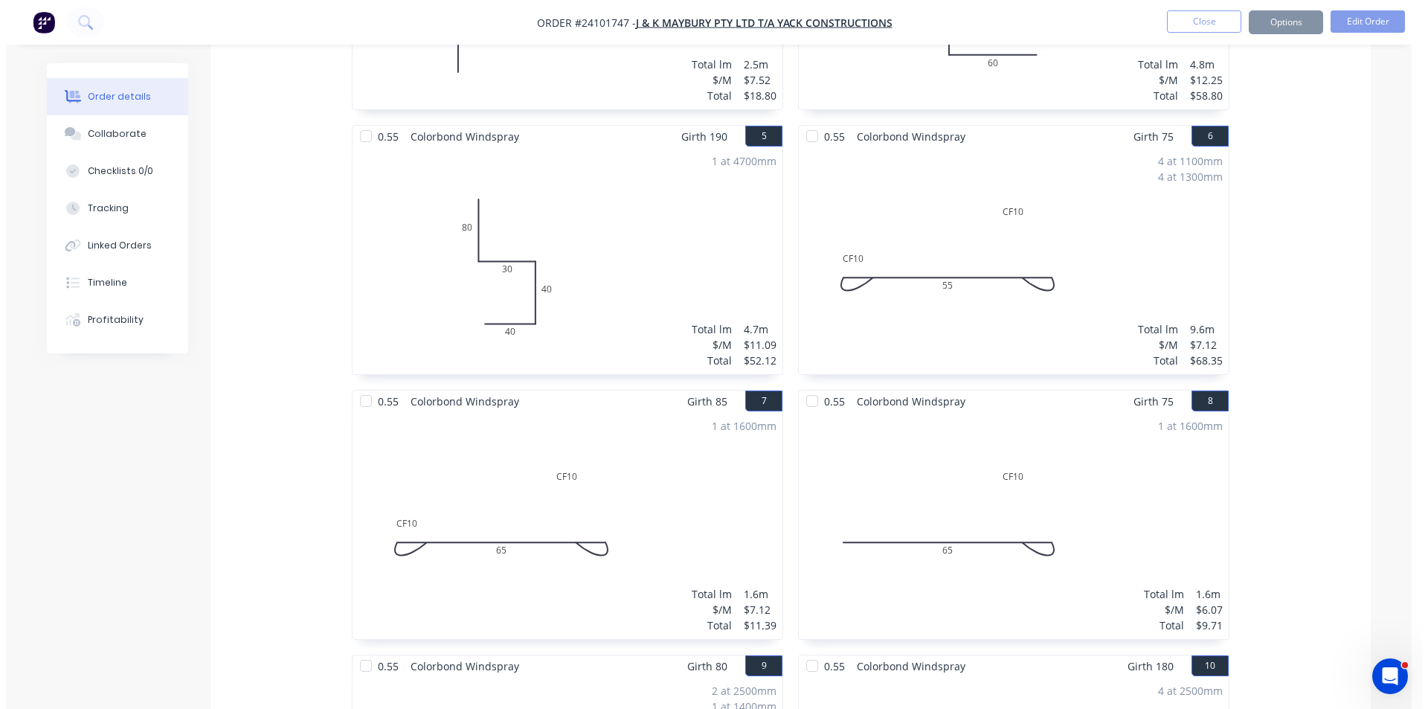
scroll to position [0, 0]
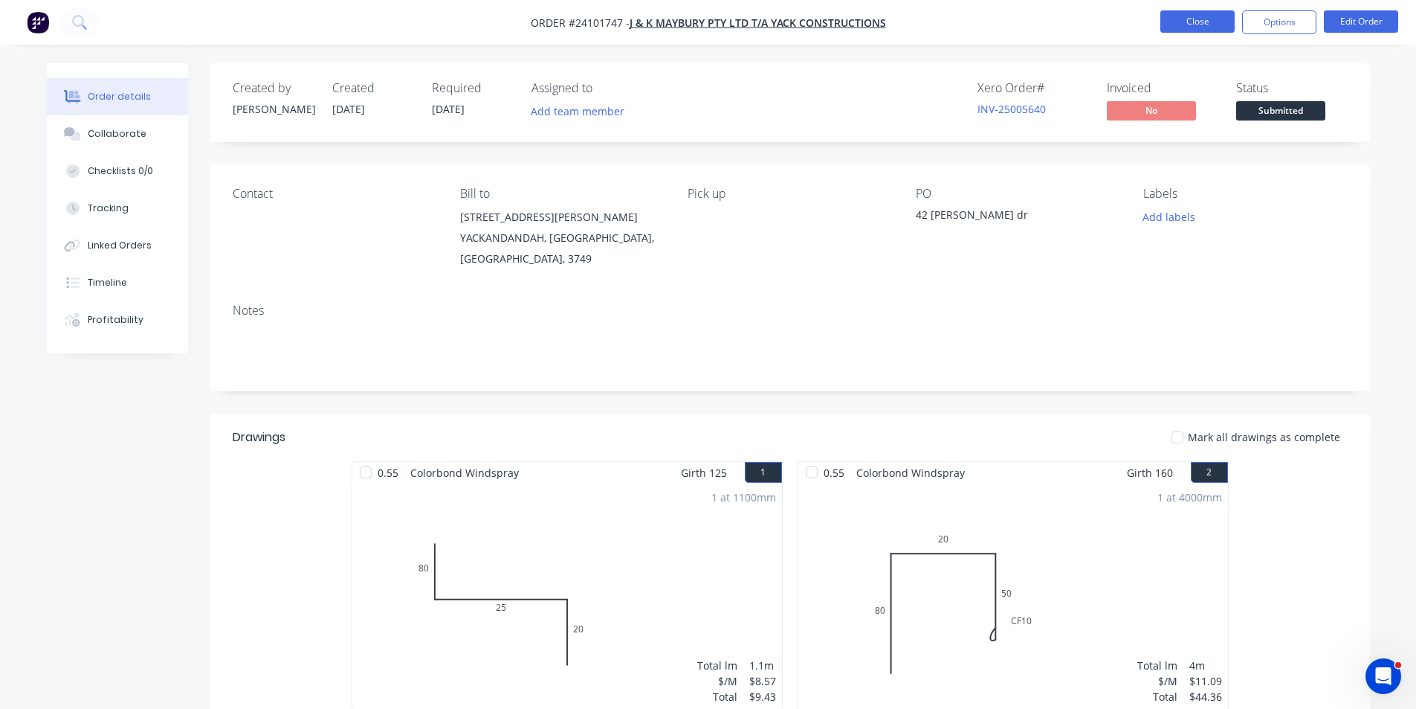
click at [1199, 28] on button "Close" at bounding box center [1198, 21] width 74 height 22
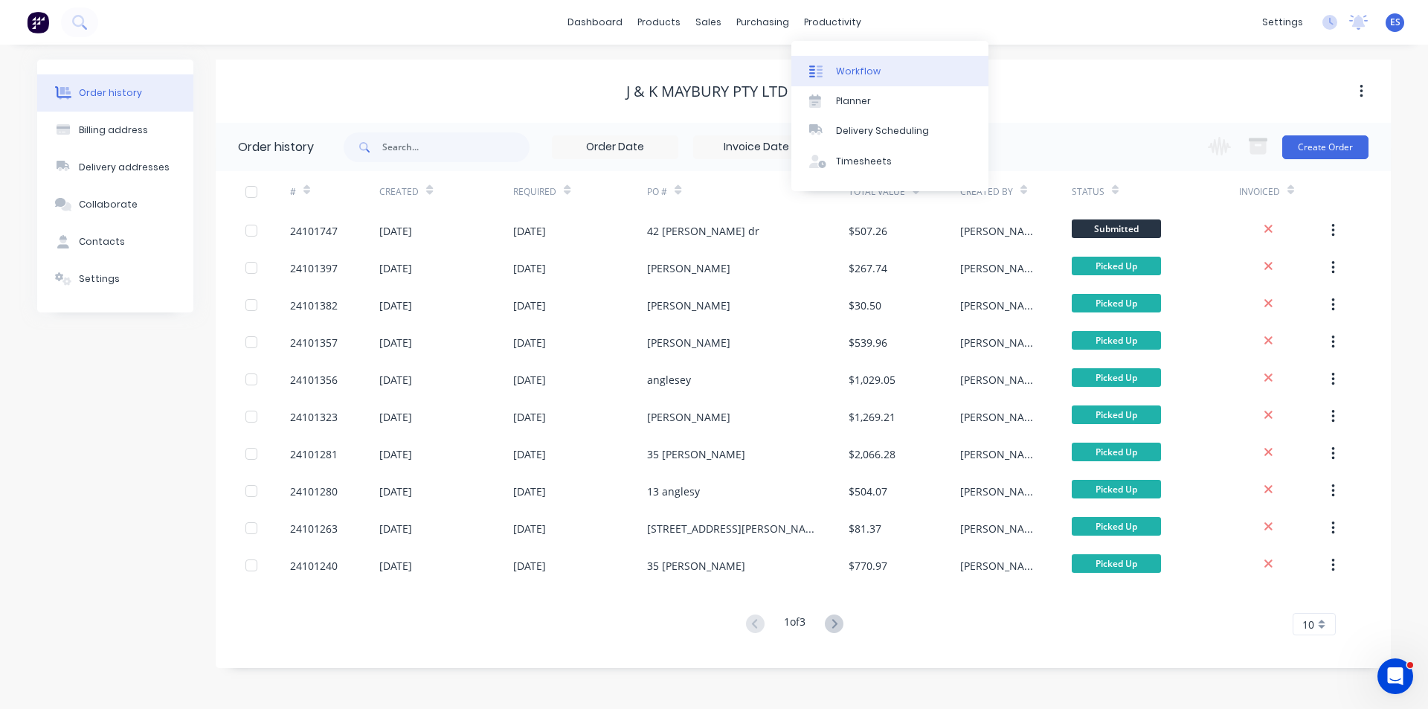
click at [846, 79] on link "Workflow" at bounding box center [889, 71] width 197 height 30
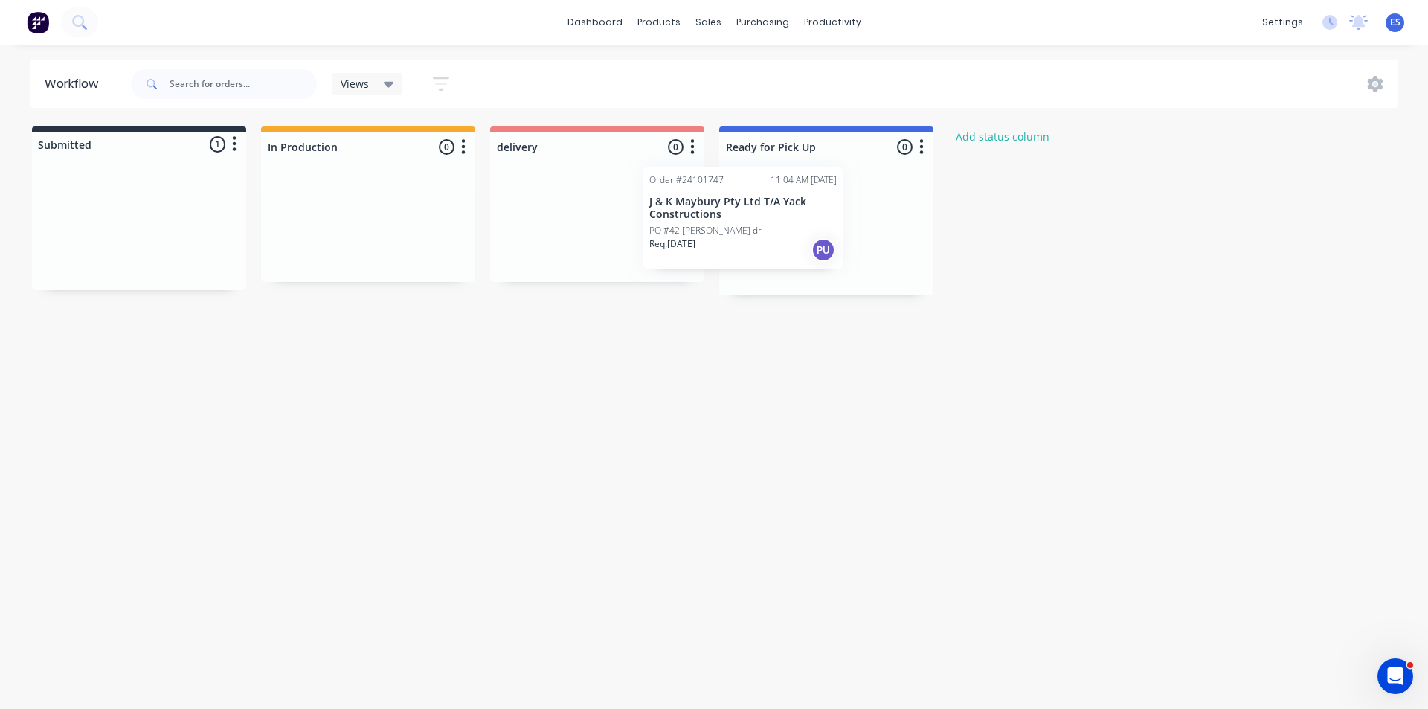
drag, startPoint x: 196, startPoint y: 230, endPoint x: 813, endPoint y: 224, distance: 617.2
click at [813, 222] on div "Submitted 1 Status colour #273444 hex #273444 Save Cancel Summaries Total order…" at bounding box center [690, 210] width 1402 height 169
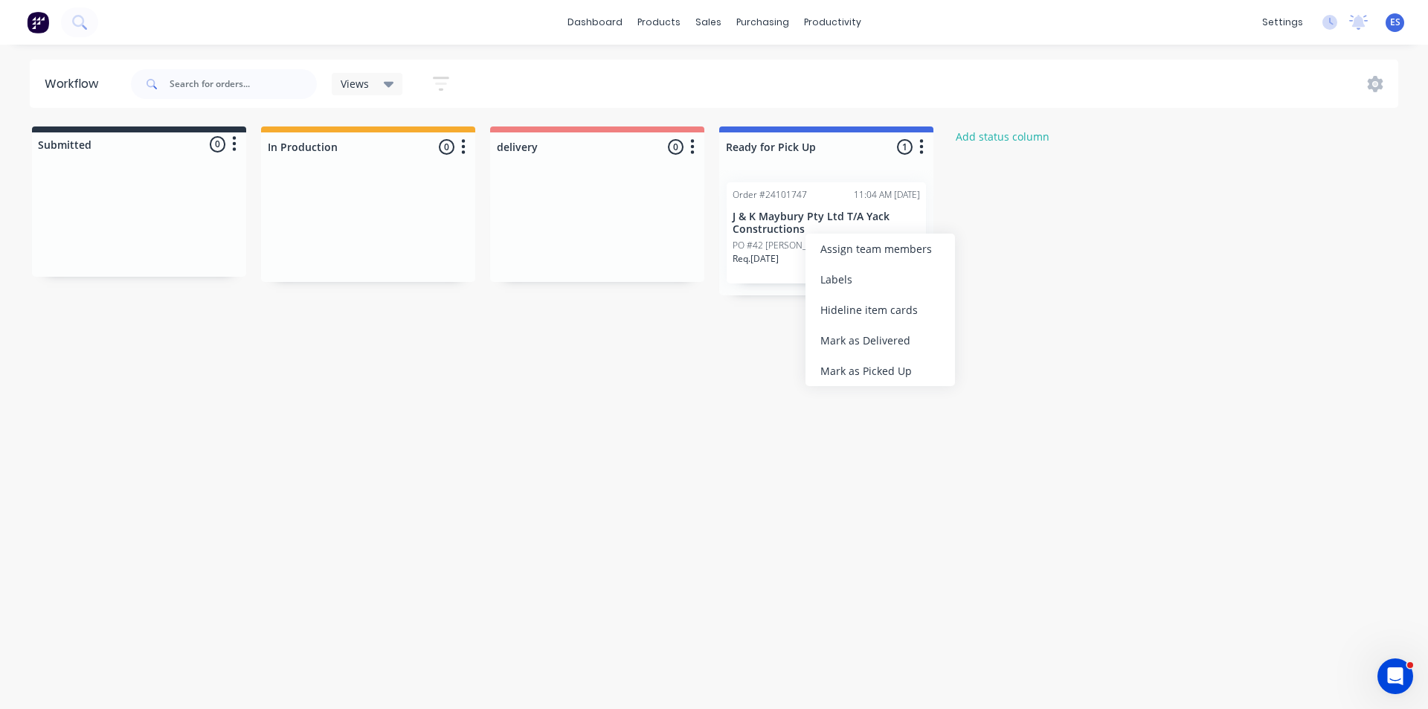
click at [1042, 274] on div "Submitted 0 Status colour #273444 hex #273444 Save Cancel Summaries Total order…" at bounding box center [690, 210] width 1402 height 169
